Goal: Task Accomplishment & Management: Manage account settings

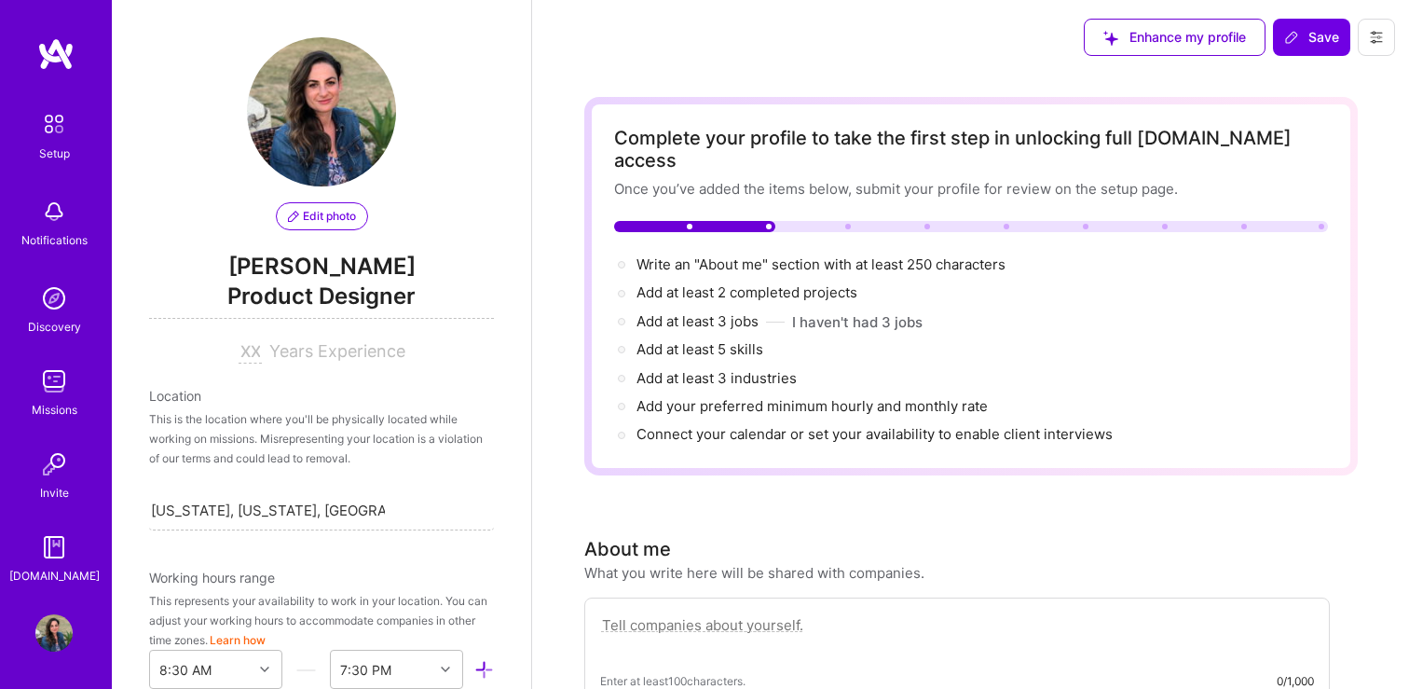
select select "US"
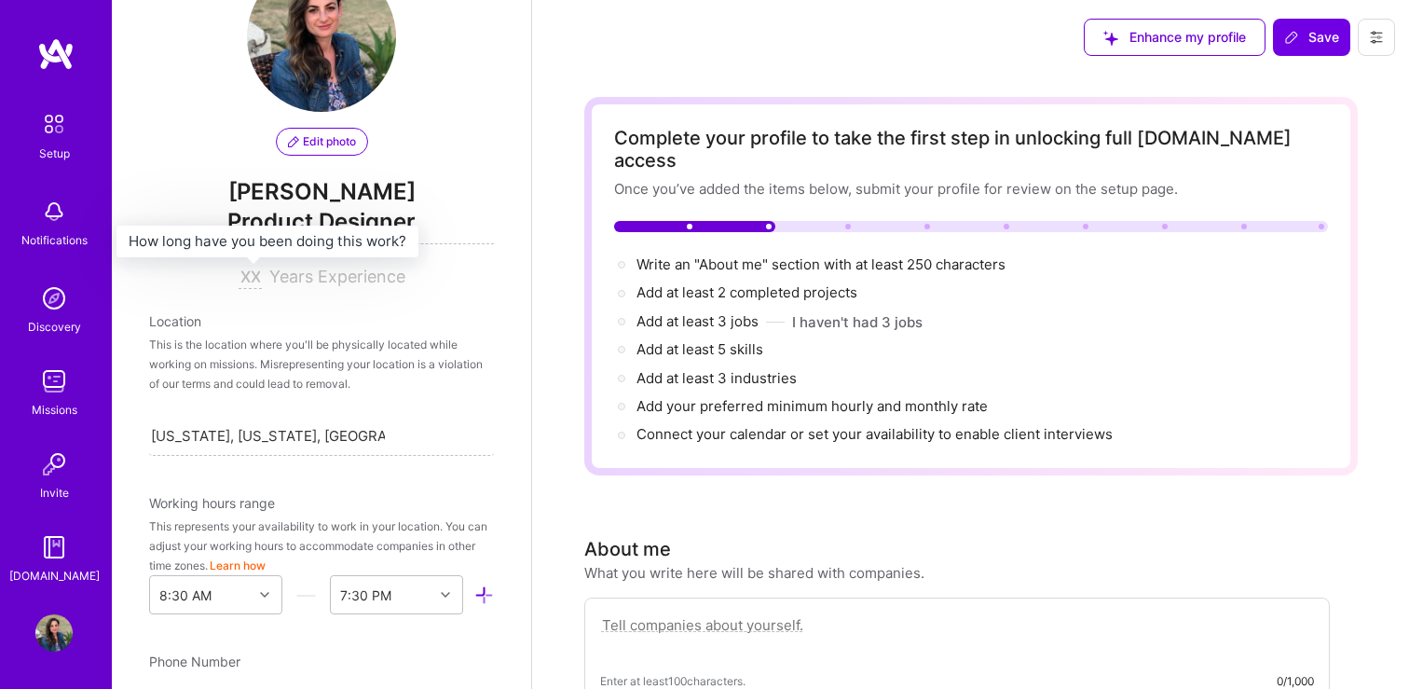
click at [246, 282] on input at bounding box center [250, 278] width 23 height 22
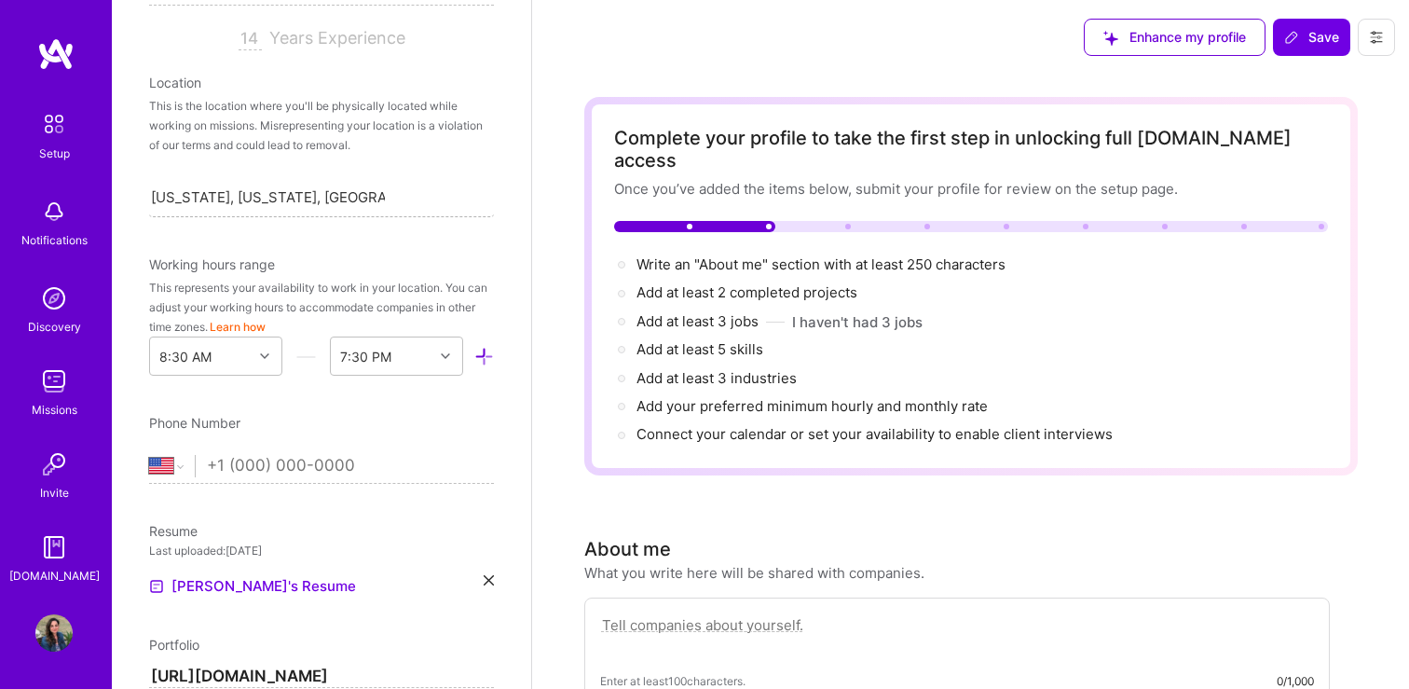
scroll to position [328, 0]
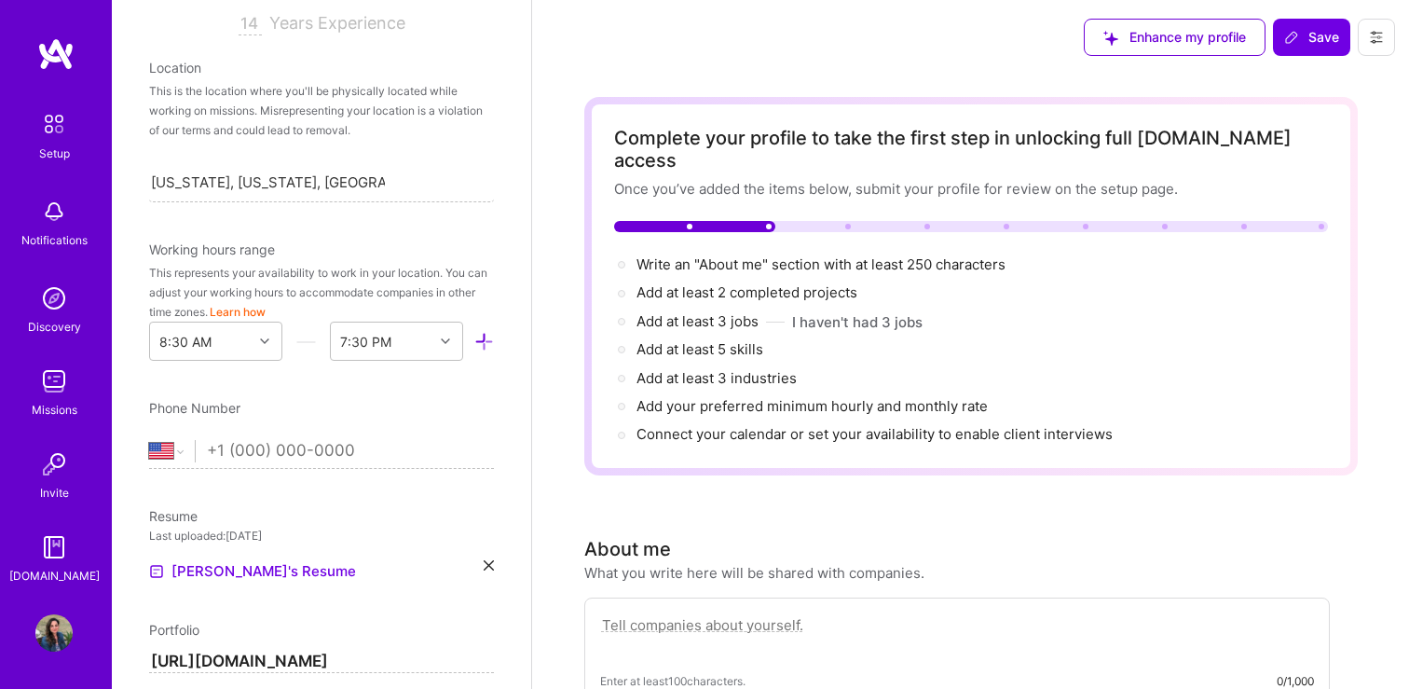
type input "14"
click at [239, 313] on button "Learn how" at bounding box center [238, 312] width 56 height 20
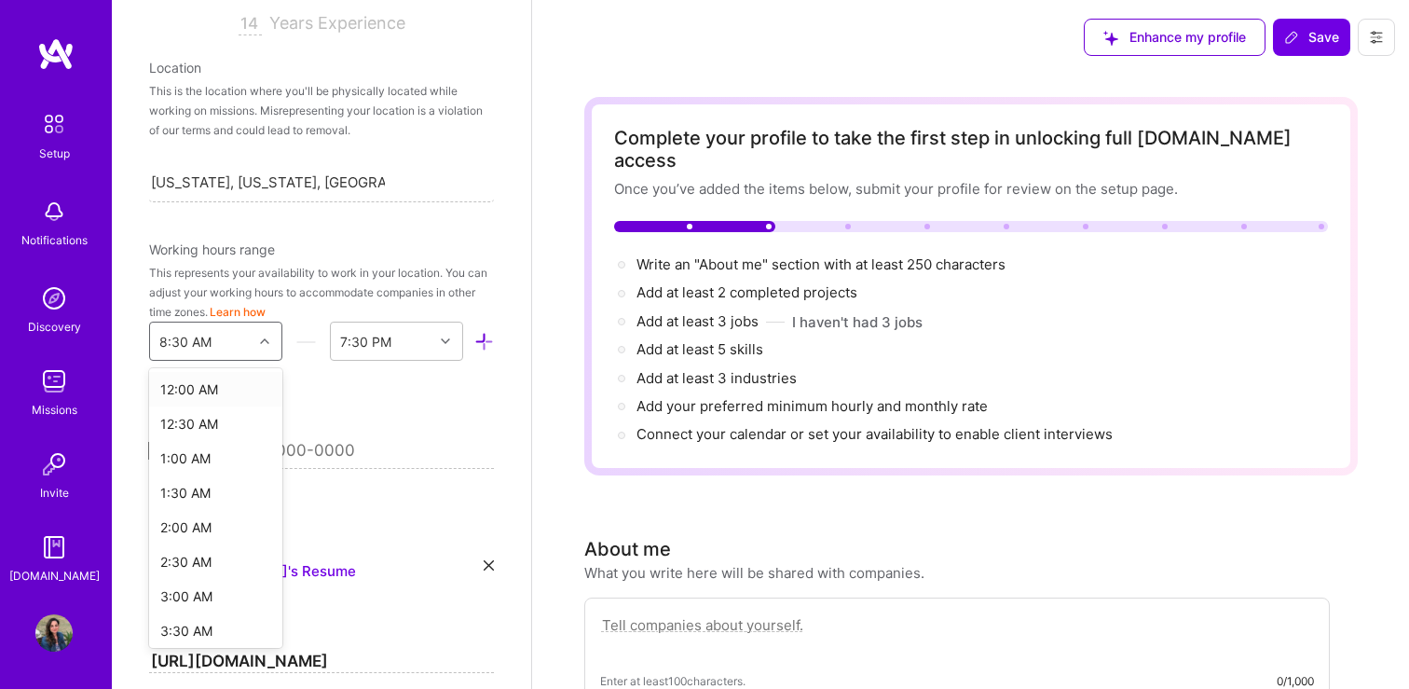
click at [261, 340] on icon at bounding box center [264, 341] width 9 height 9
click at [230, 490] on div "9:00 AM" at bounding box center [215, 490] width 133 height 34
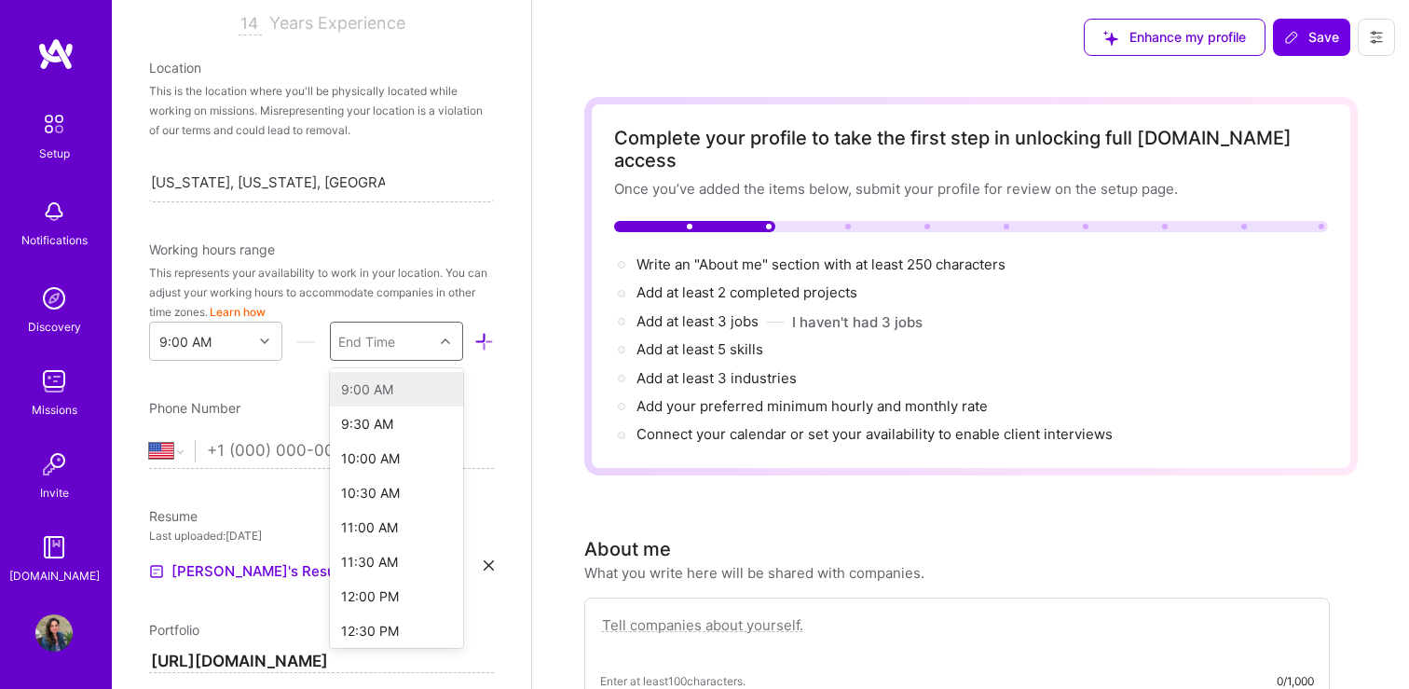
click at [441, 345] on icon at bounding box center [445, 341] width 9 height 9
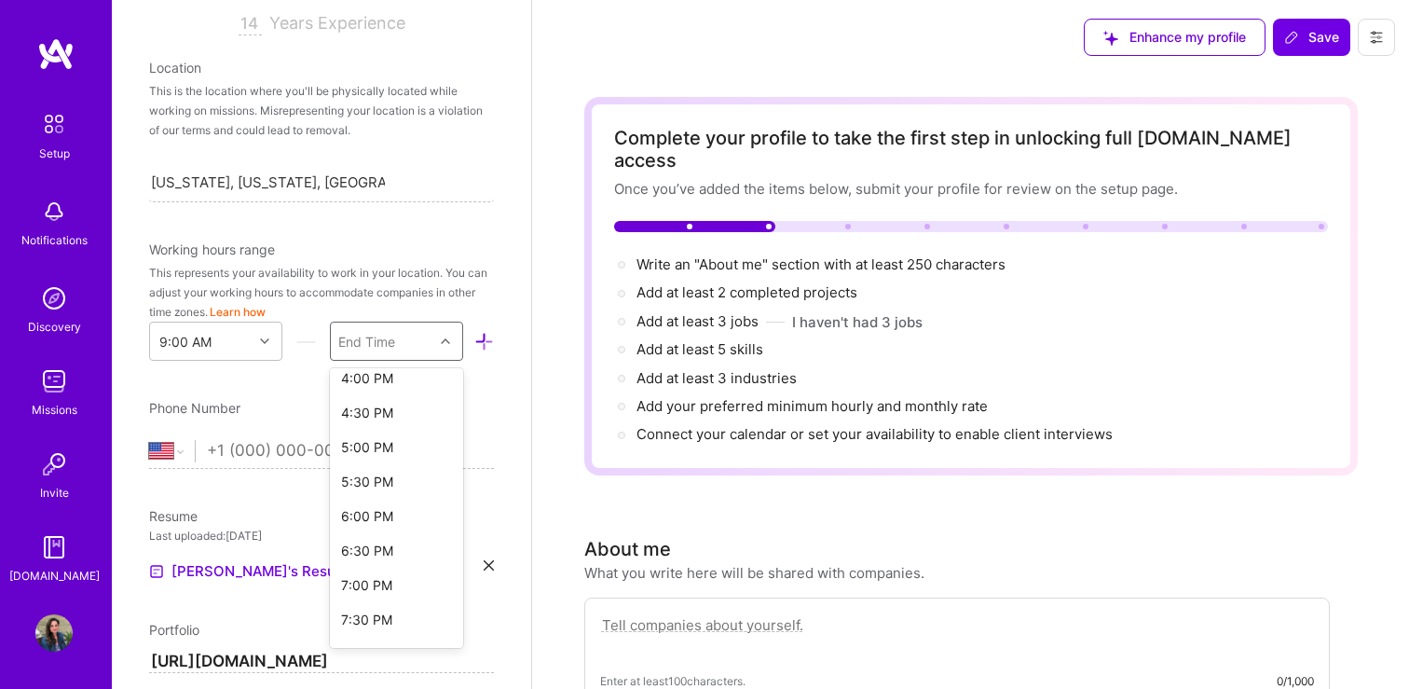
scroll to position [502, 0]
click at [379, 511] on div "6:00 PM" at bounding box center [396, 507] width 133 height 34
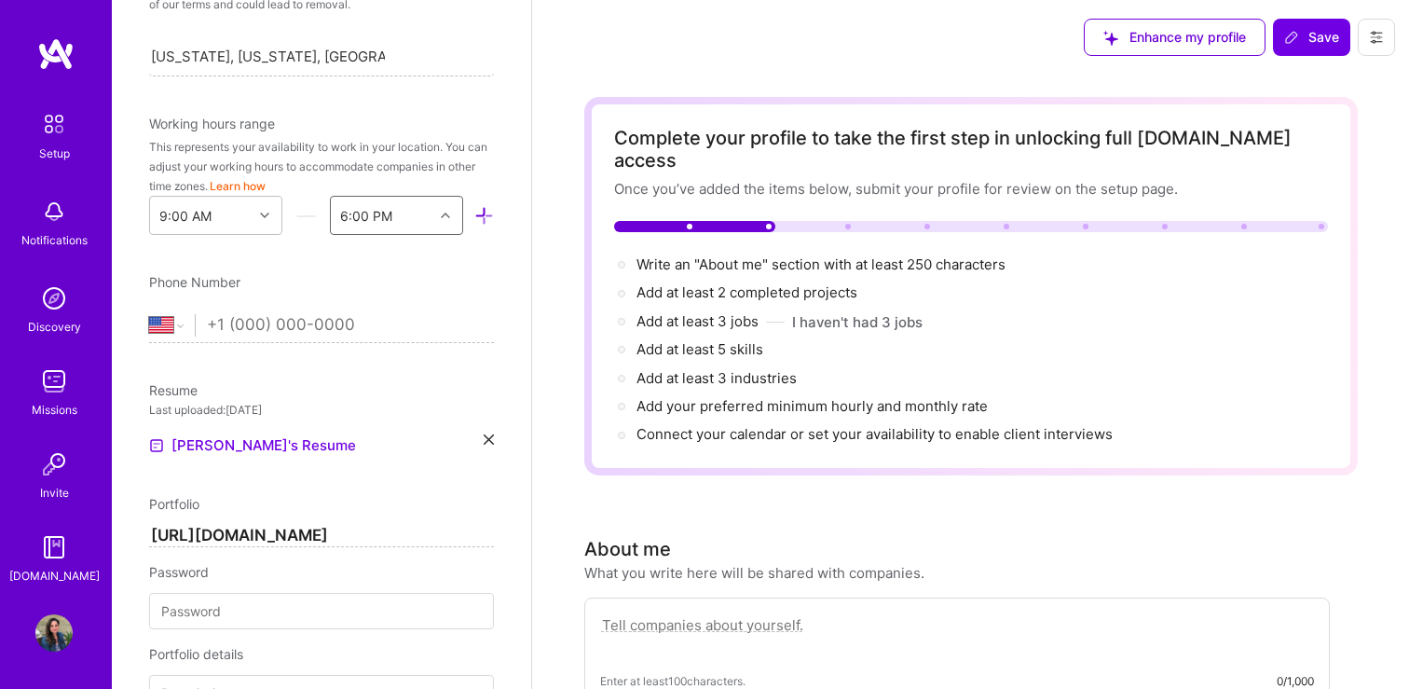
scroll to position [489, 0]
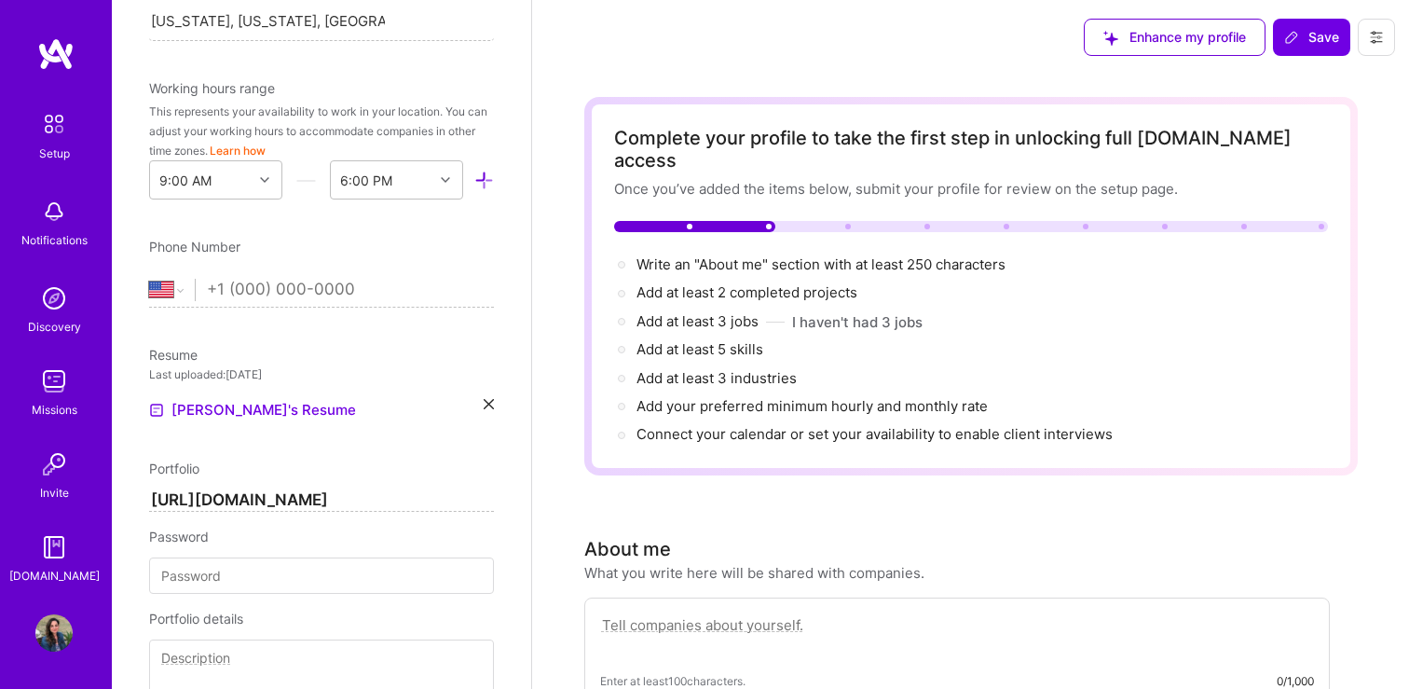
click at [241, 294] on input "tel" at bounding box center [350, 290] width 287 height 54
type input "310-422"
select select "CA"
type input "(310) 422-329"
select select "US"
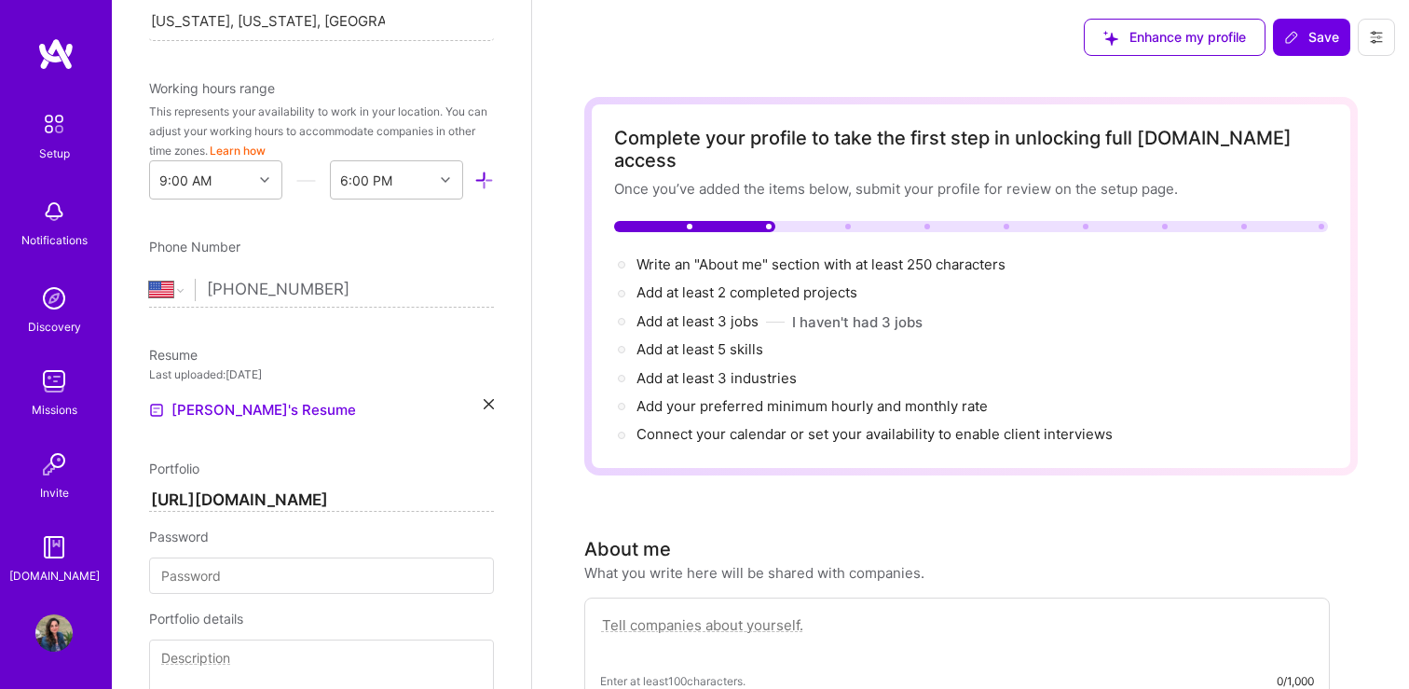
type input "[PHONE_NUMBER]"
click at [506, 492] on div "Edit photo [PERSON_NAME] Product Designer 14 Years Experience Location This is …" at bounding box center [321, 344] width 419 height 689
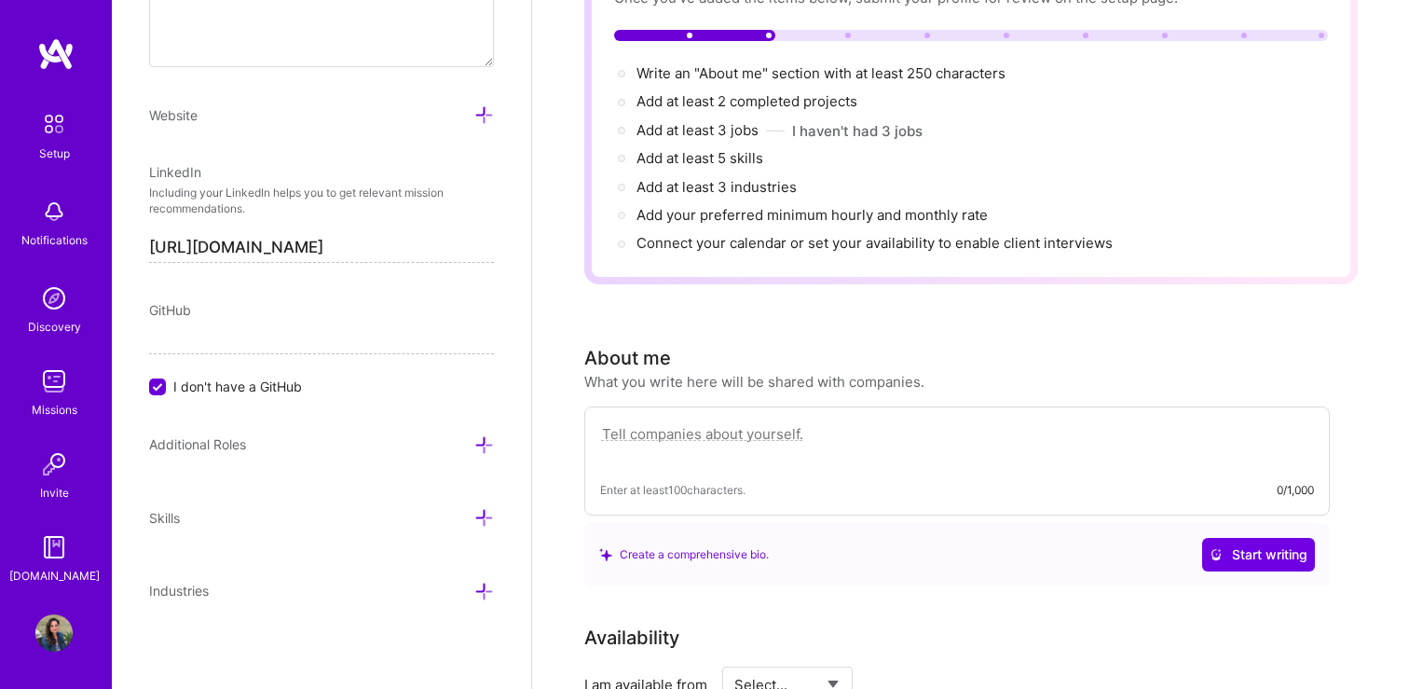
scroll to position [314, 0]
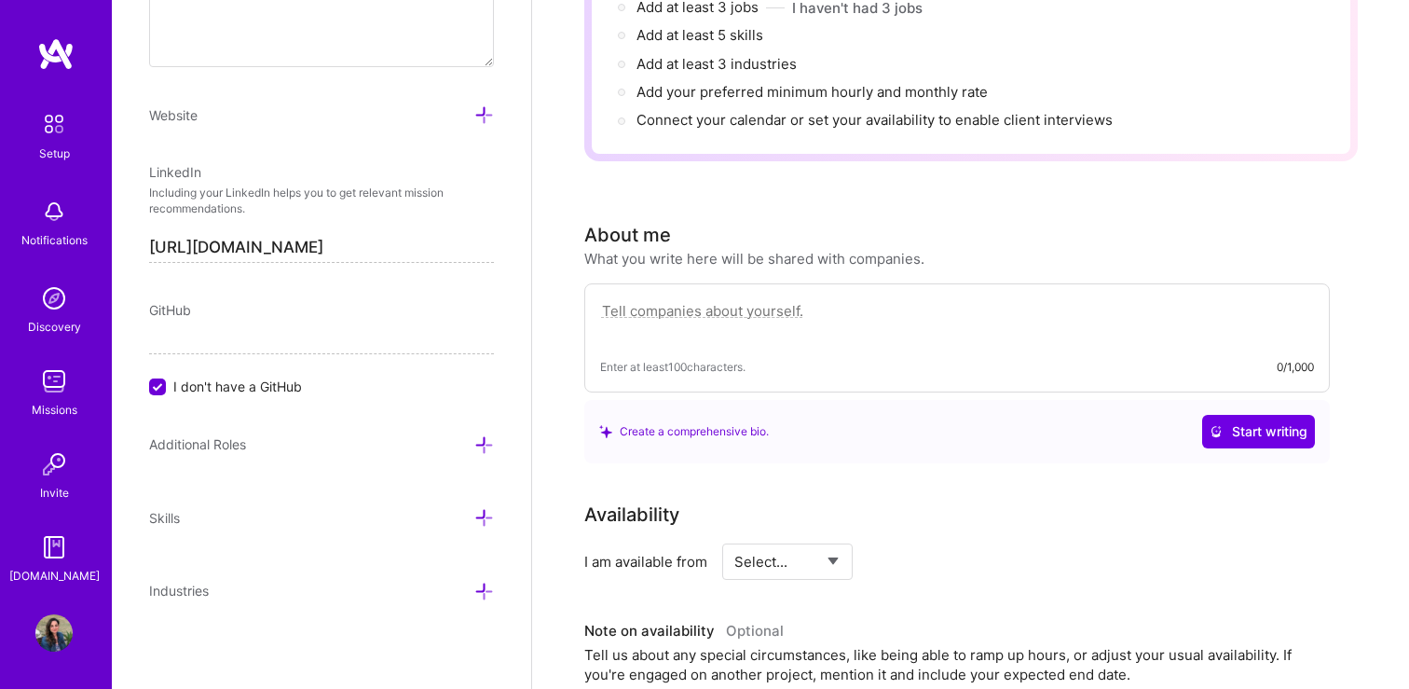
click at [691, 299] on textarea at bounding box center [957, 320] width 714 height 43
paste textarea "I’m a product designer with 14 years of experience shaping digital products for…"
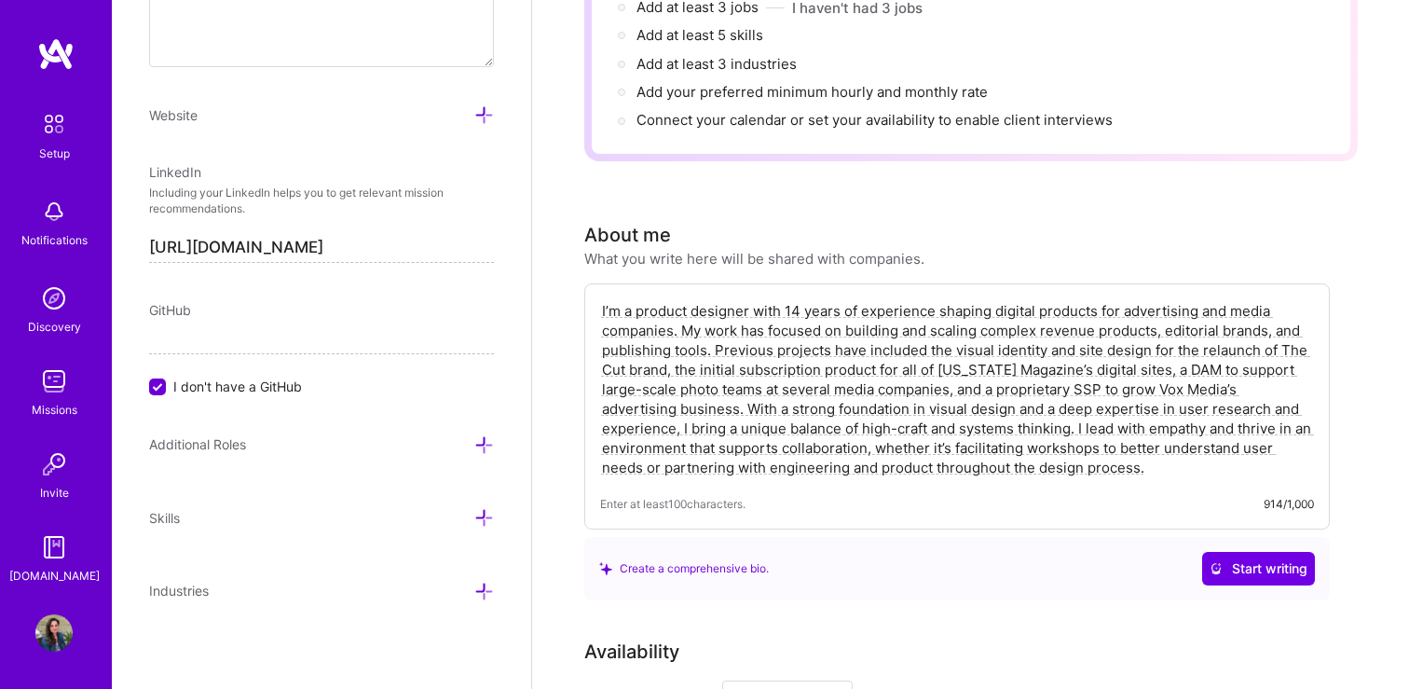
click at [1284, 332] on textarea "I’m a product designer with 14 years of experience shaping digital products for…" at bounding box center [957, 389] width 714 height 180
type textarea "I’m a product designer with 14 years of experience shaping digital products for…"
drag, startPoint x: 678, startPoint y: 372, endPoint x: 598, endPoint y: 368, distance: 80.3
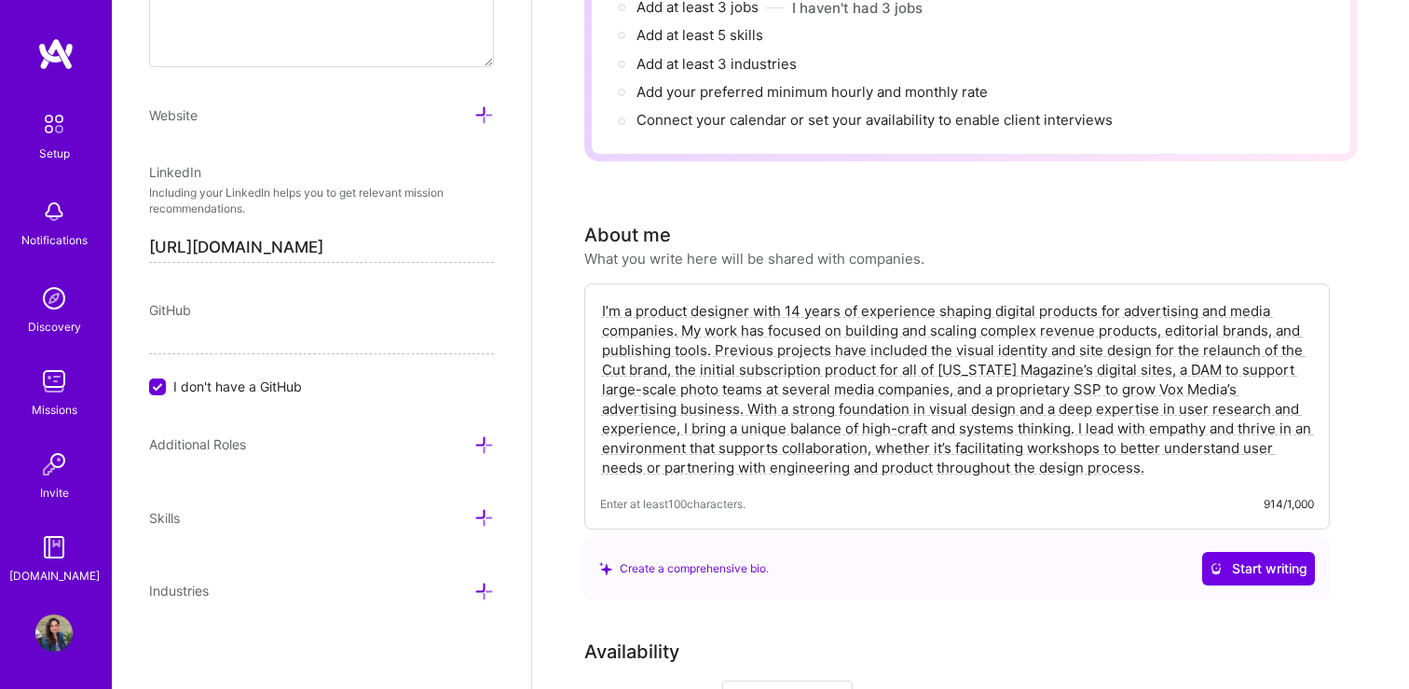
click at [598, 368] on div "I’m a product designer with 14 years of experience shaping digital products for…" at bounding box center [957, 406] width 746 height 246
click at [1123, 638] on div "Availability" at bounding box center [957, 652] width 746 height 28
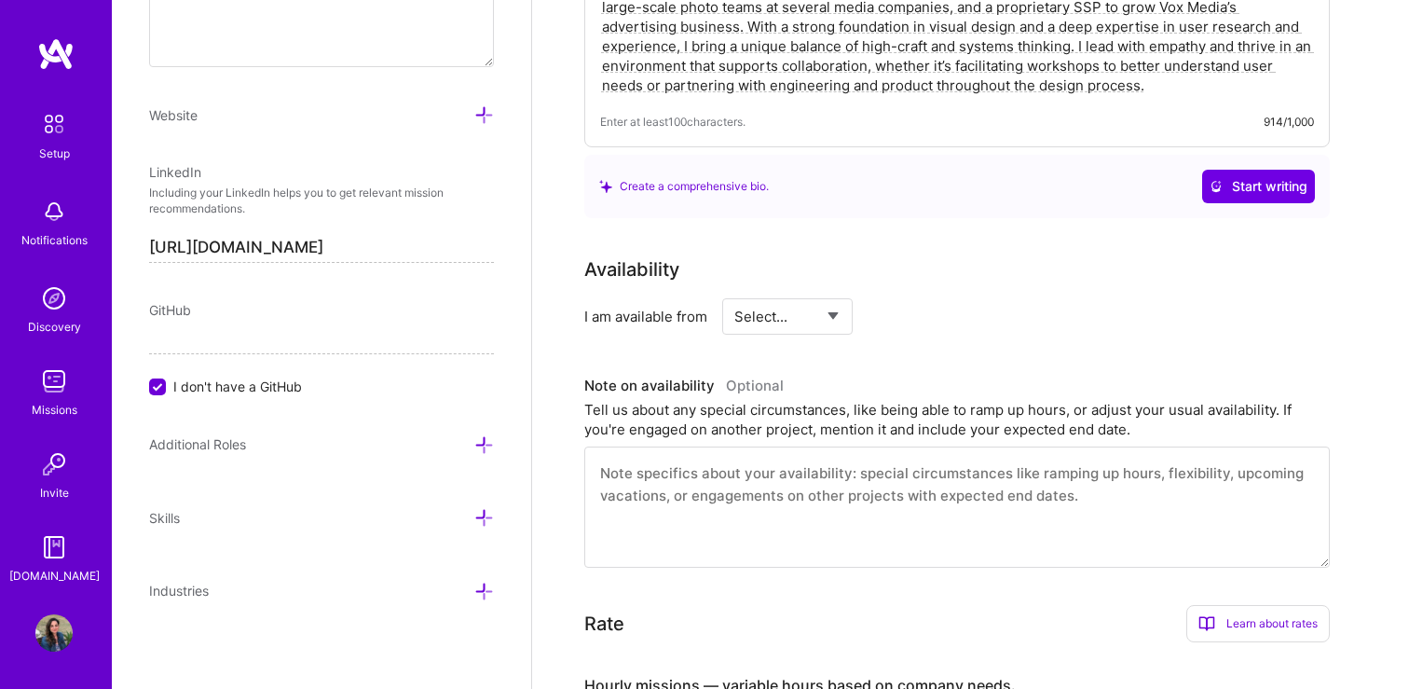
scroll to position [746, 0]
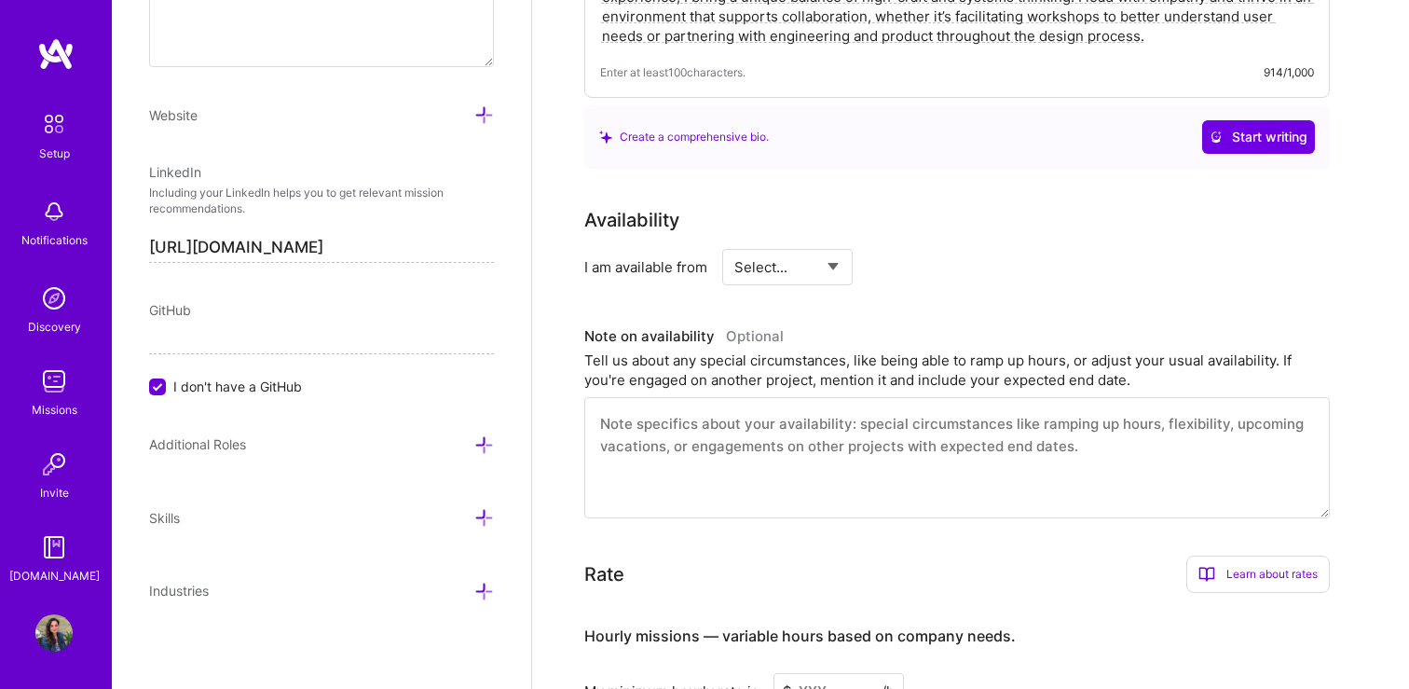
click at [828, 245] on select "Select... Right Now Future Date Not Available" at bounding box center [788, 267] width 107 height 48
select select "Right Now"
click at [735, 243] on select "Select... Right Now Future Date Not Available" at bounding box center [788, 267] width 107 height 48
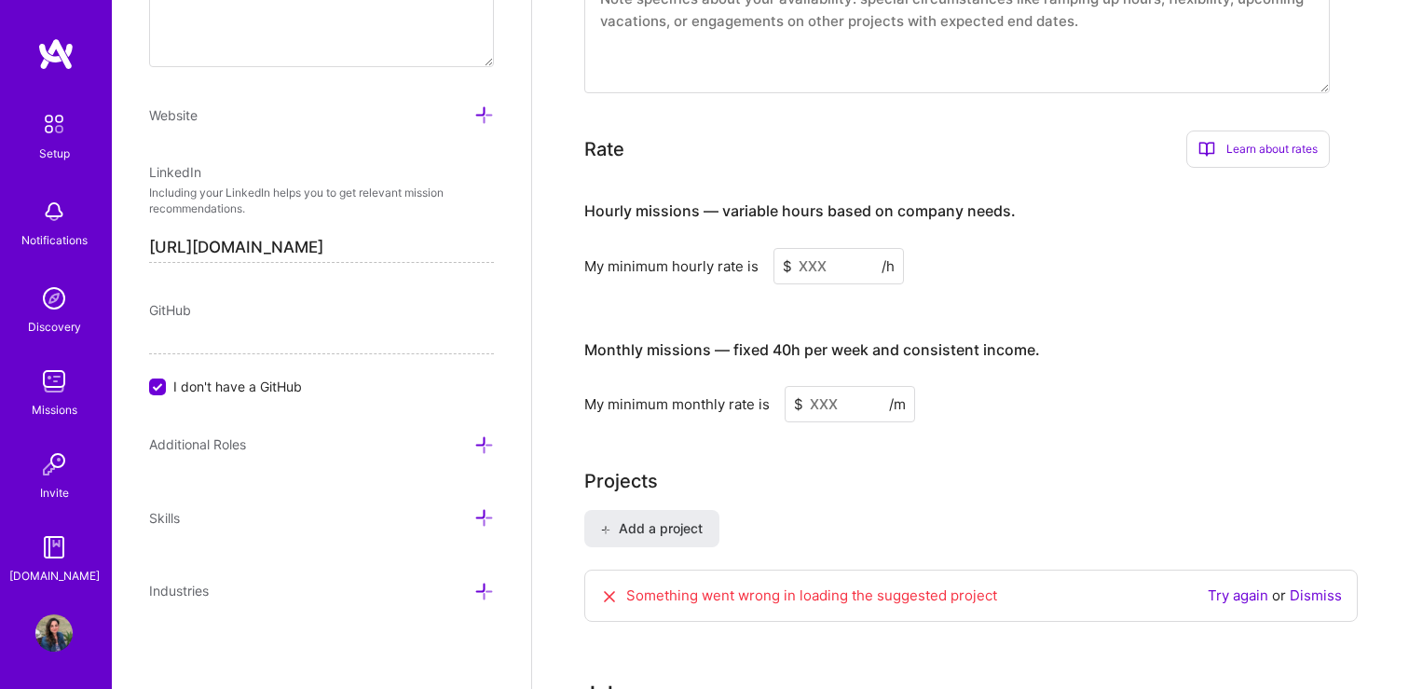
scroll to position [1163, 0]
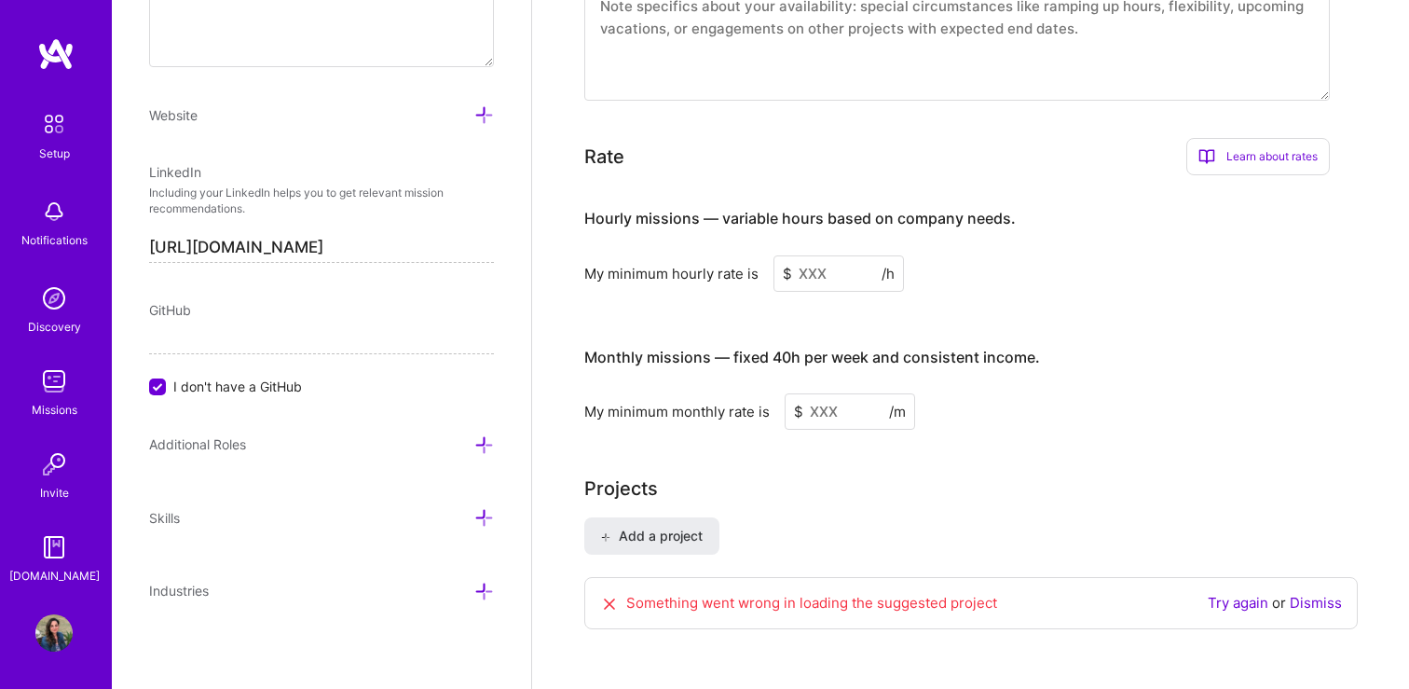
click at [798, 255] on input at bounding box center [839, 273] width 131 height 36
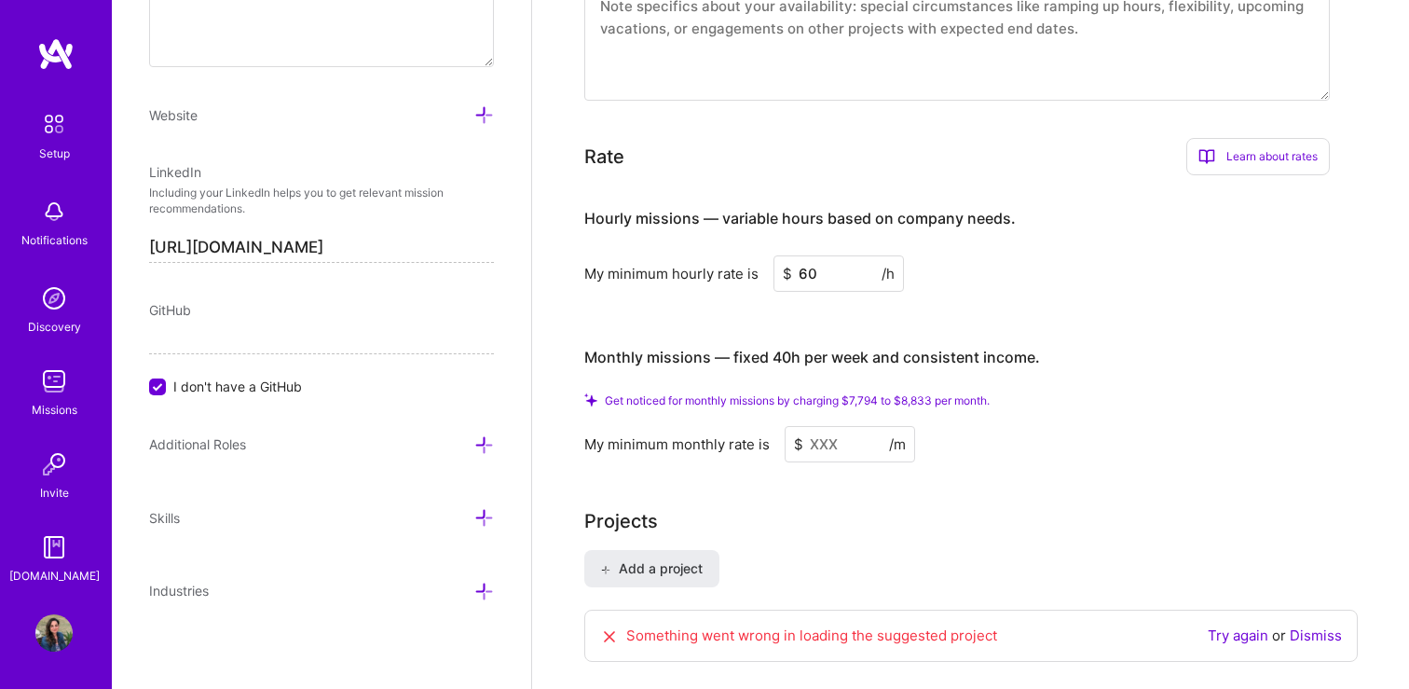
type input "60"
click at [1258, 138] on div "Learn about rates" at bounding box center [1259, 156] width 144 height 37
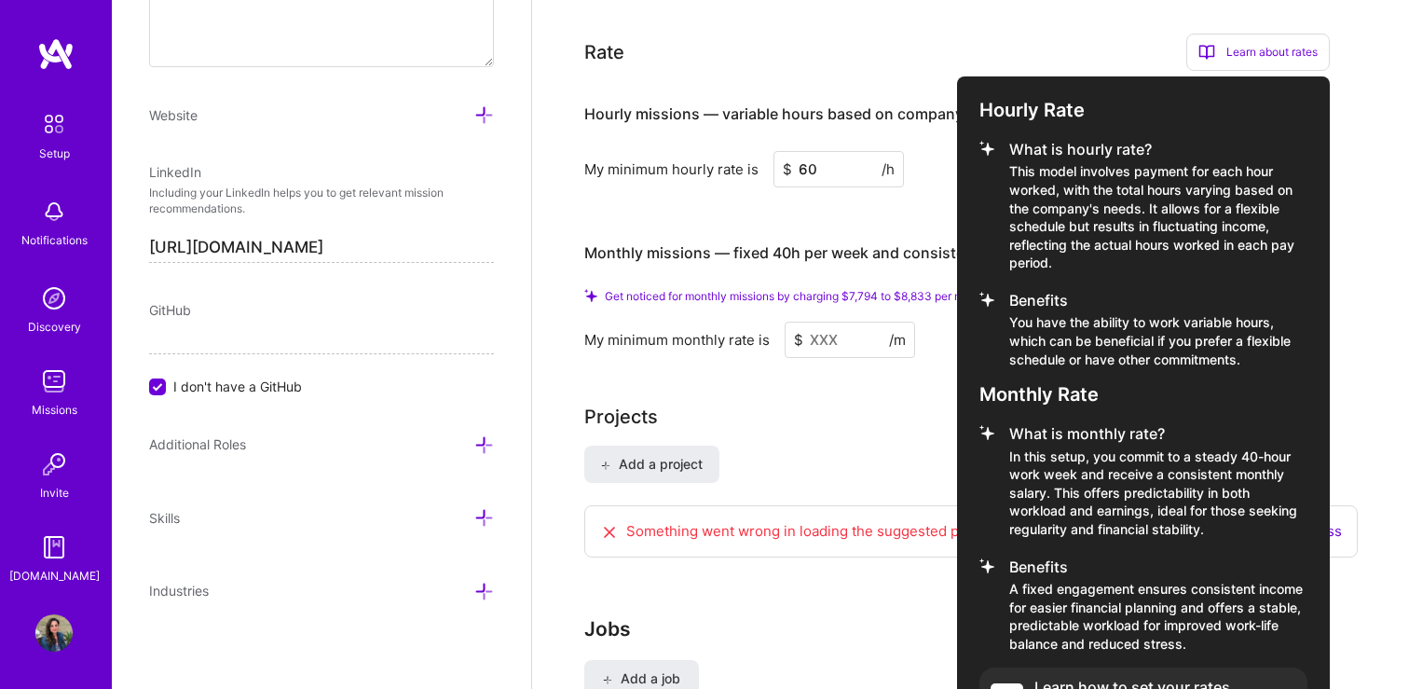
scroll to position [1336, 0]
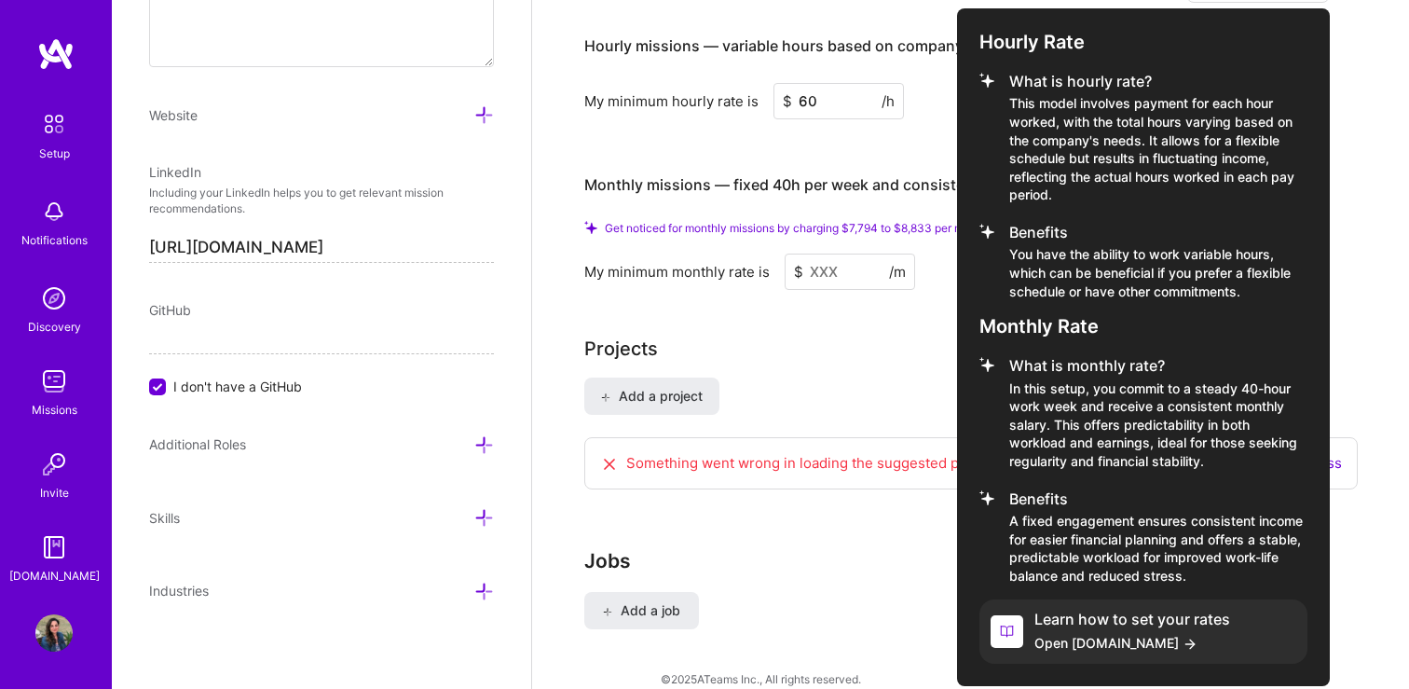
click at [1103, 611] on h4 "Learn how to set your rates" at bounding box center [1133, 620] width 196 height 18
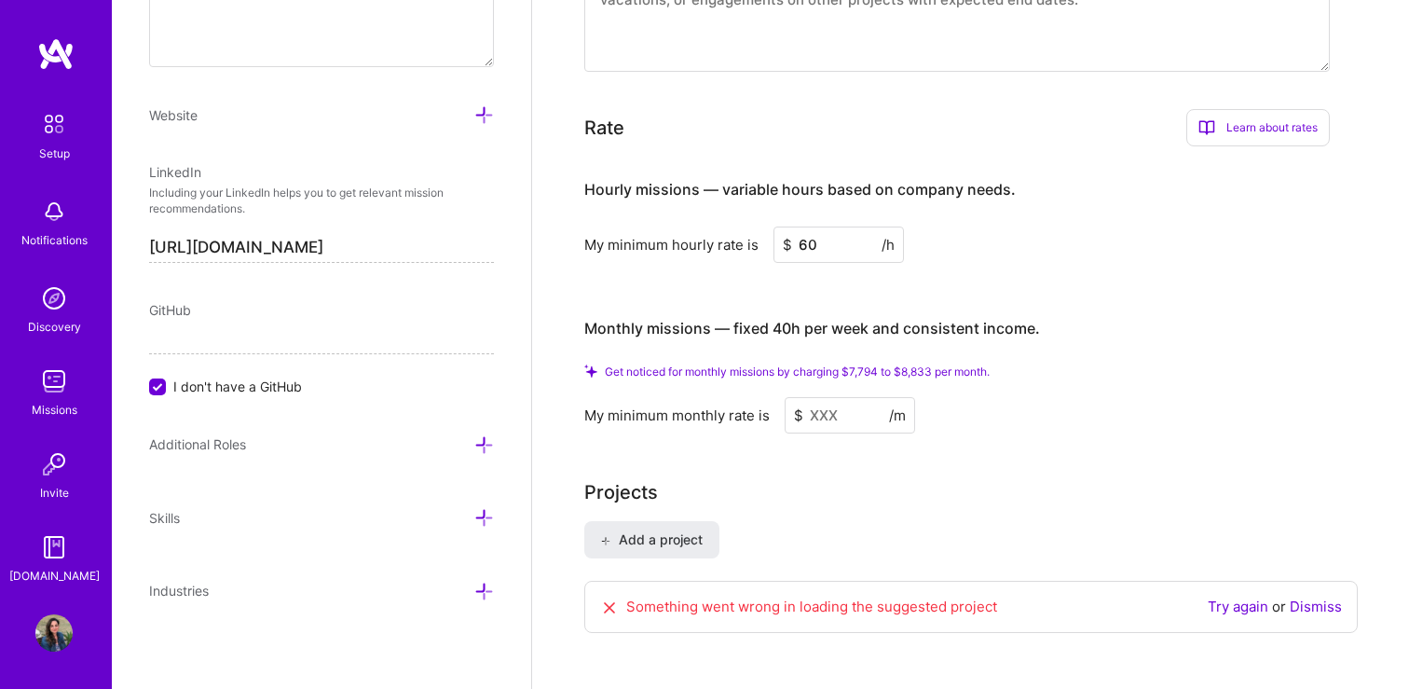
scroll to position [1180, 0]
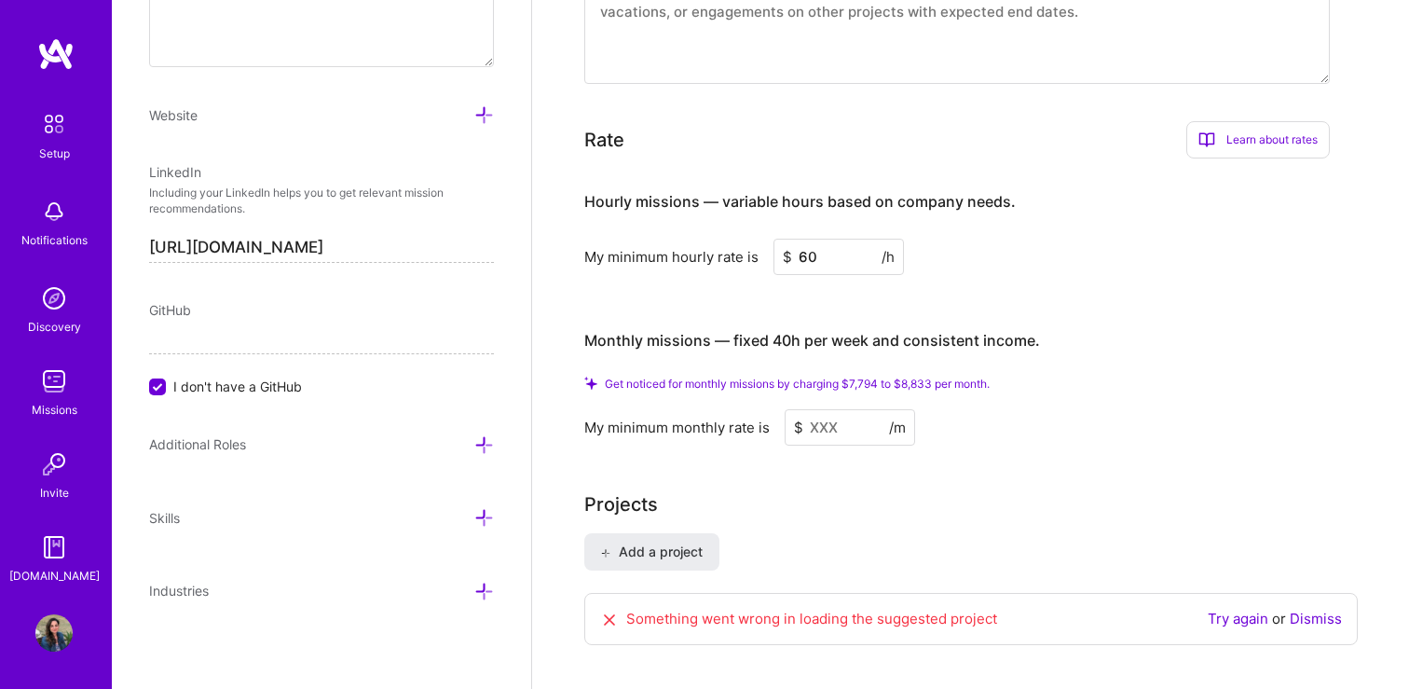
click at [948, 377] on span "Get noticed for monthly missions by charging $7,794 to $8,833 per month." at bounding box center [797, 384] width 385 height 14
click at [590, 377] on icon at bounding box center [590, 383] width 13 height 13
click at [612, 377] on span "Get noticed for monthly missions by charging $7,794 to $8,833 per month." at bounding box center [797, 384] width 385 height 14
click at [826, 409] on input at bounding box center [850, 427] width 131 height 36
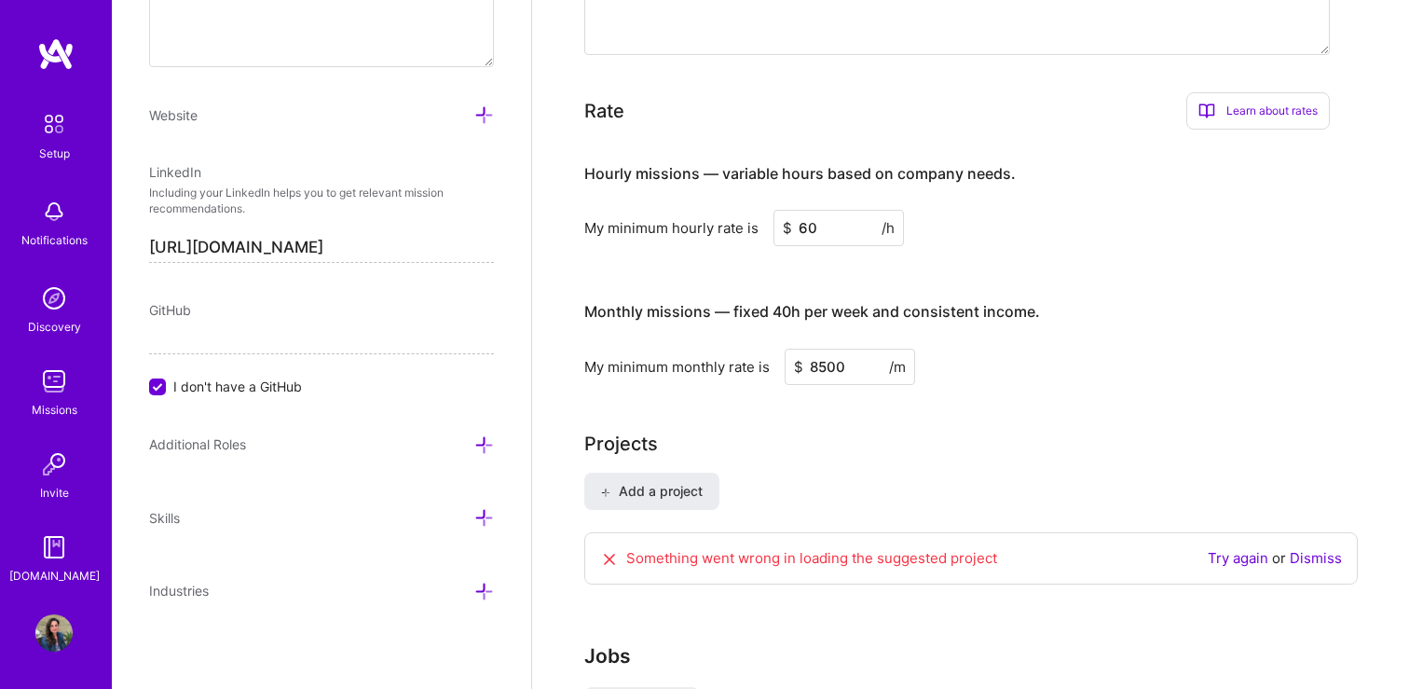
type input "8500"
click at [675, 482] on span "Add a project" at bounding box center [651, 491] width 102 height 19
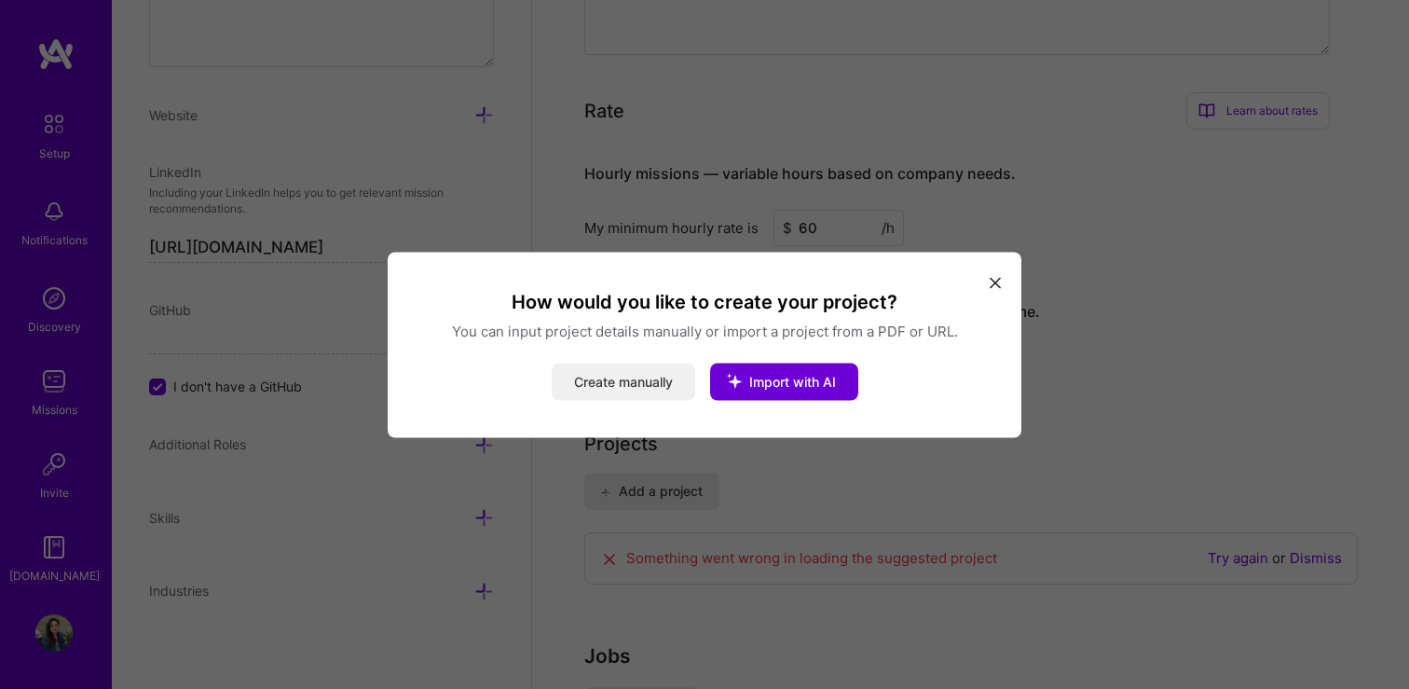
click at [600, 381] on button "Create manually" at bounding box center [624, 381] width 144 height 37
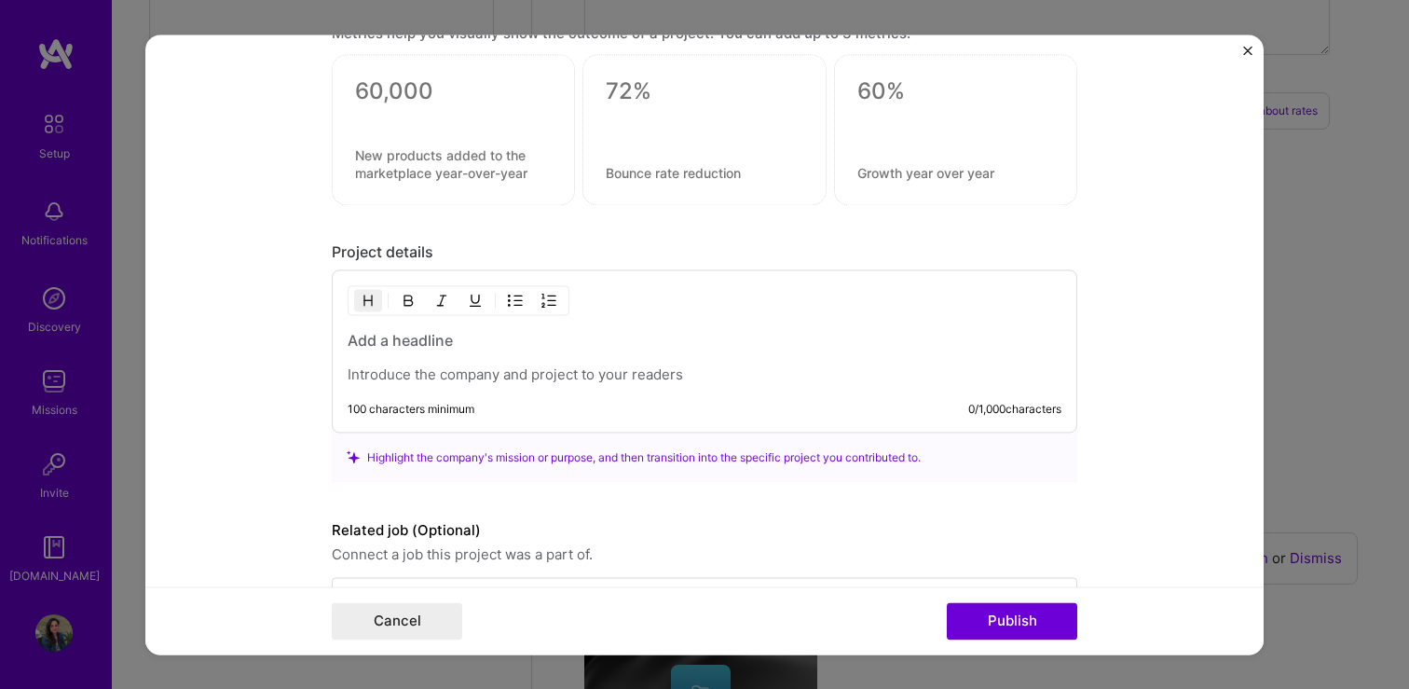
scroll to position [1337, 0]
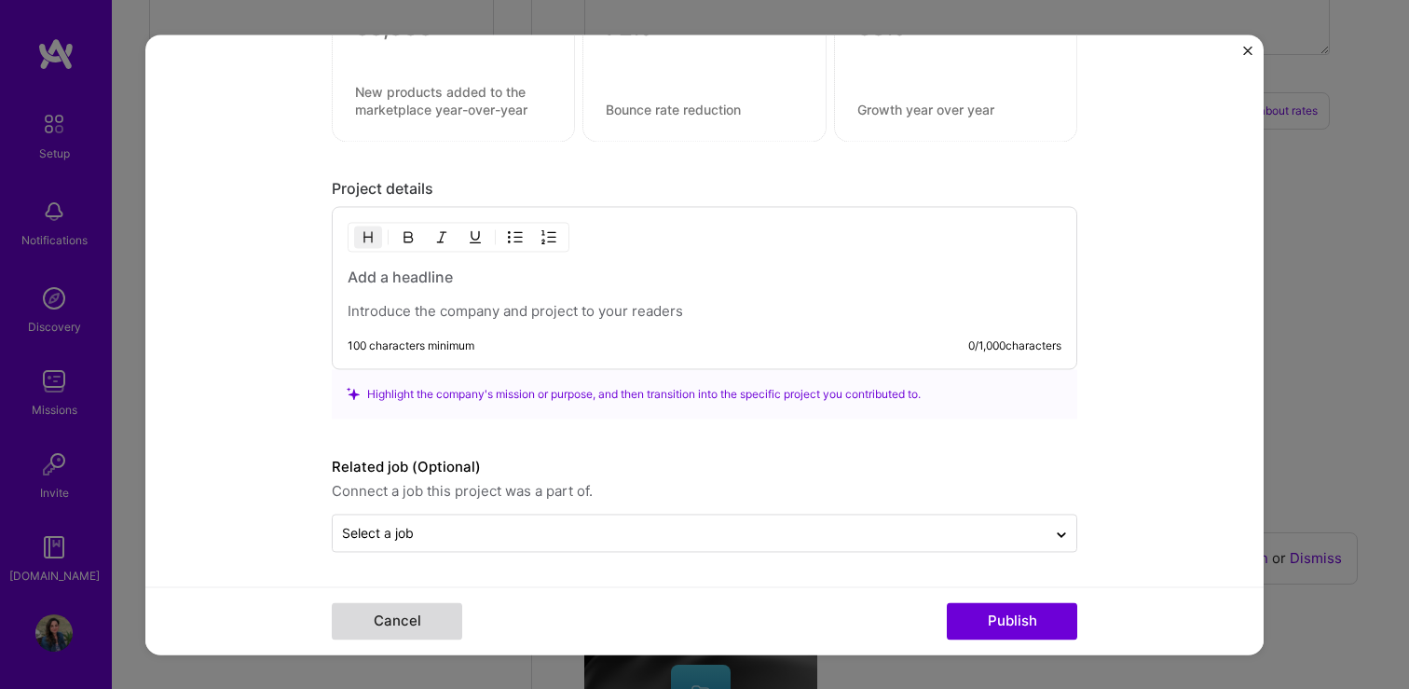
click at [395, 616] on button "Cancel" at bounding box center [397, 620] width 131 height 37
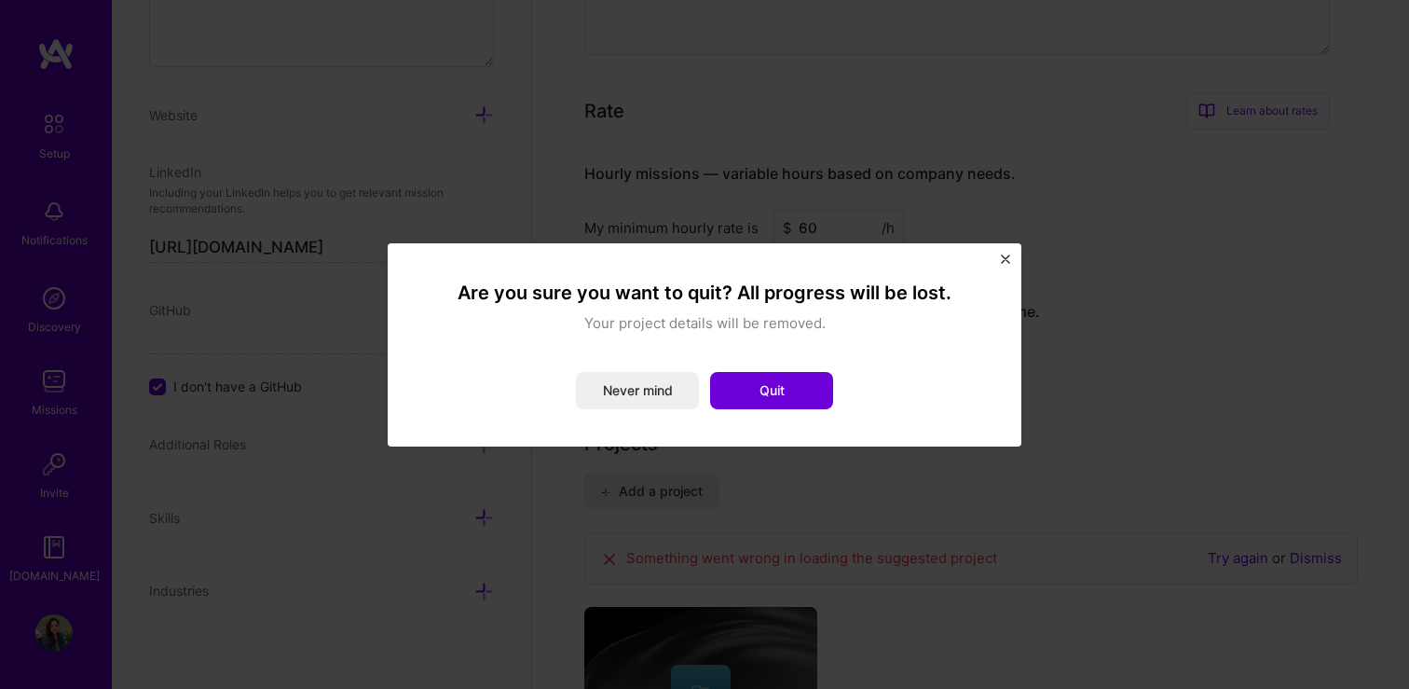
click at [1004, 255] on img "Close" at bounding box center [1005, 258] width 9 height 9
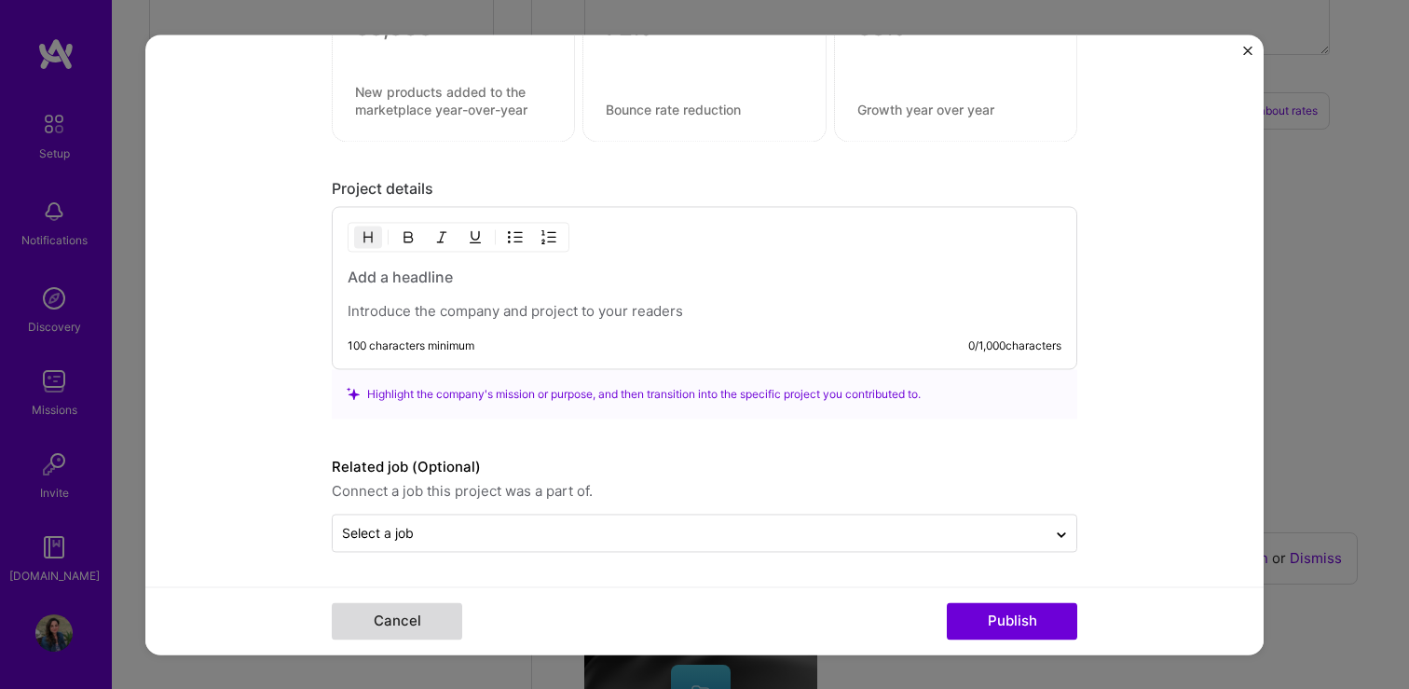
click at [374, 622] on button "Cancel" at bounding box center [397, 620] width 131 height 37
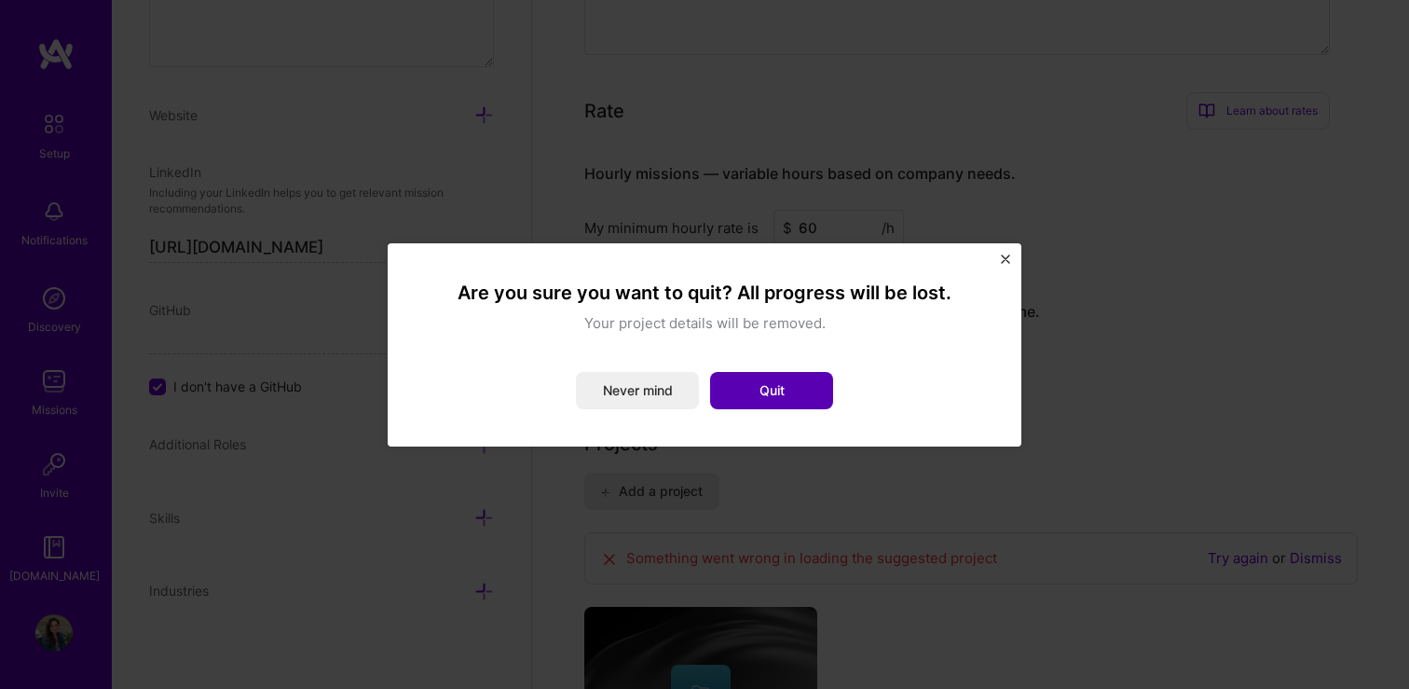
click at [763, 392] on button "Quit" at bounding box center [771, 390] width 123 height 37
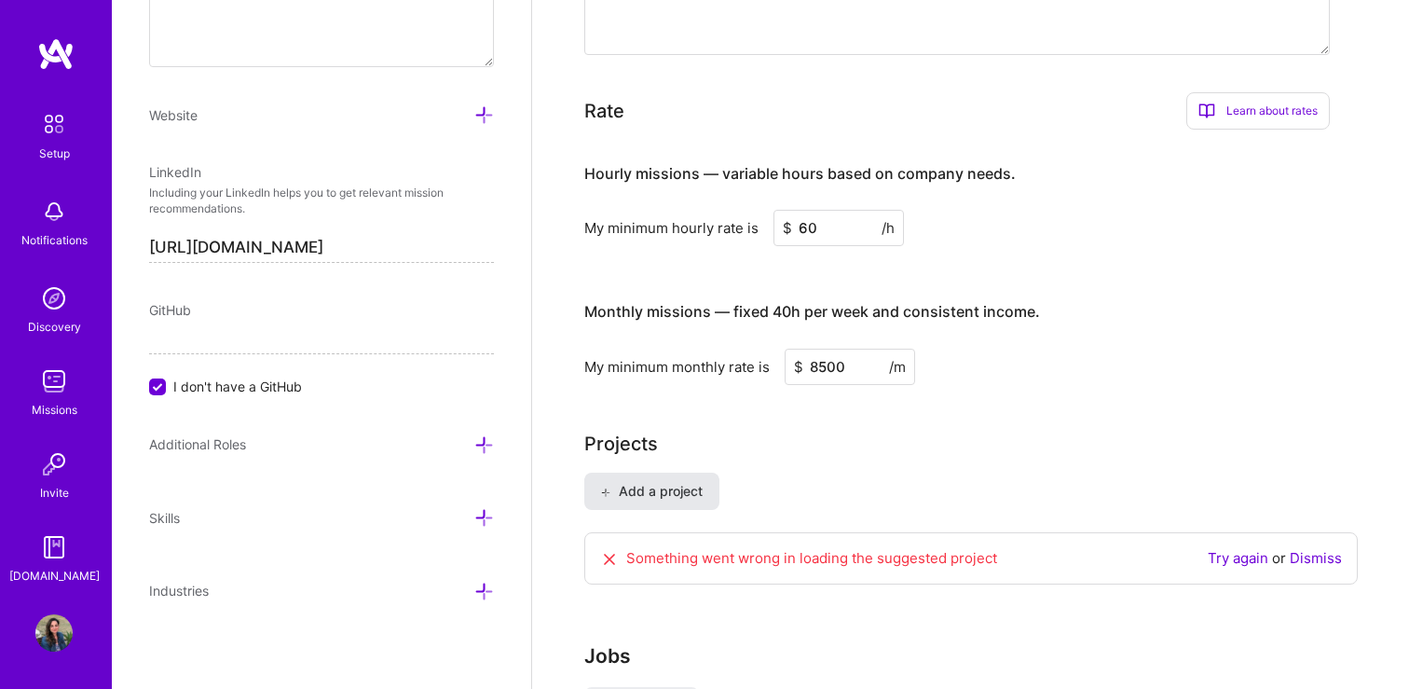
click at [672, 482] on span "Add a project" at bounding box center [651, 491] width 102 height 19
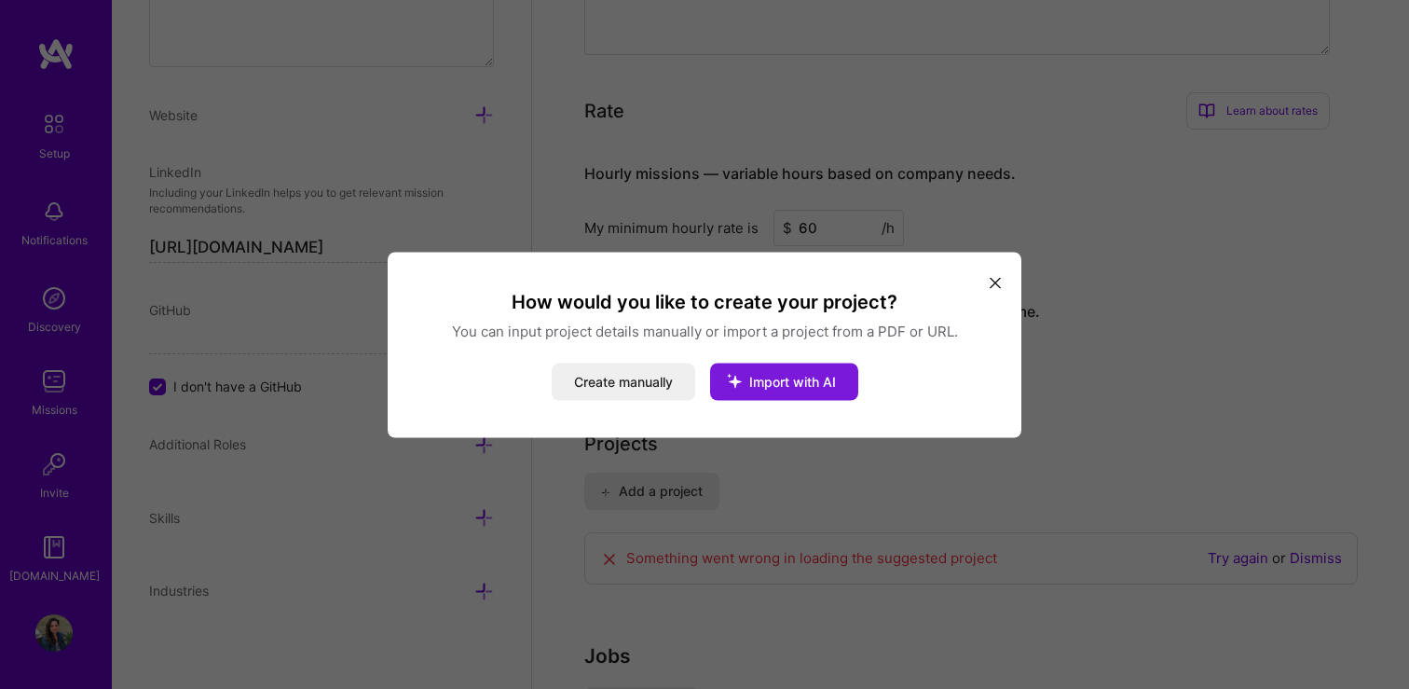
click at [763, 373] on span "Import with AI" at bounding box center [792, 381] width 87 height 16
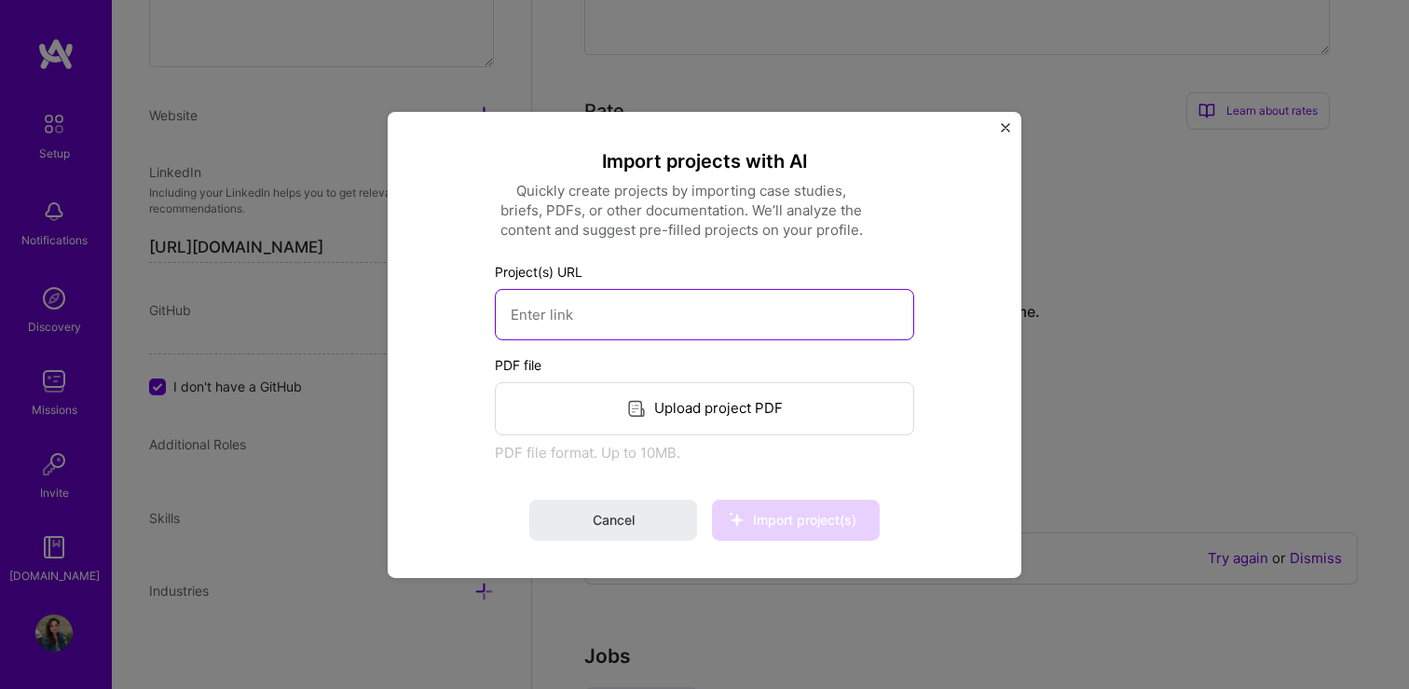
click at [550, 312] on input at bounding box center [704, 313] width 419 height 51
paste input "[URL][DOMAIN_NAME]"
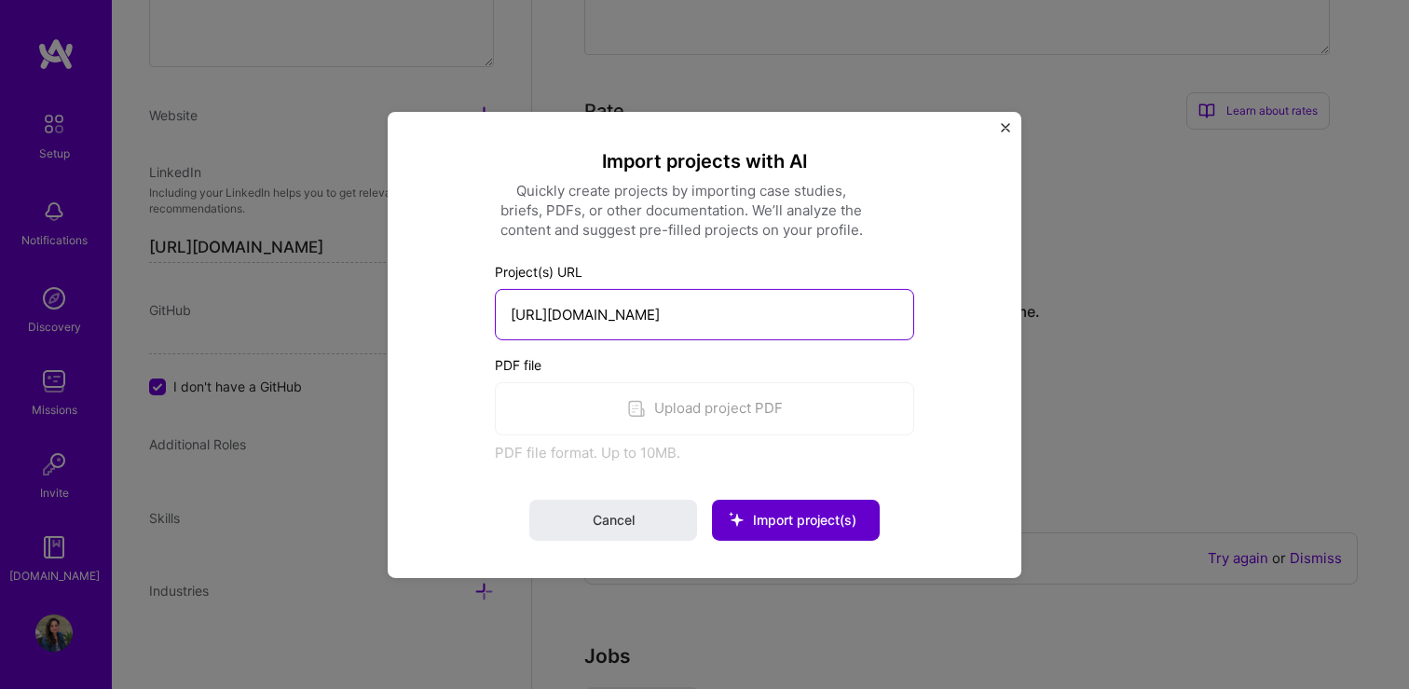
type input "[URL][DOMAIN_NAME]"
click at [760, 517] on icon at bounding box center [736, 519] width 48 height 48
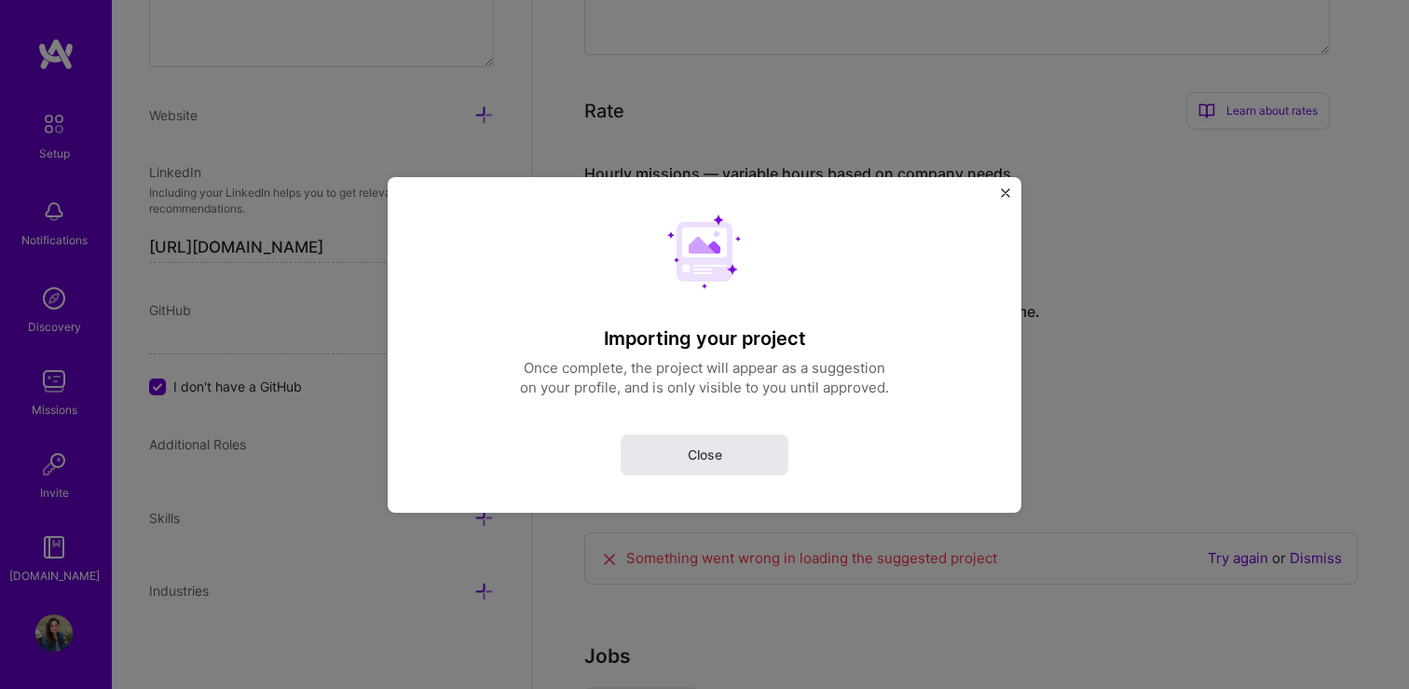
click at [706, 454] on span "Close" at bounding box center [705, 454] width 34 height 19
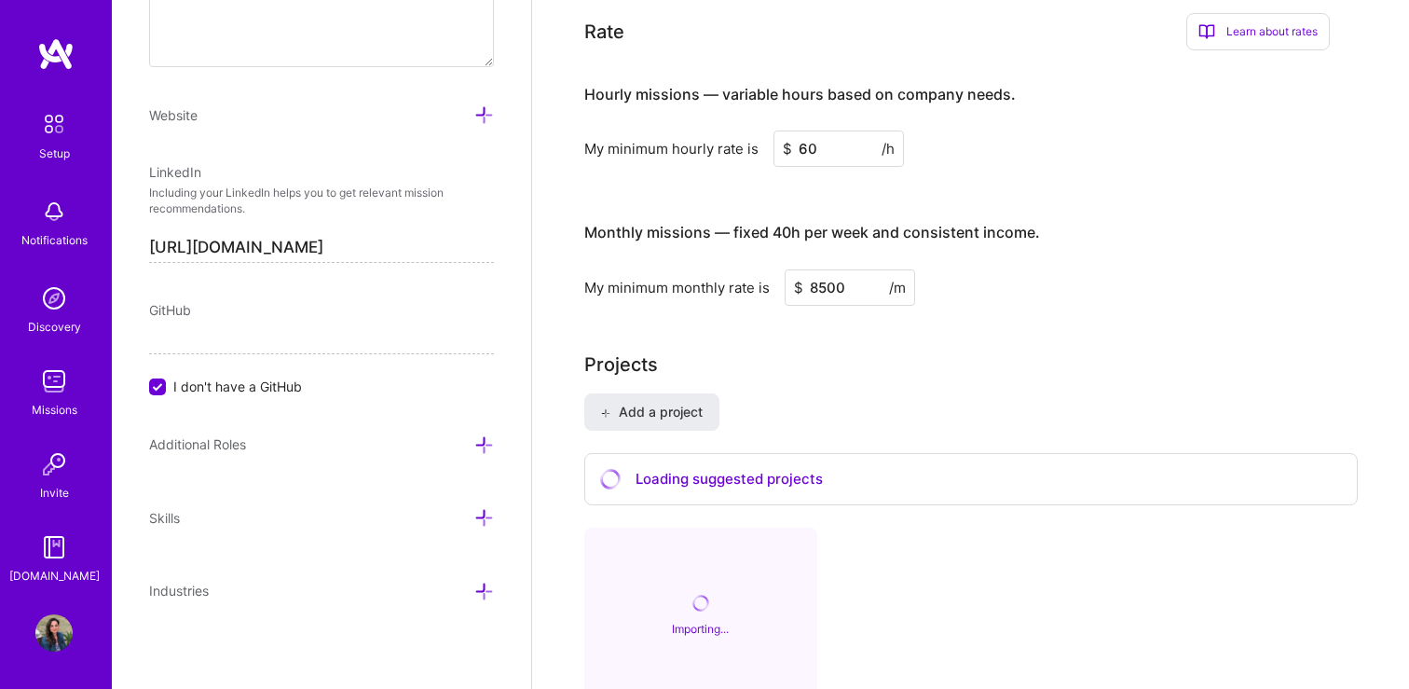
scroll to position [1296, 0]
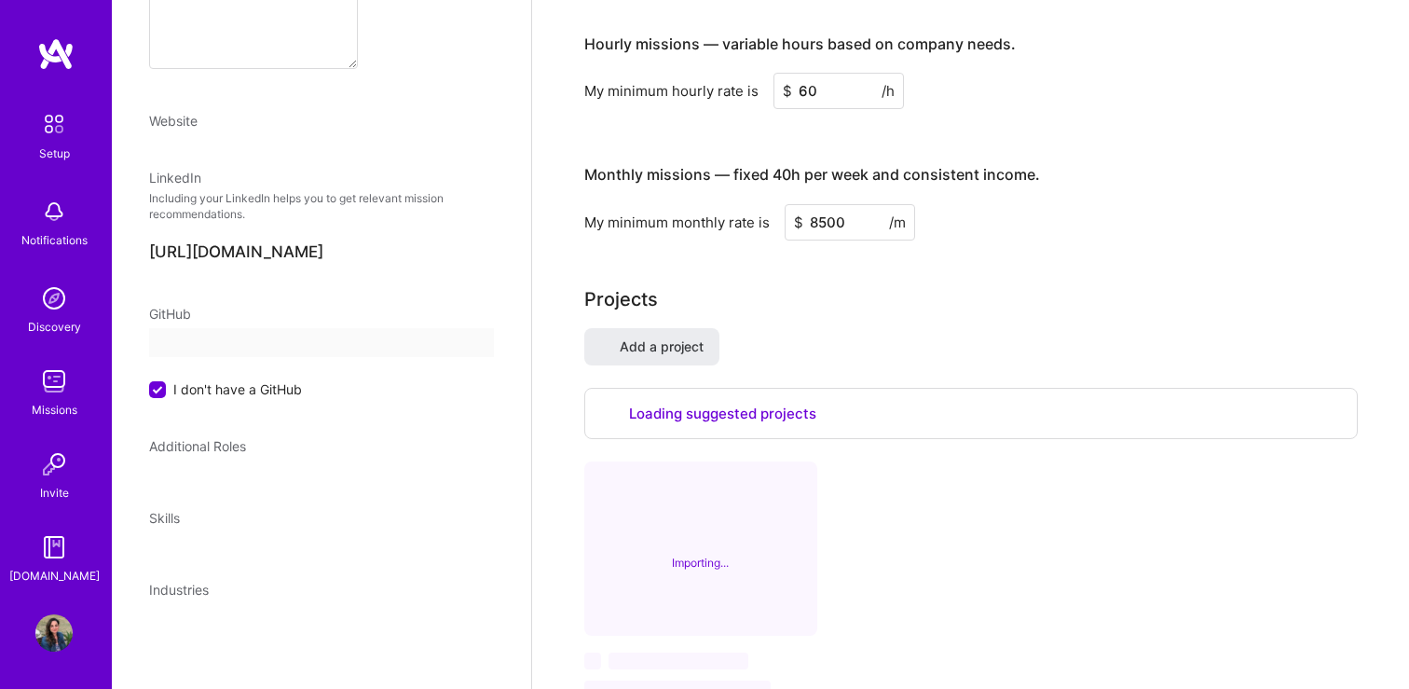
select select "US"
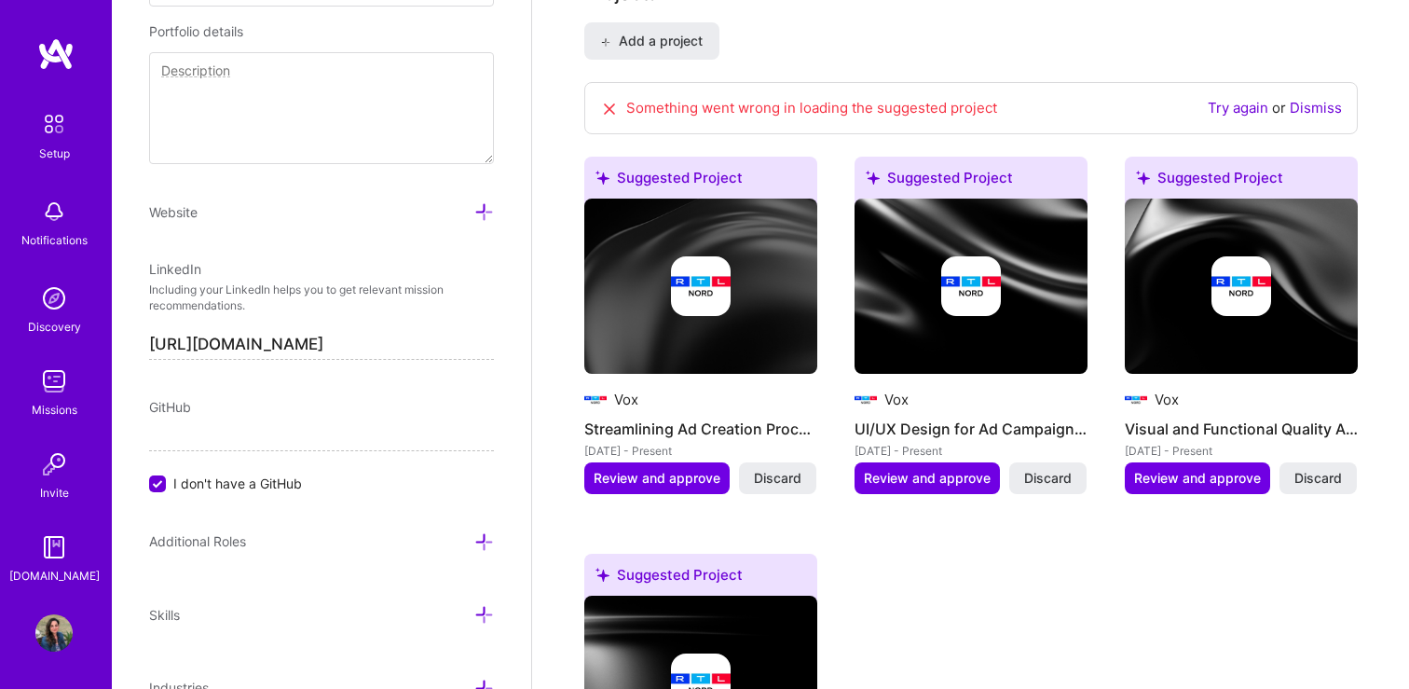
scroll to position [1514, 0]
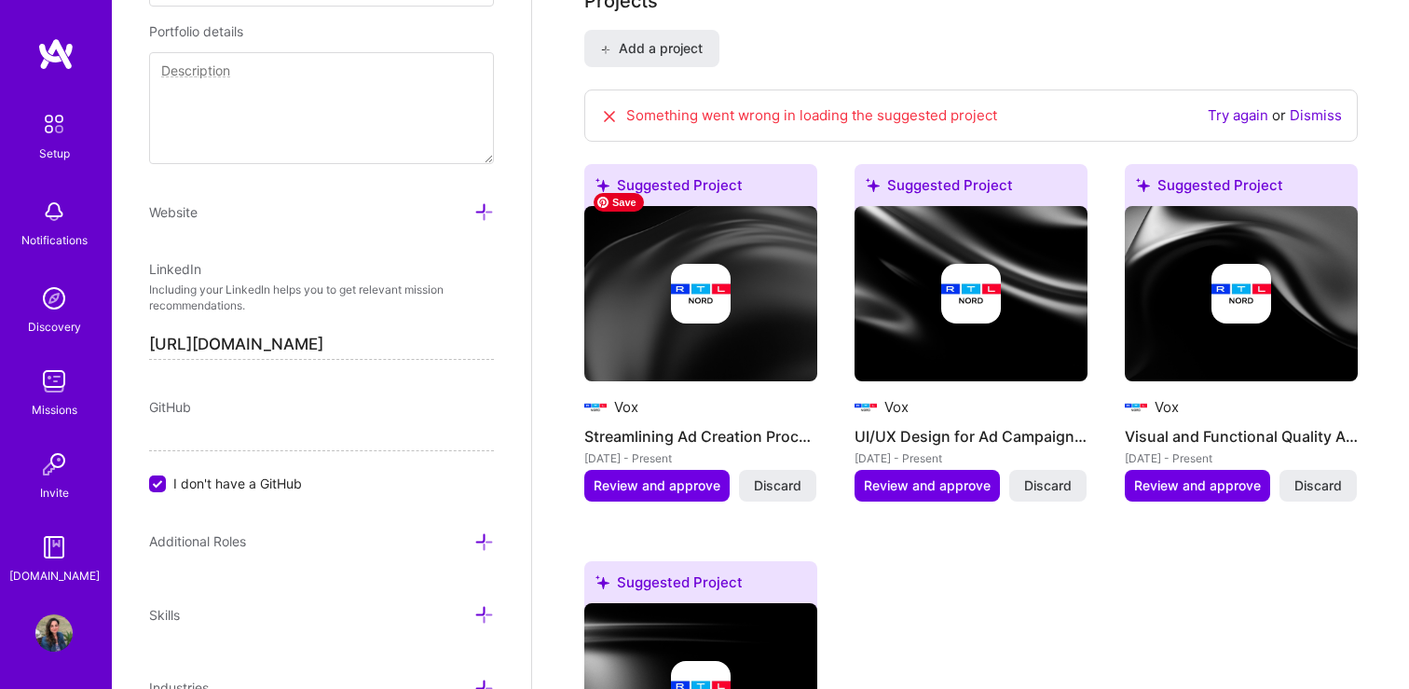
click at [700, 240] on img at bounding box center [700, 293] width 233 height 175
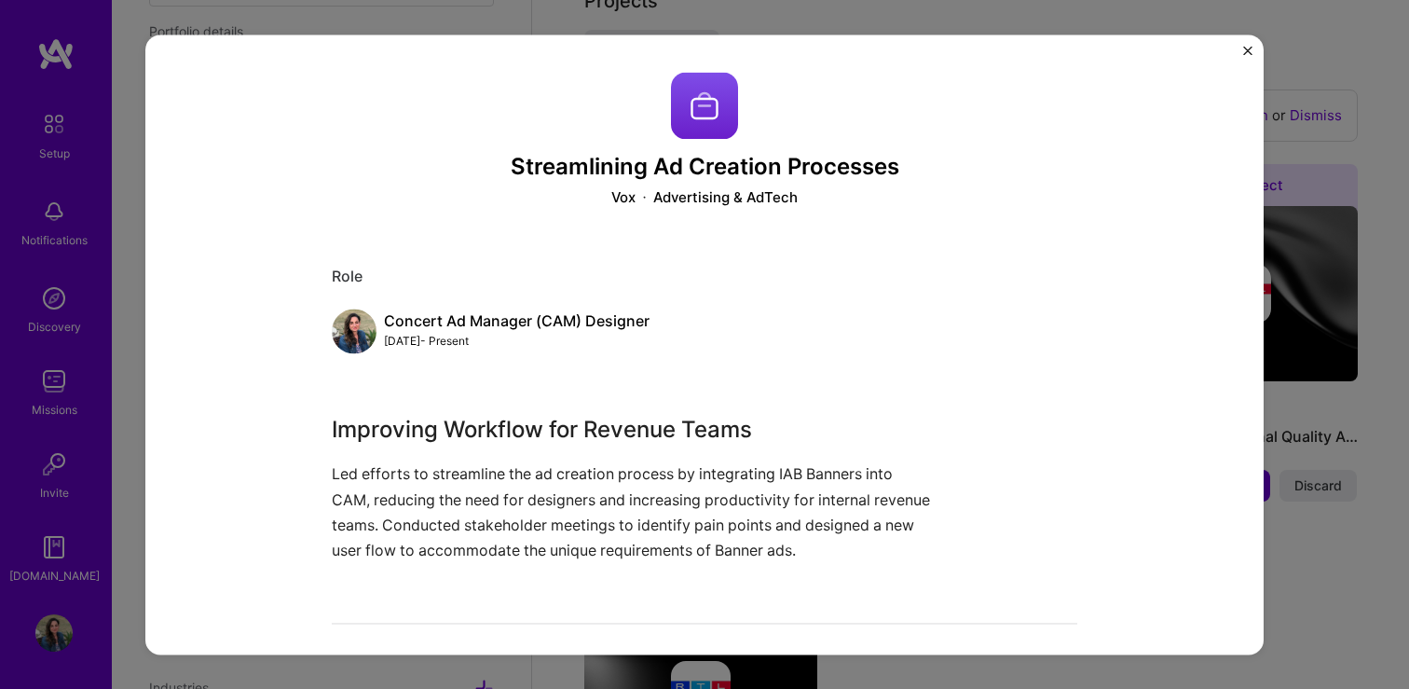
scroll to position [108, 0]
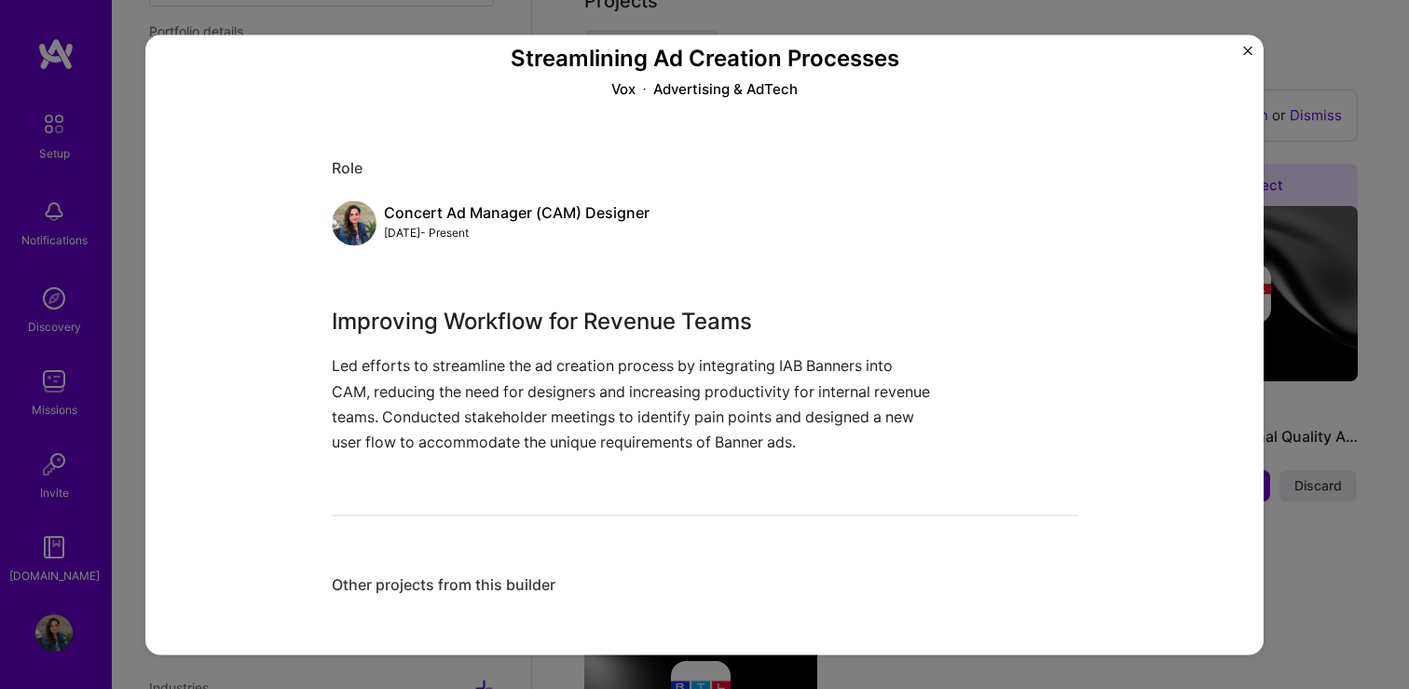
click at [1248, 48] on img "Close" at bounding box center [1248, 50] width 9 height 9
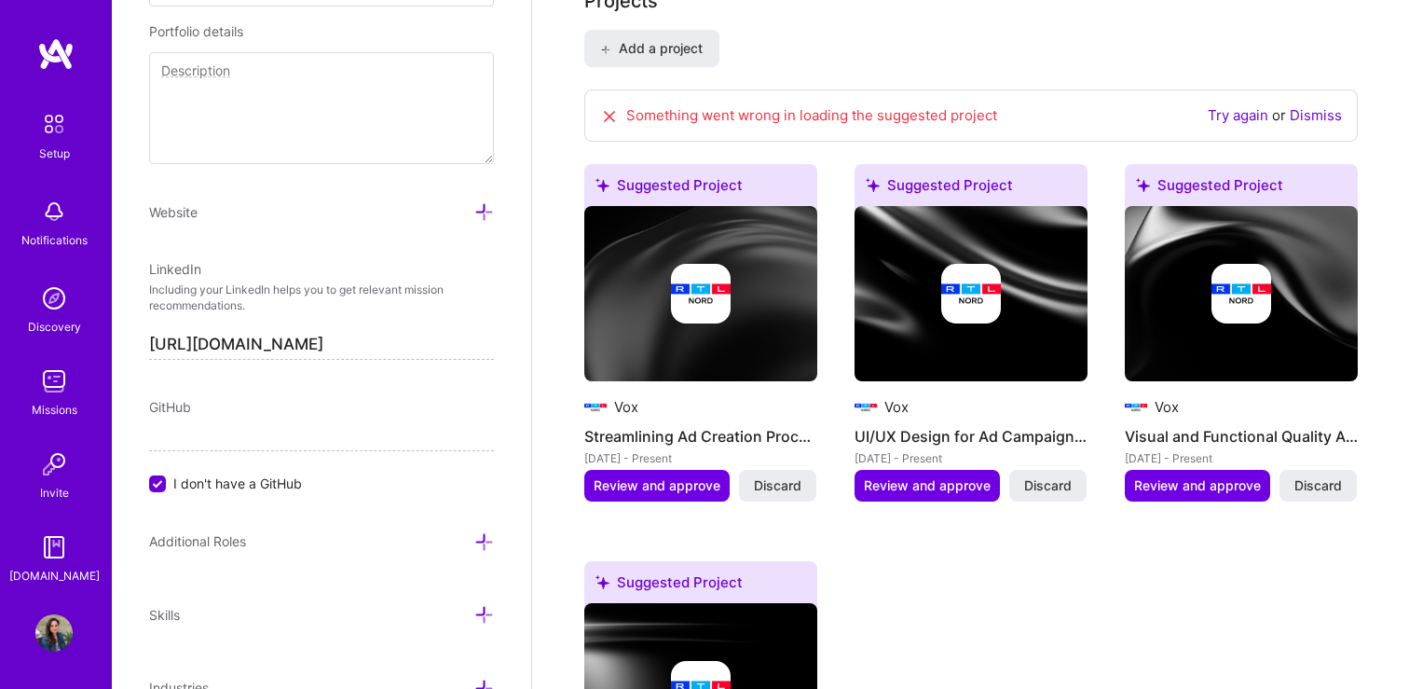
click at [969, 264] on img at bounding box center [971, 294] width 60 height 60
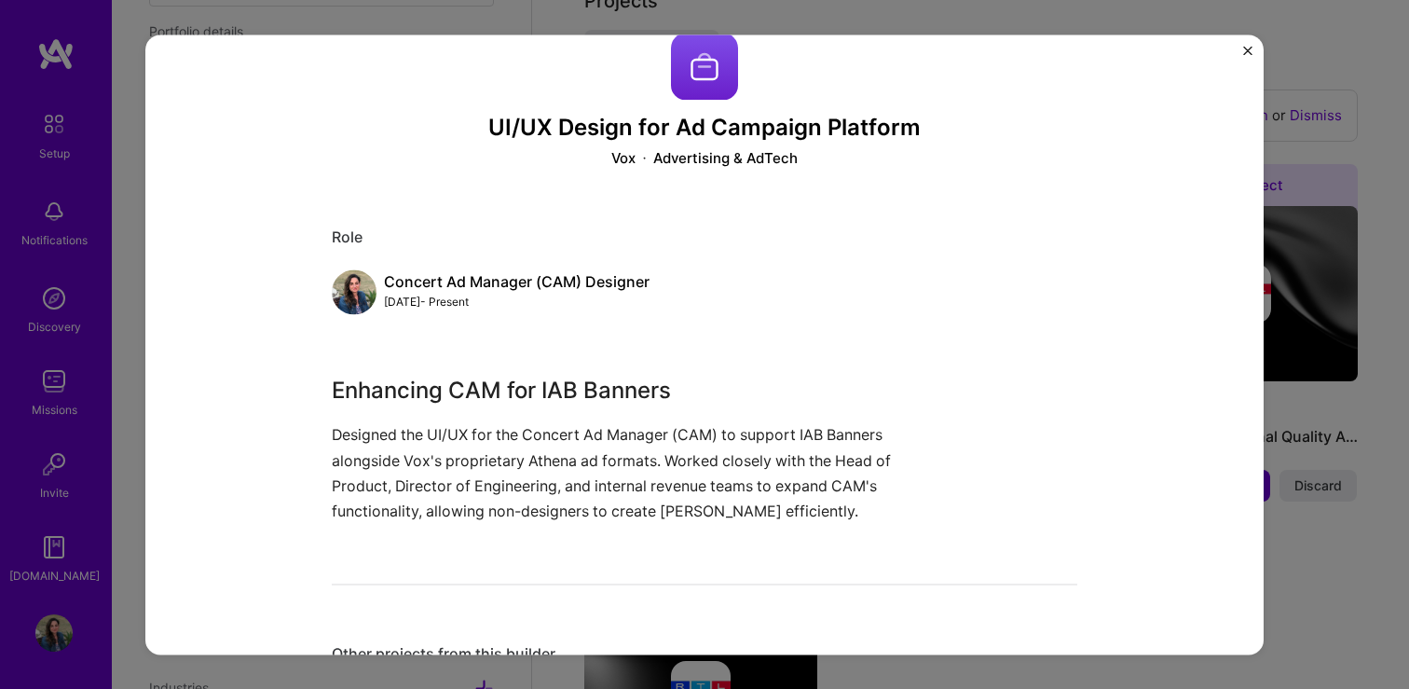
scroll to position [108, 0]
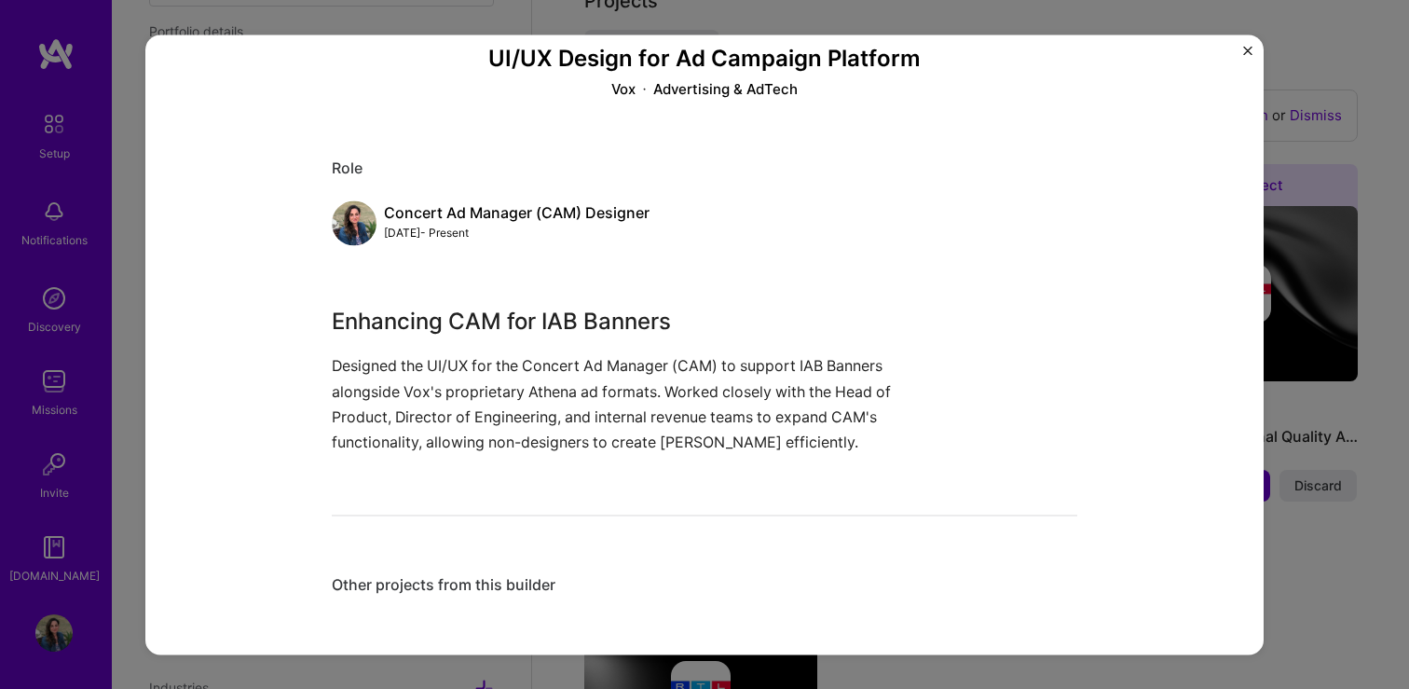
click at [1250, 48] on img "Close" at bounding box center [1248, 50] width 9 height 9
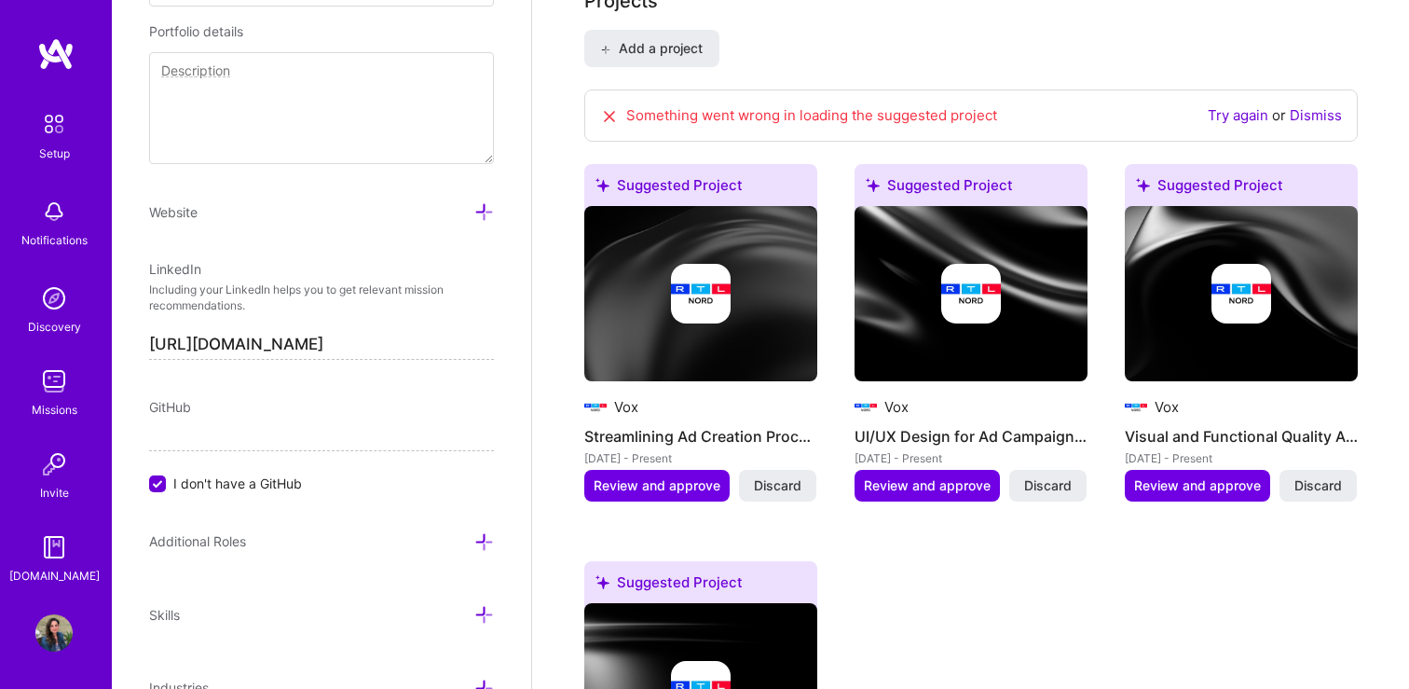
click at [1255, 283] on img at bounding box center [1242, 294] width 60 height 60
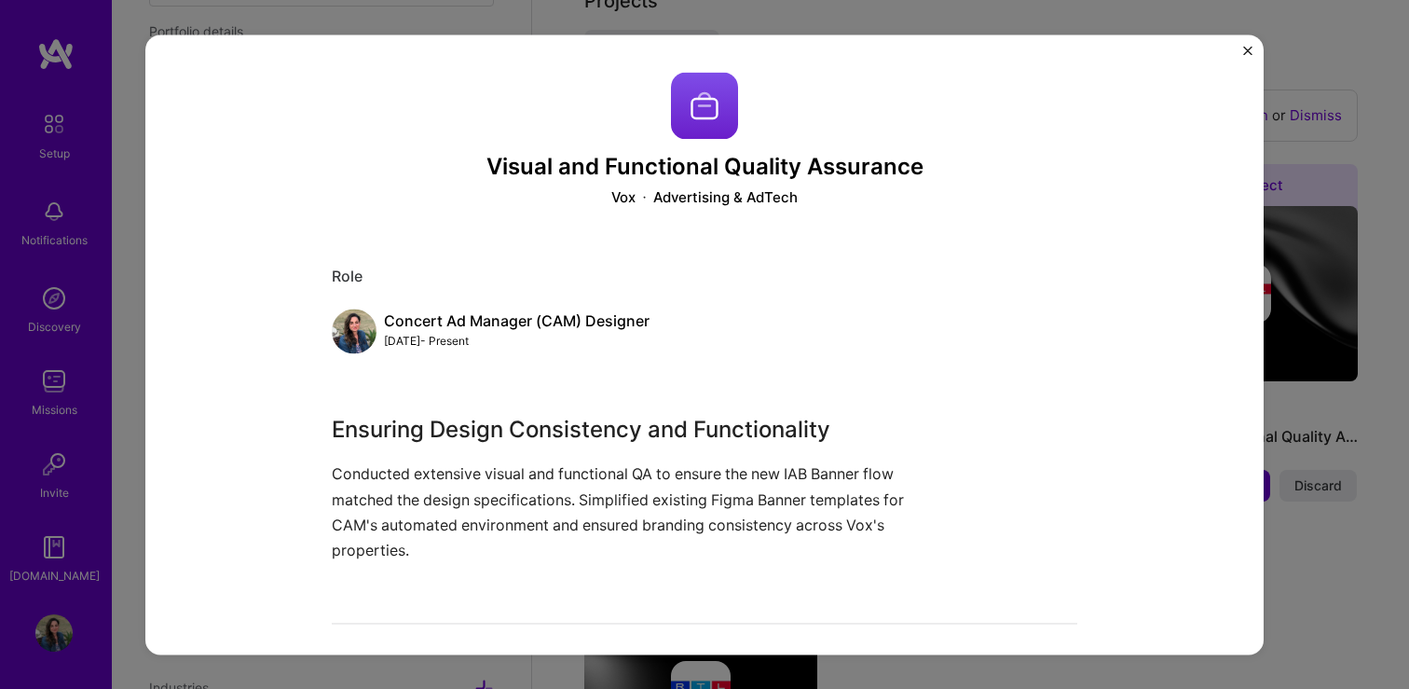
click at [1247, 52] on img "Close" at bounding box center [1248, 50] width 9 height 9
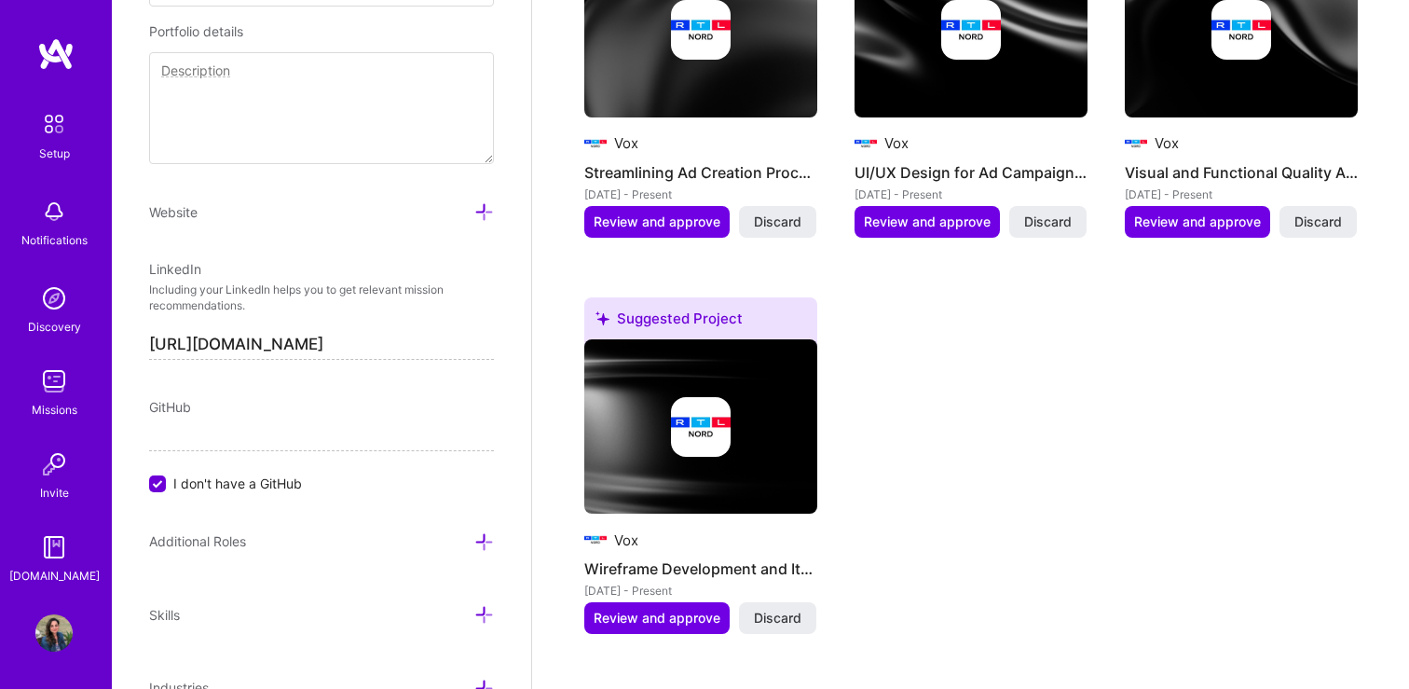
scroll to position [1838, 0]
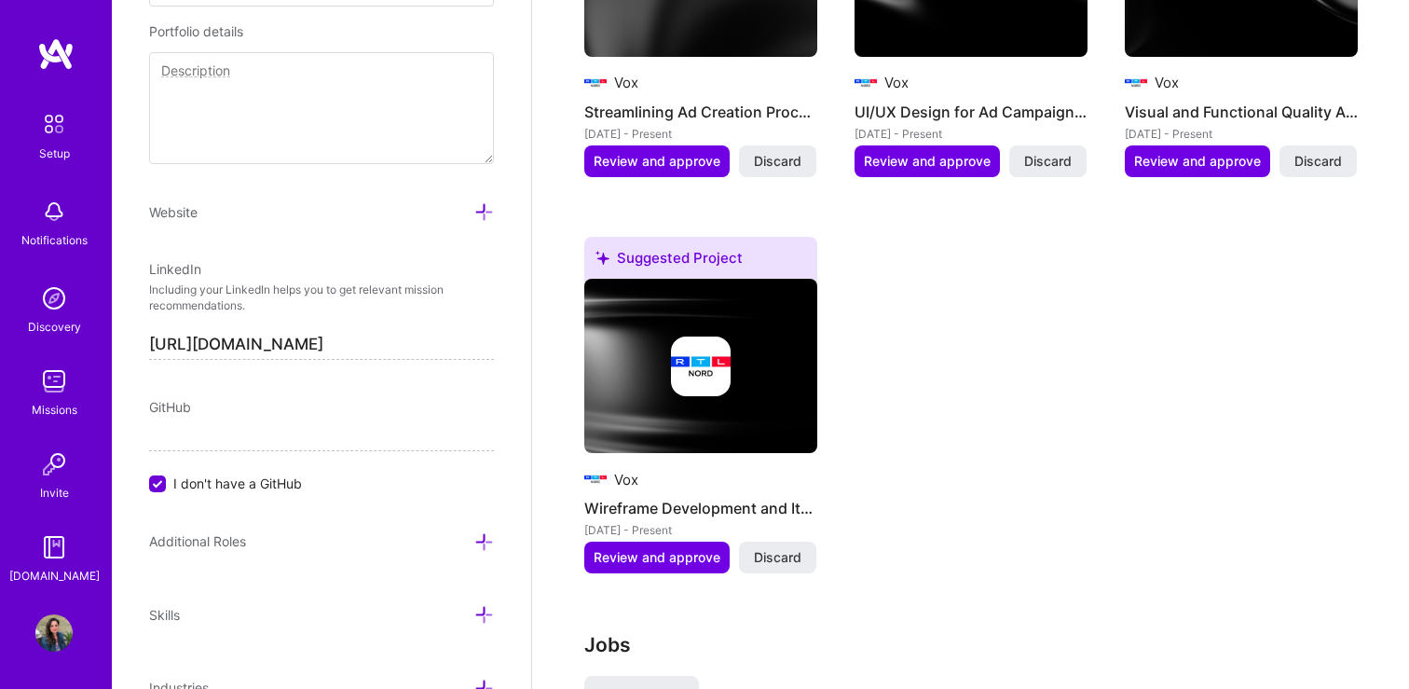
click at [706, 337] on img at bounding box center [701, 367] width 60 height 60
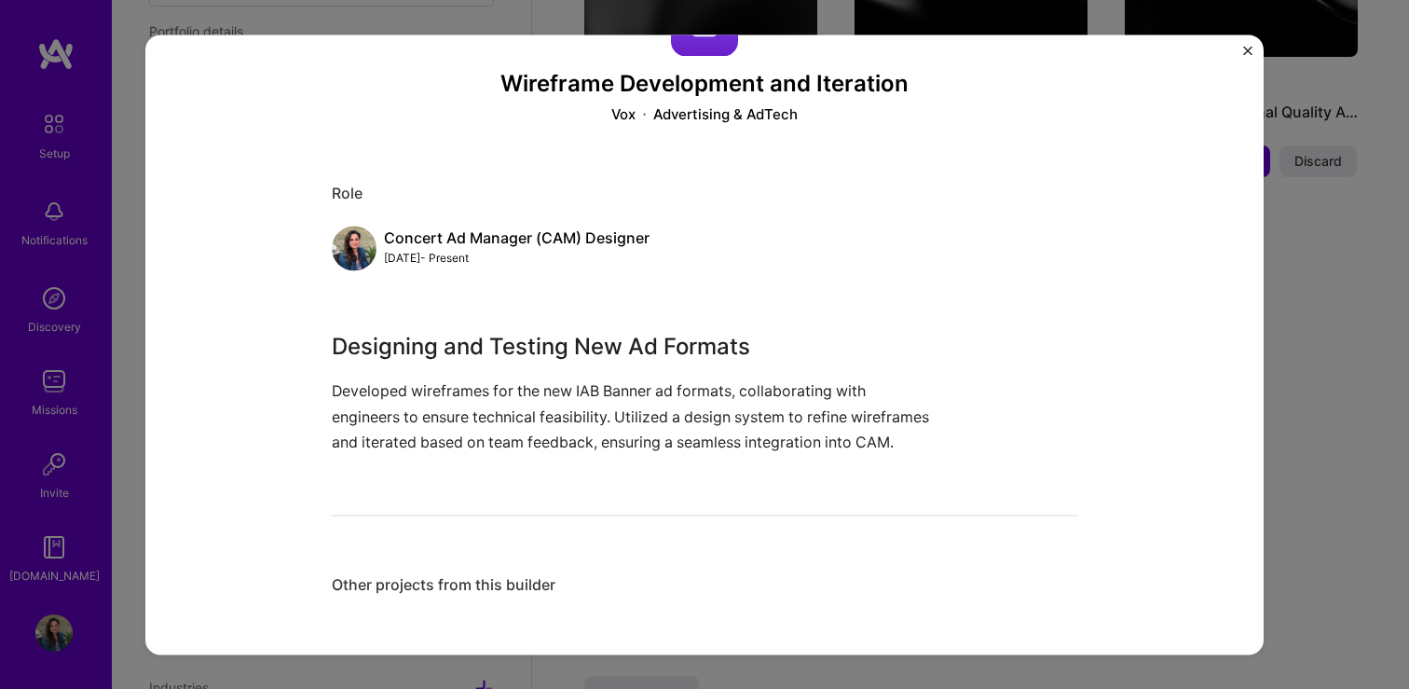
scroll to position [105, 0]
click at [1246, 46] on img "Close" at bounding box center [1248, 50] width 9 height 9
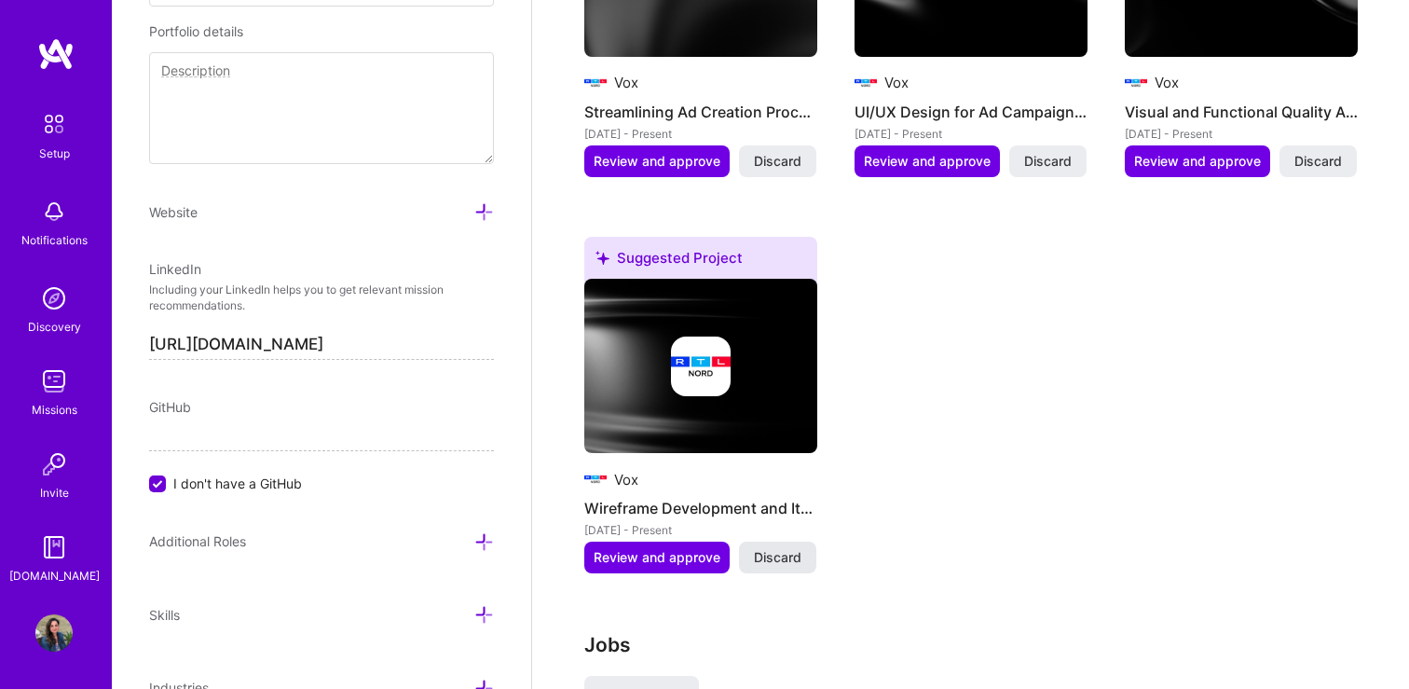
click at [786, 548] on span "Discard" at bounding box center [778, 557] width 48 height 19
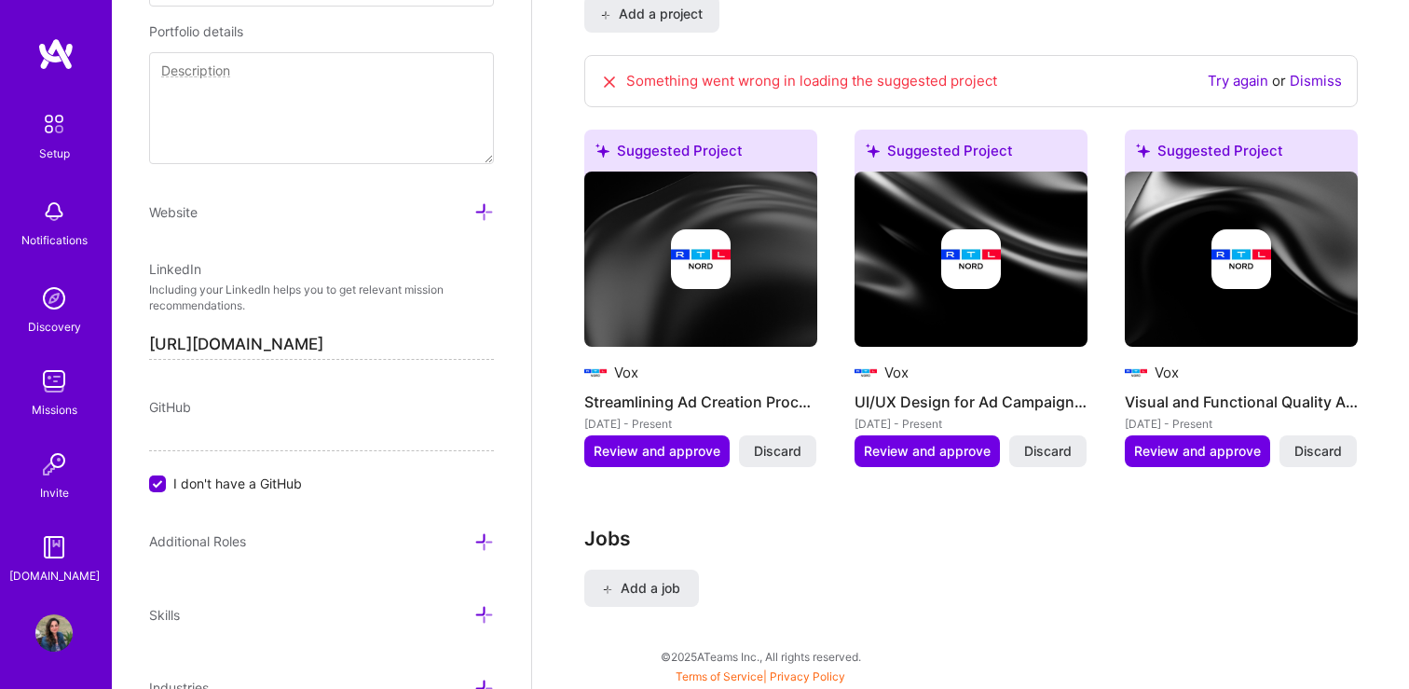
scroll to position [1526, 0]
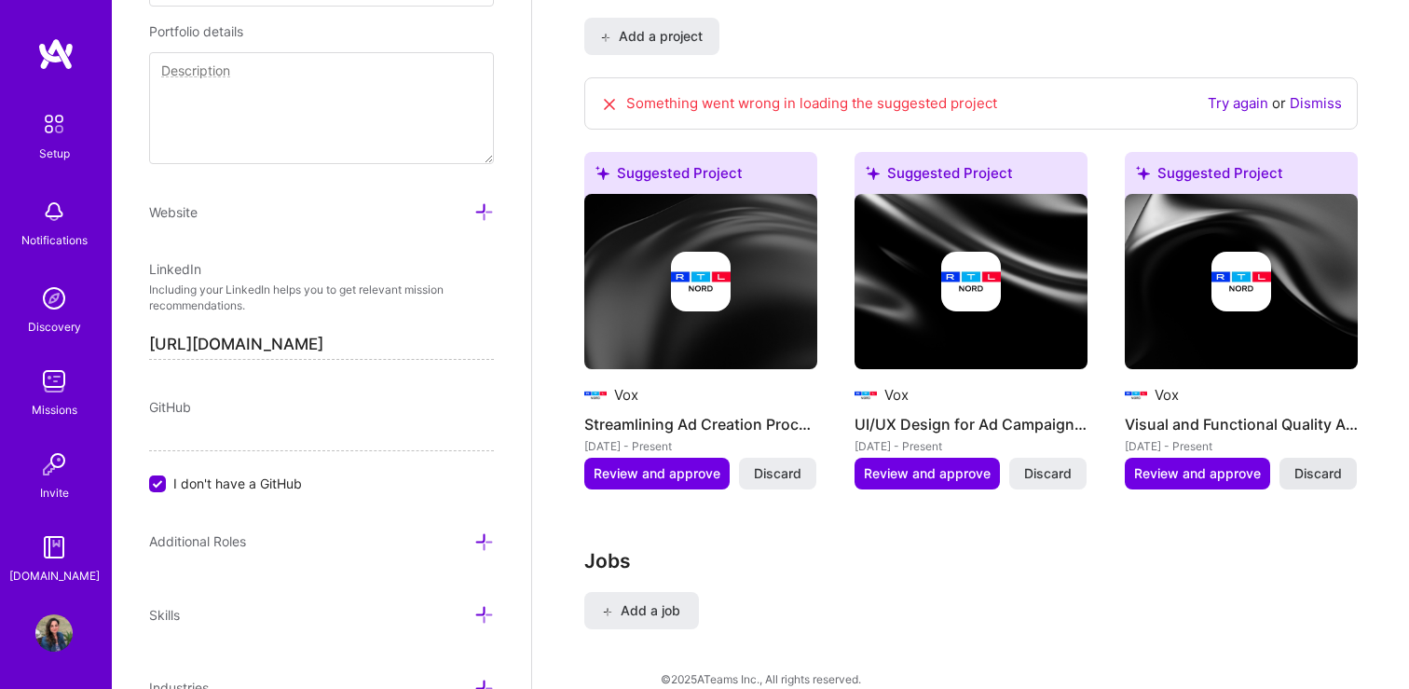
click at [1335, 464] on span "Discard" at bounding box center [1319, 473] width 48 height 19
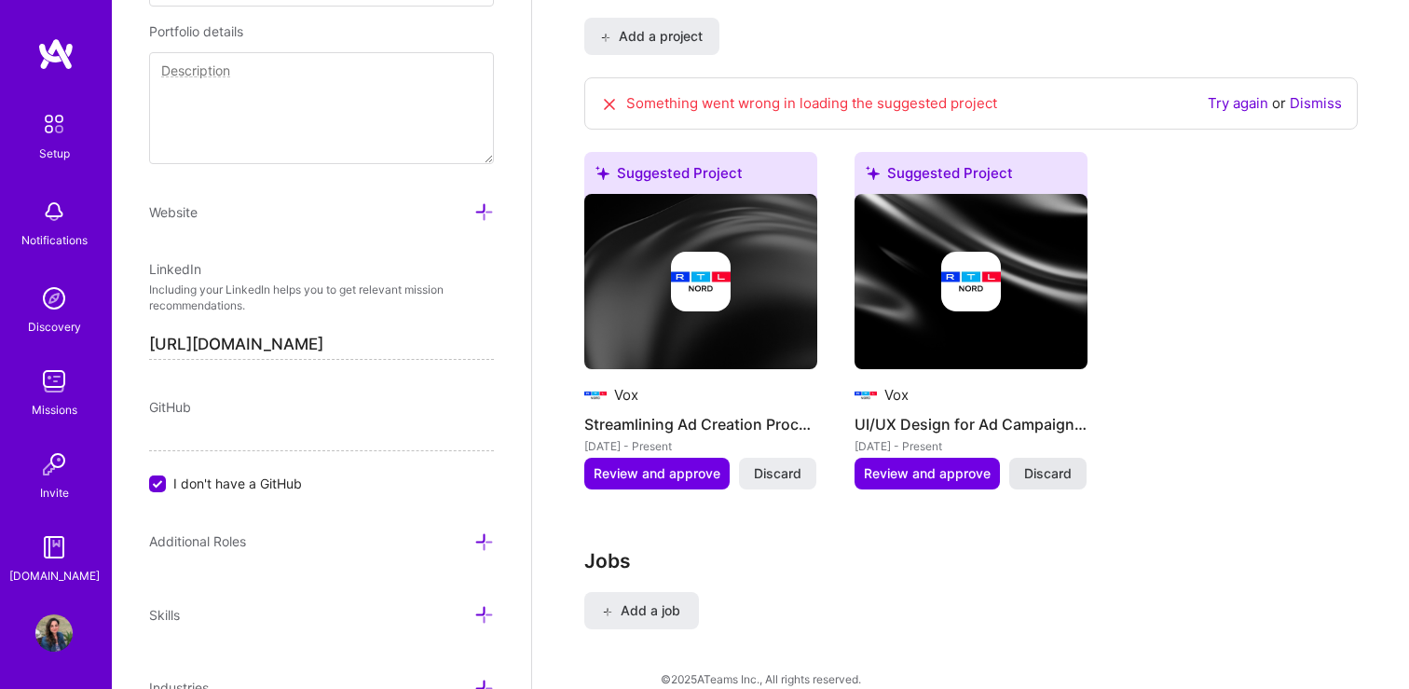
click at [1026, 460] on button "Discard" at bounding box center [1048, 474] width 77 height 32
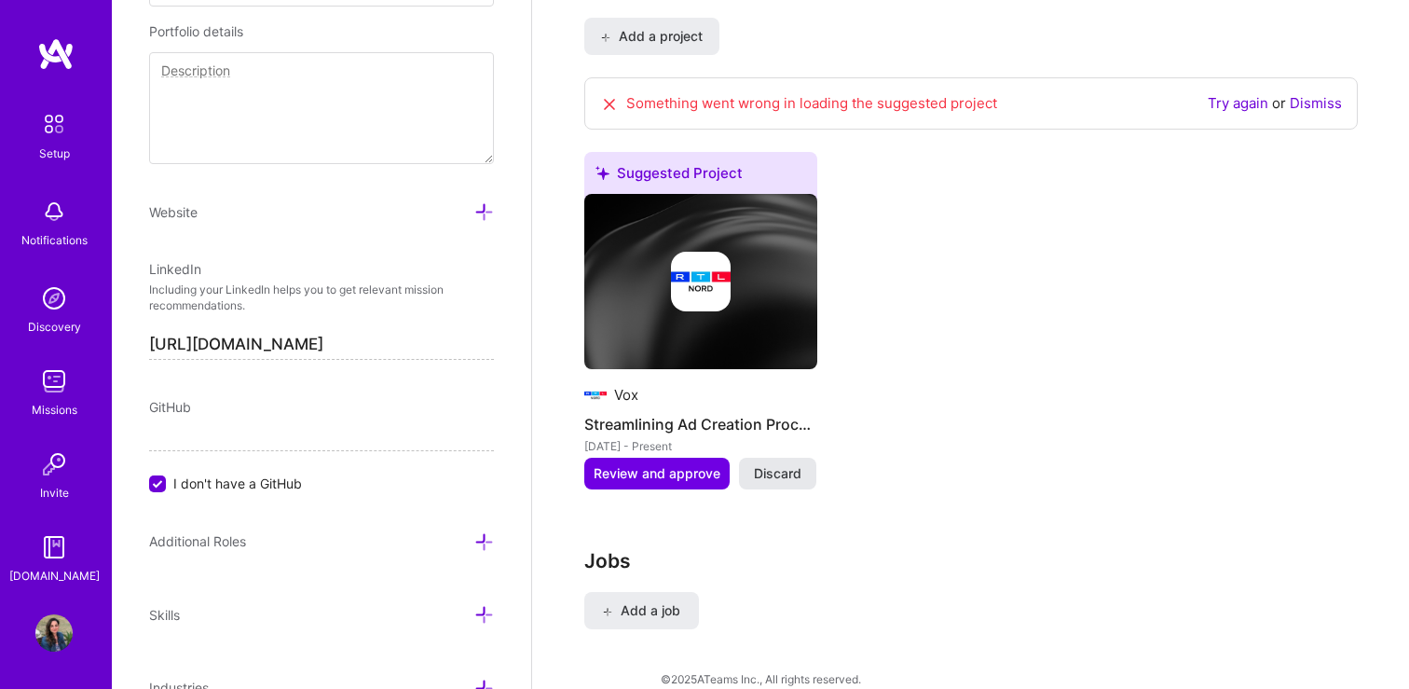
click at [791, 464] on span "Discard" at bounding box center [778, 473] width 48 height 19
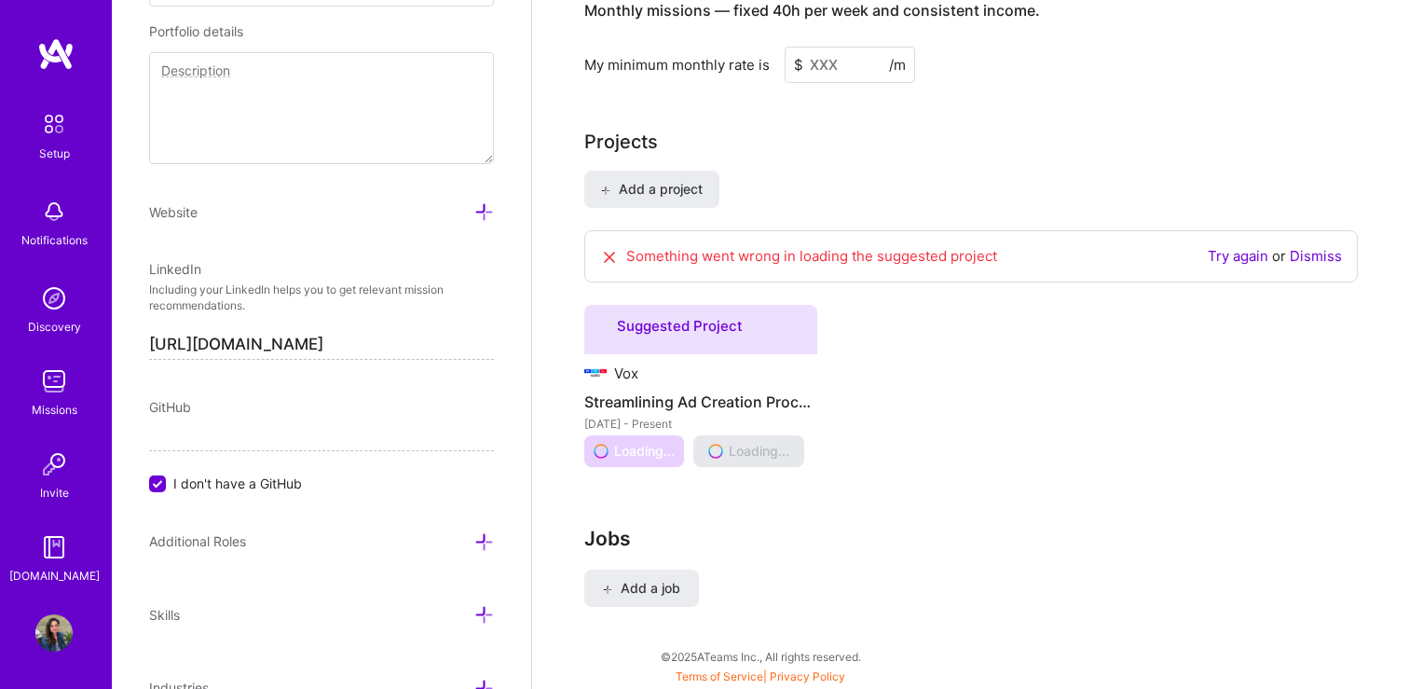
scroll to position [1175, 0]
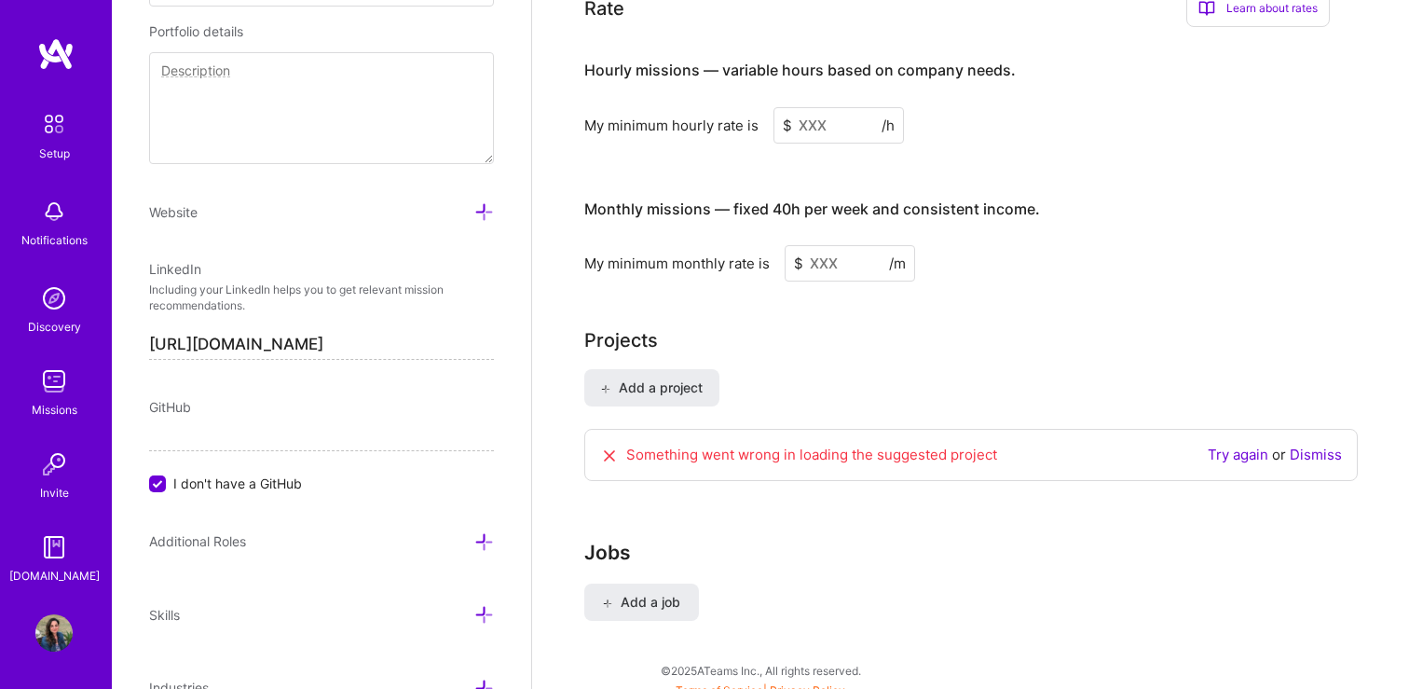
click at [1328, 446] on link "Dismiss" at bounding box center [1316, 455] width 52 height 18
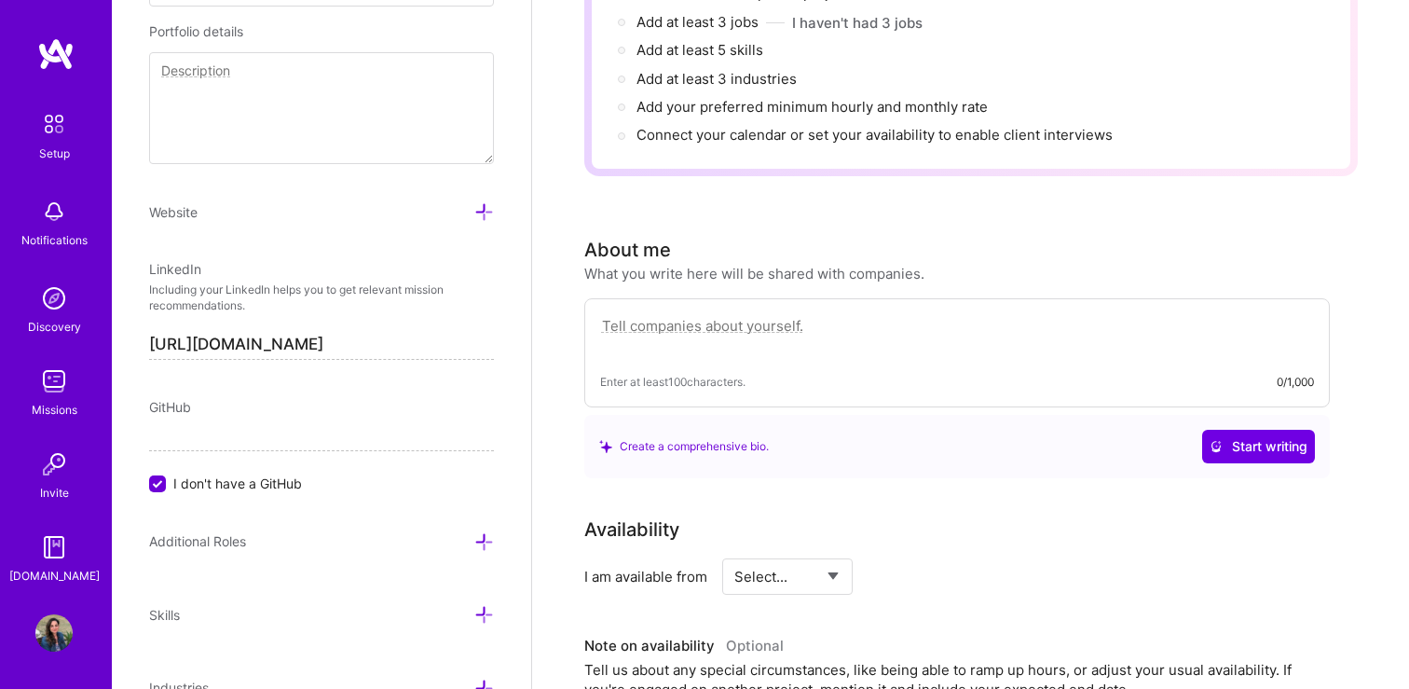
scroll to position [213, 0]
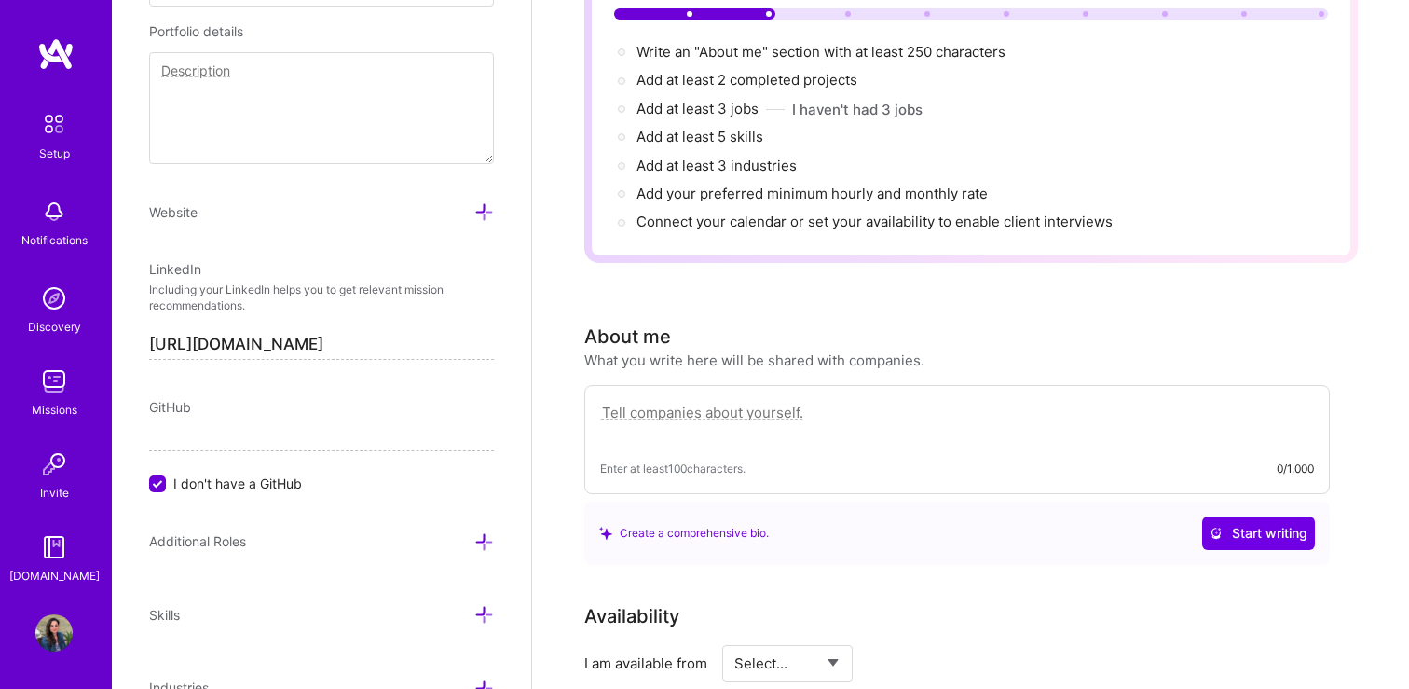
click at [666, 401] on textarea at bounding box center [957, 422] width 714 height 43
paste textarea "I’m a product designer with 14 years of experience shaping digital products for…"
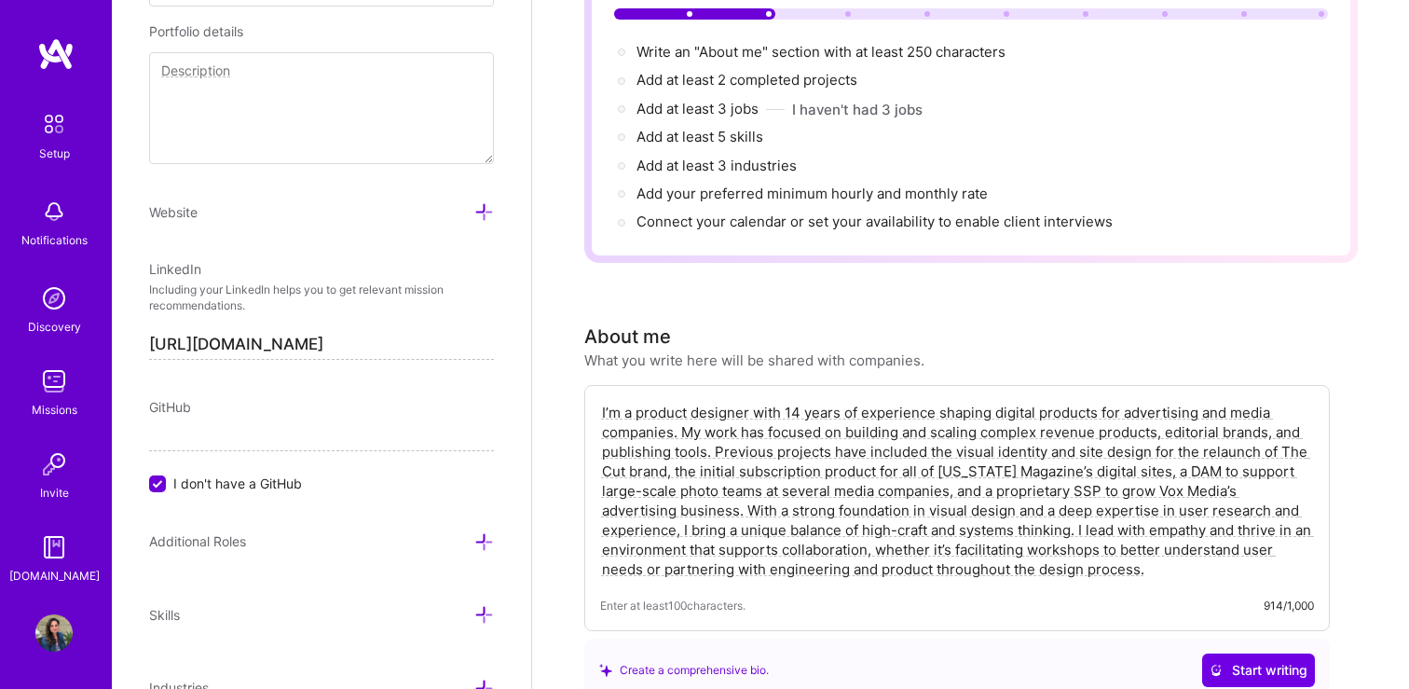
click at [1283, 433] on textarea "I’m a product designer with 14 years of experience shaping digital products for…" at bounding box center [957, 491] width 714 height 180
type textarea "I’m a product designer with 14 years of experience shaping digital products for…"
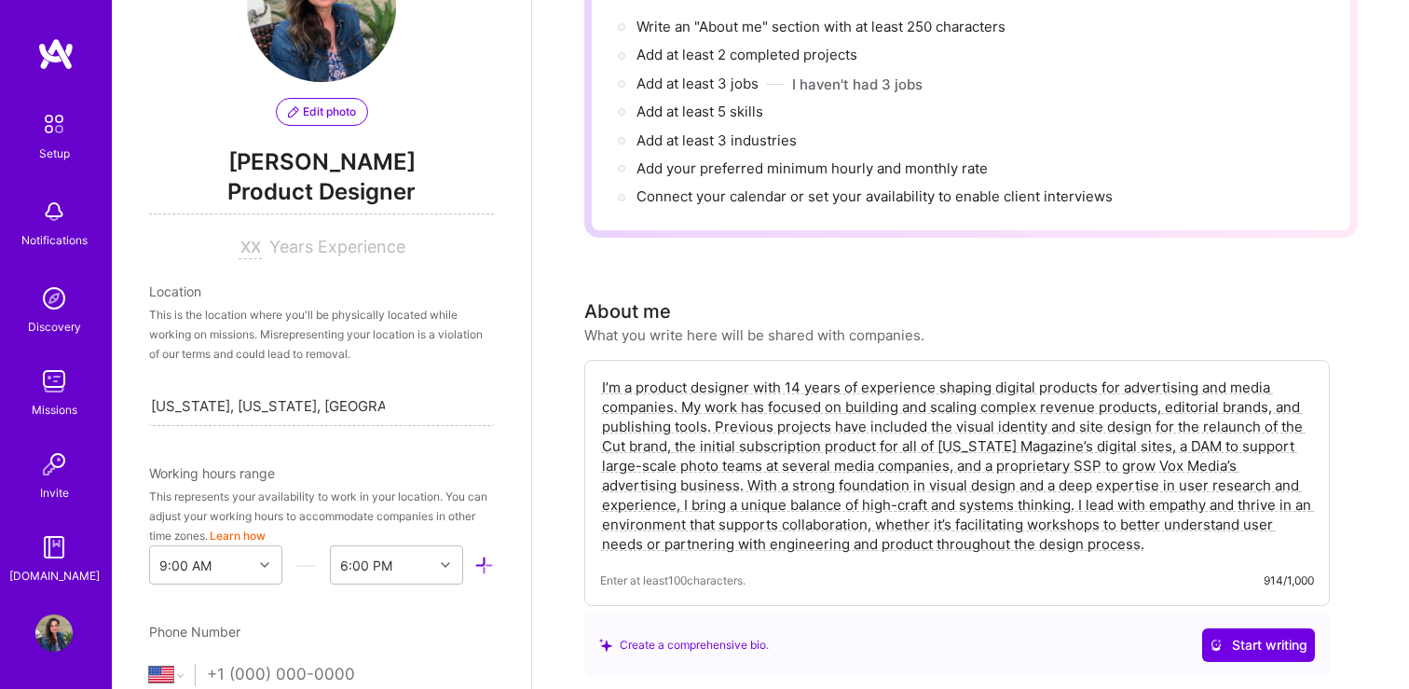
scroll to position [0, 0]
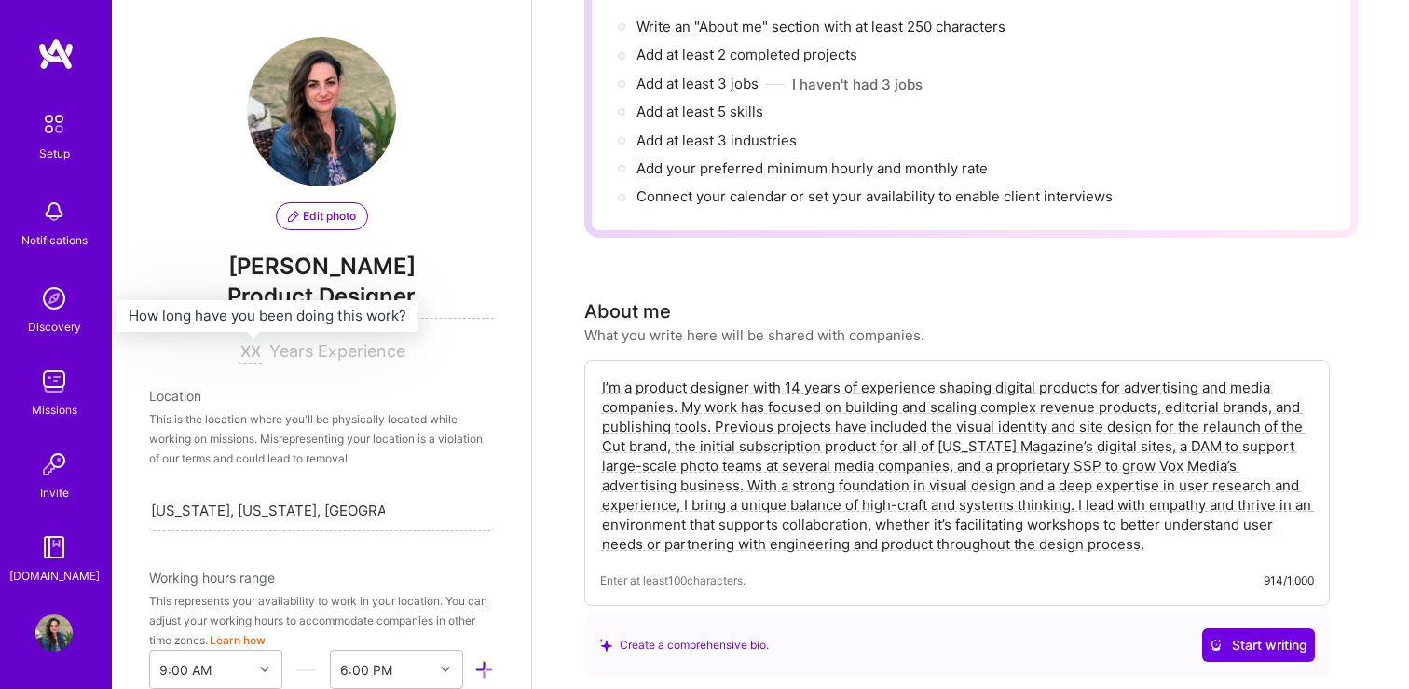
click at [254, 352] on input at bounding box center [250, 352] width 23 height 22
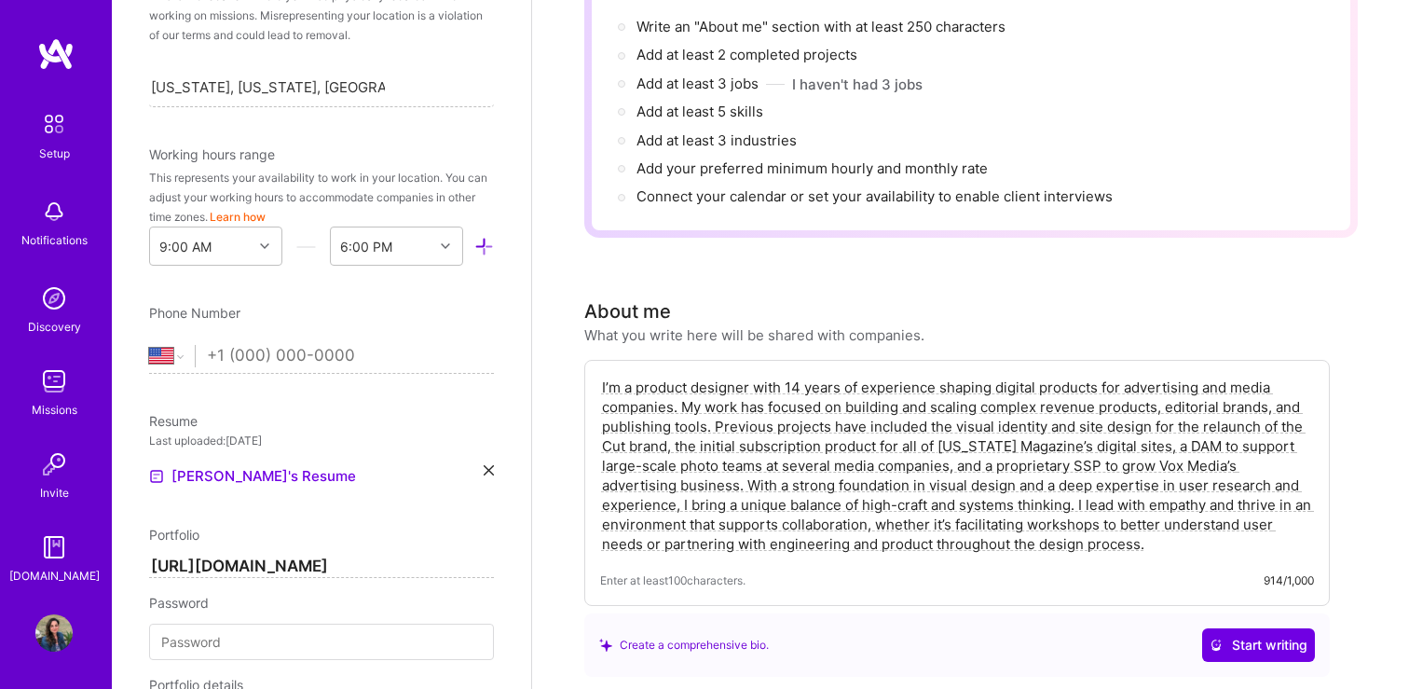
scroll to position [535, 0]
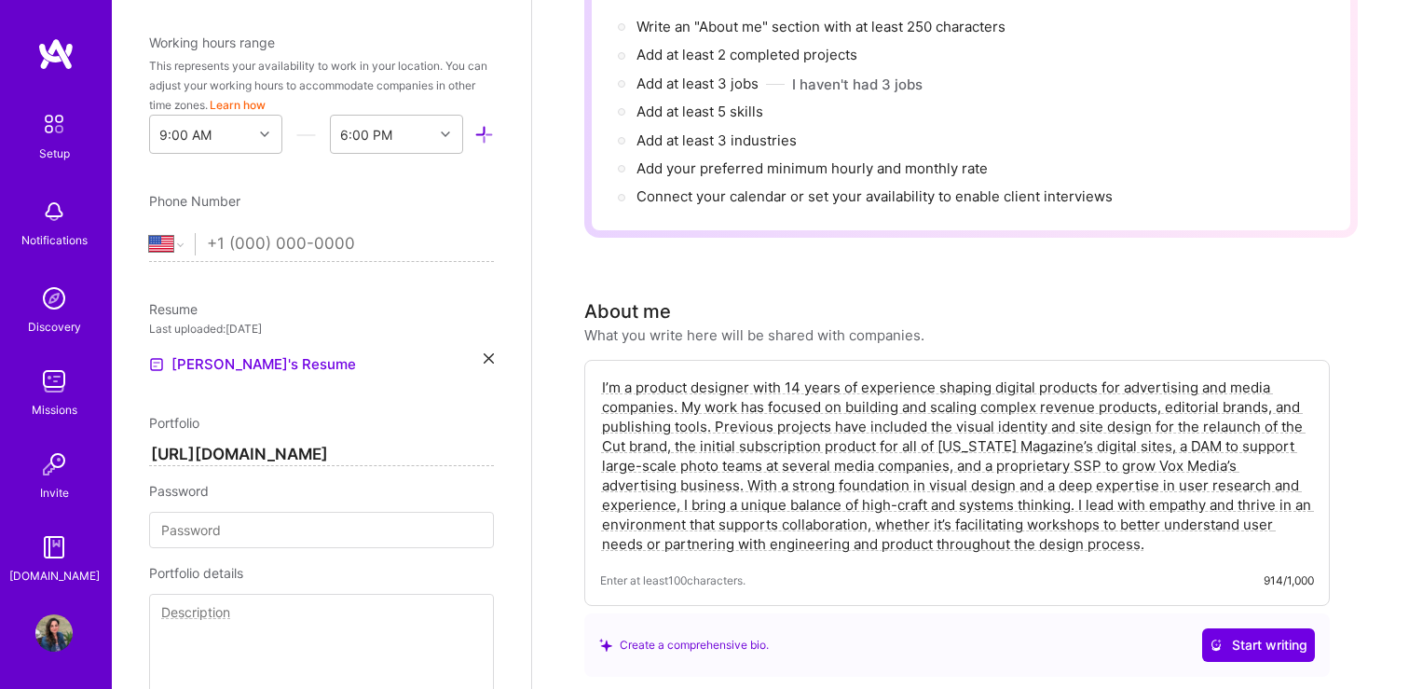
type input "14"
click at [228, 235] on input "tel" at bounding box center [350, 244] width 287 height 54
type input "310-422"
select select "CA"
type input "(310) 422-329"
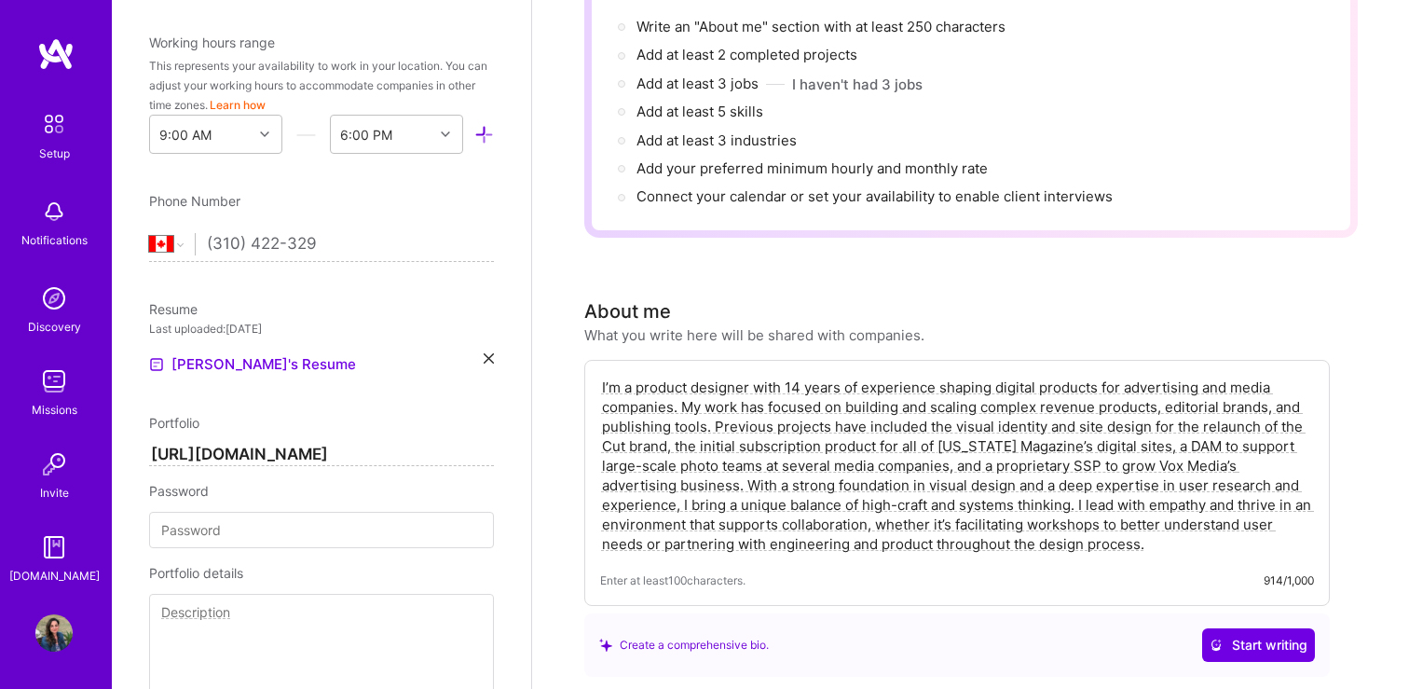
select select "US"
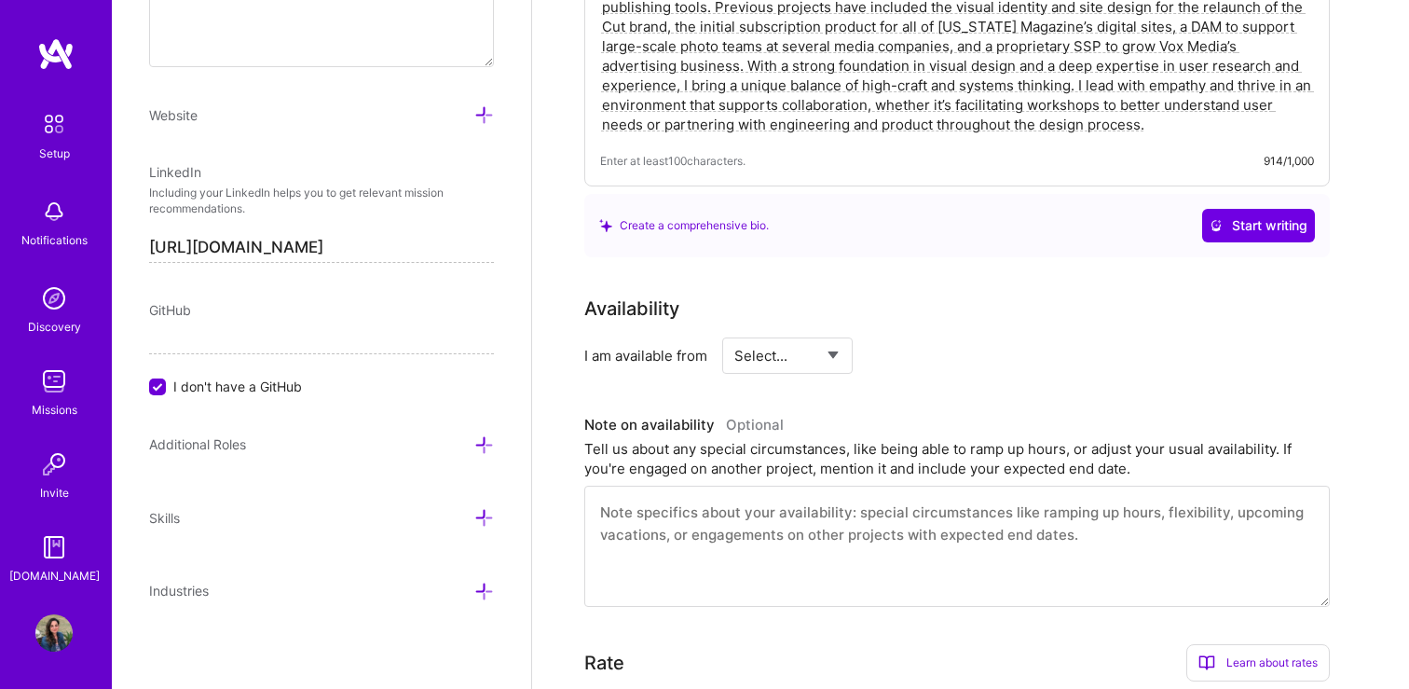
scroll to position [661, 0]
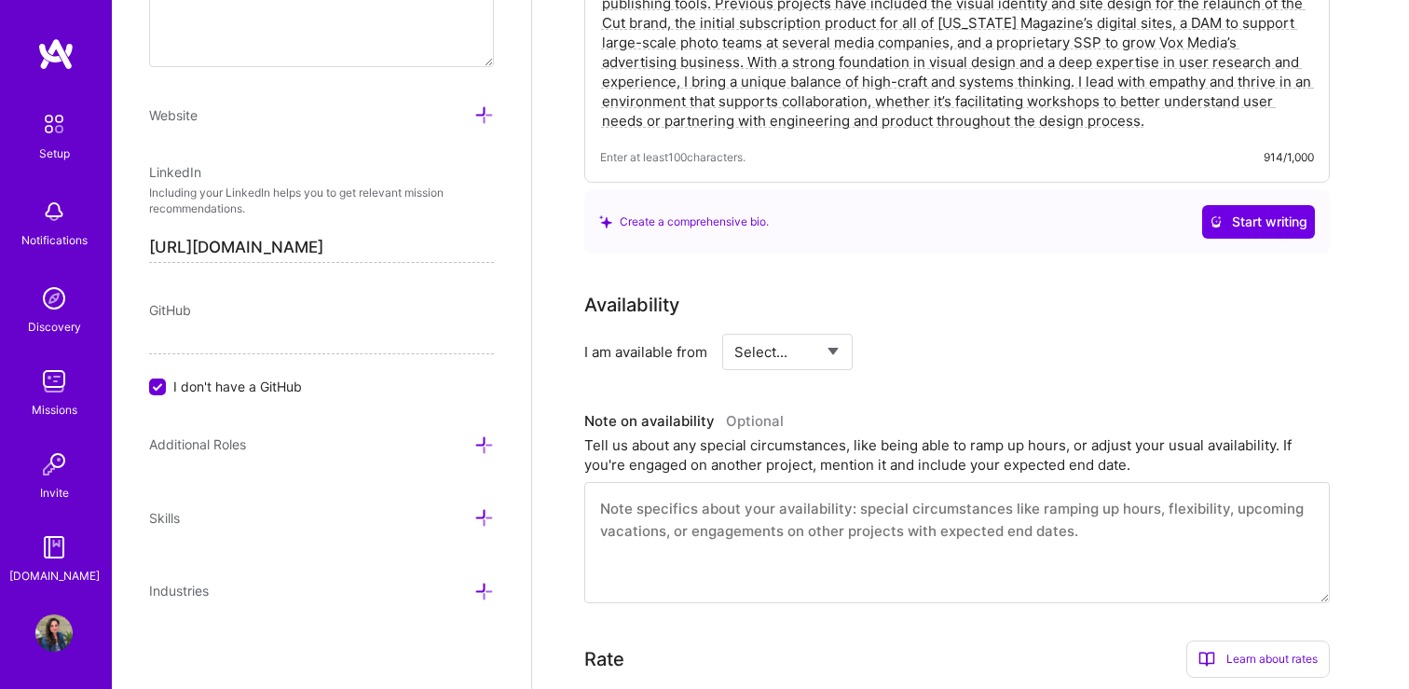
type input "[PHONE_NUMBER]"
click at [794, 328] on select "Select... Right Now Future Date Not Available" at bounding box center [788, 352] width 107 height 48
select select "Right Now"
click at [735, 328] on select "Select... Right Now Future Date Not Available" at bounding box center [788, 352] width 107 height 48
click at [1367, 541] on div "Complete your profile to take the first step in unlocking full [DOMAIN_NAME] ac…" at bounding box center [970, 347] width 877 height 1866
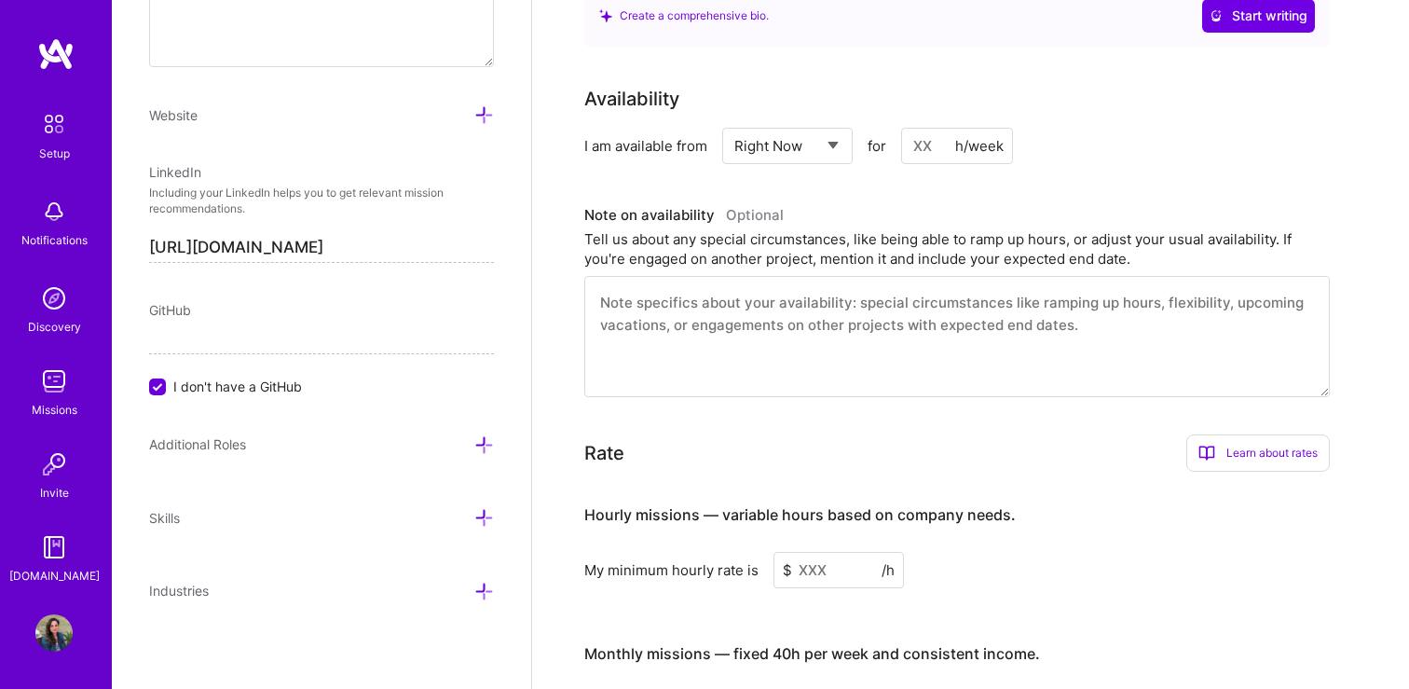
scroll to position [942, 0]
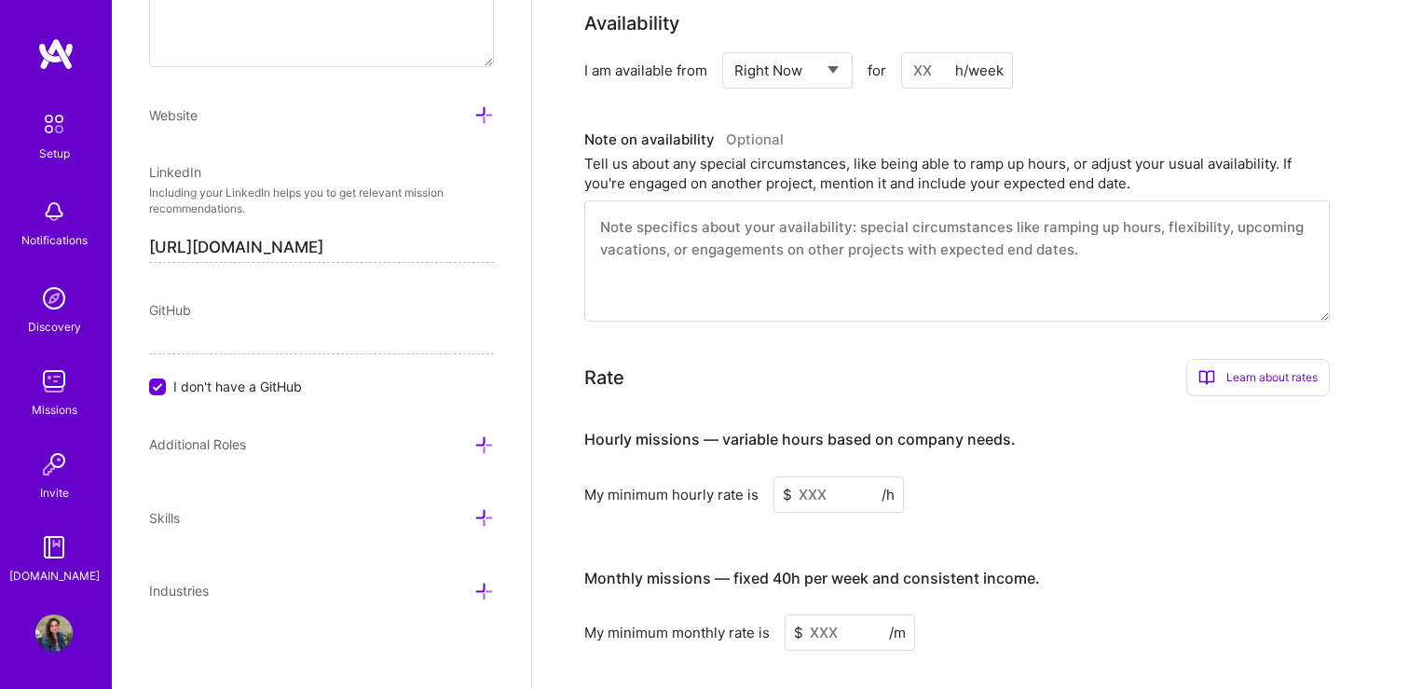
click at [826, 476] on input at bounding box center [839, 494] width 131 height 36
type input "60"
click at [819, 647] on input at bounding box center [850, 665] width 131 height 36
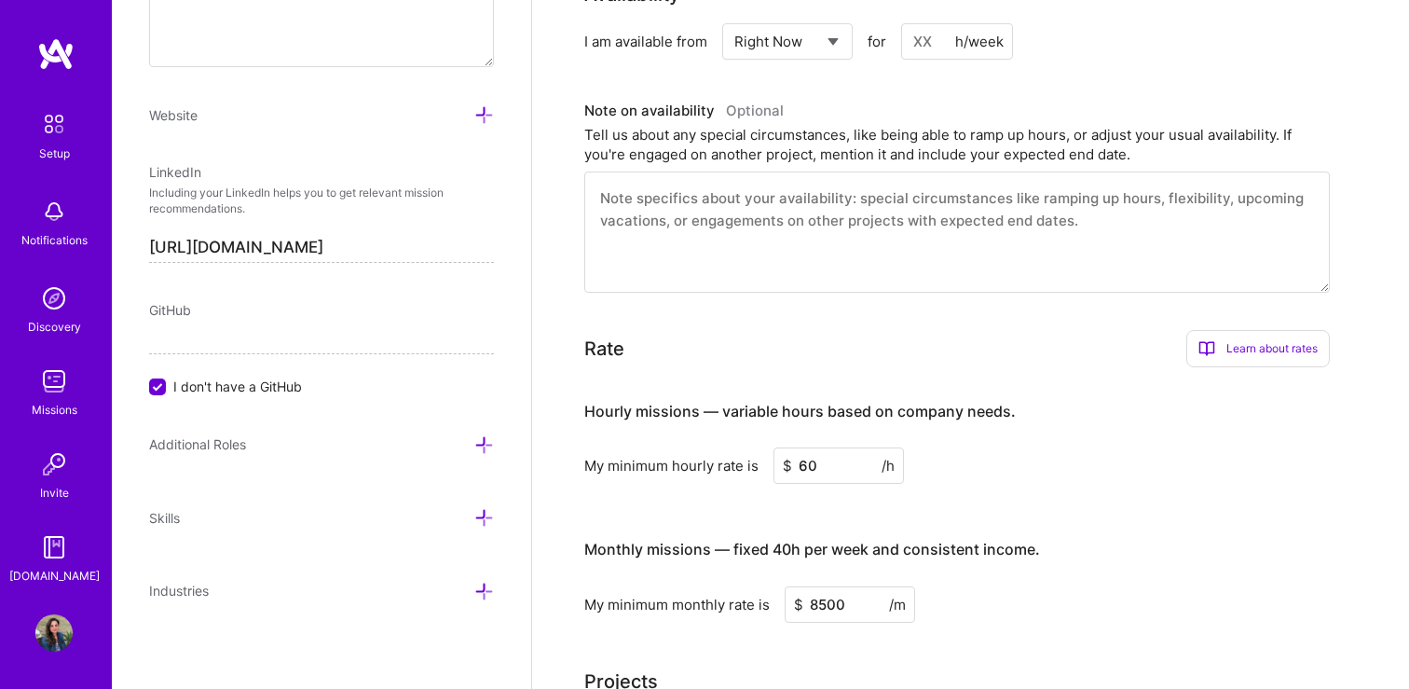
type input "8500"
click at [1298, 586] on div "My minimum monthly rate is $ 8500 /m" at bounding box center [957, 604] width 746 height 36
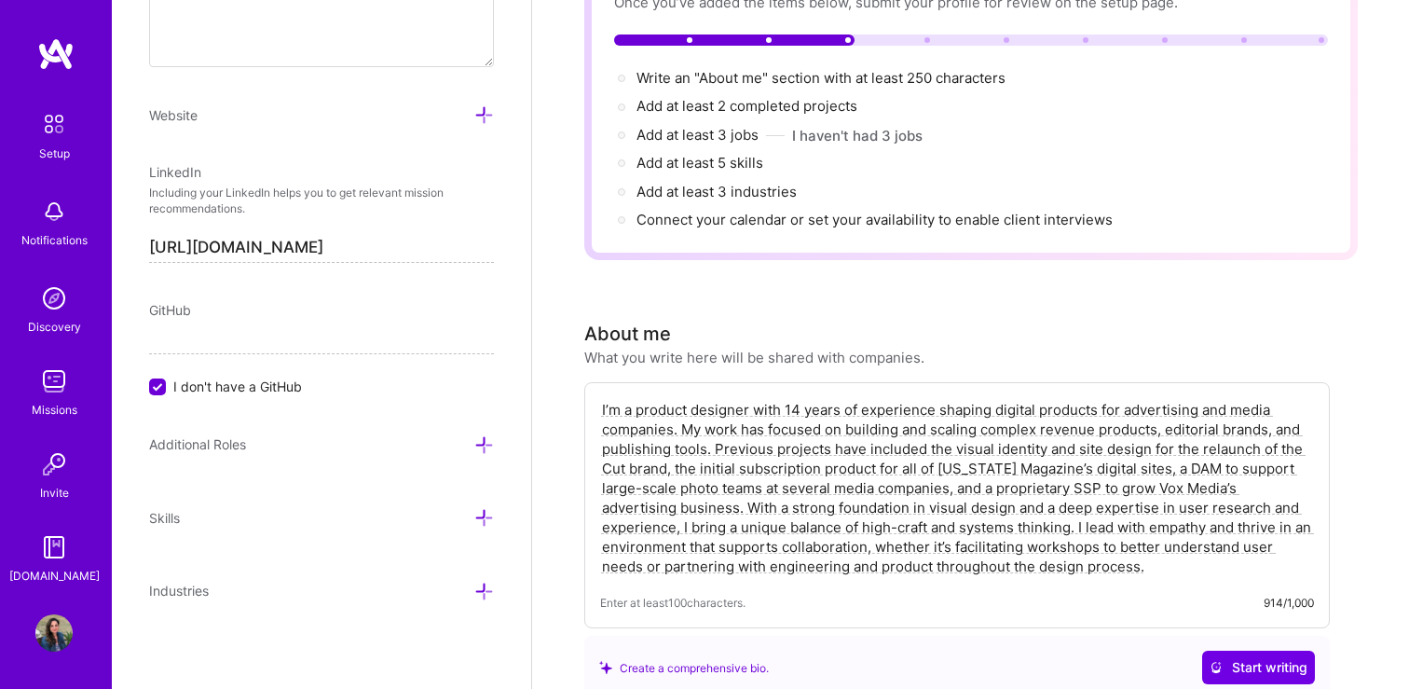
scroll to position [0, 0]
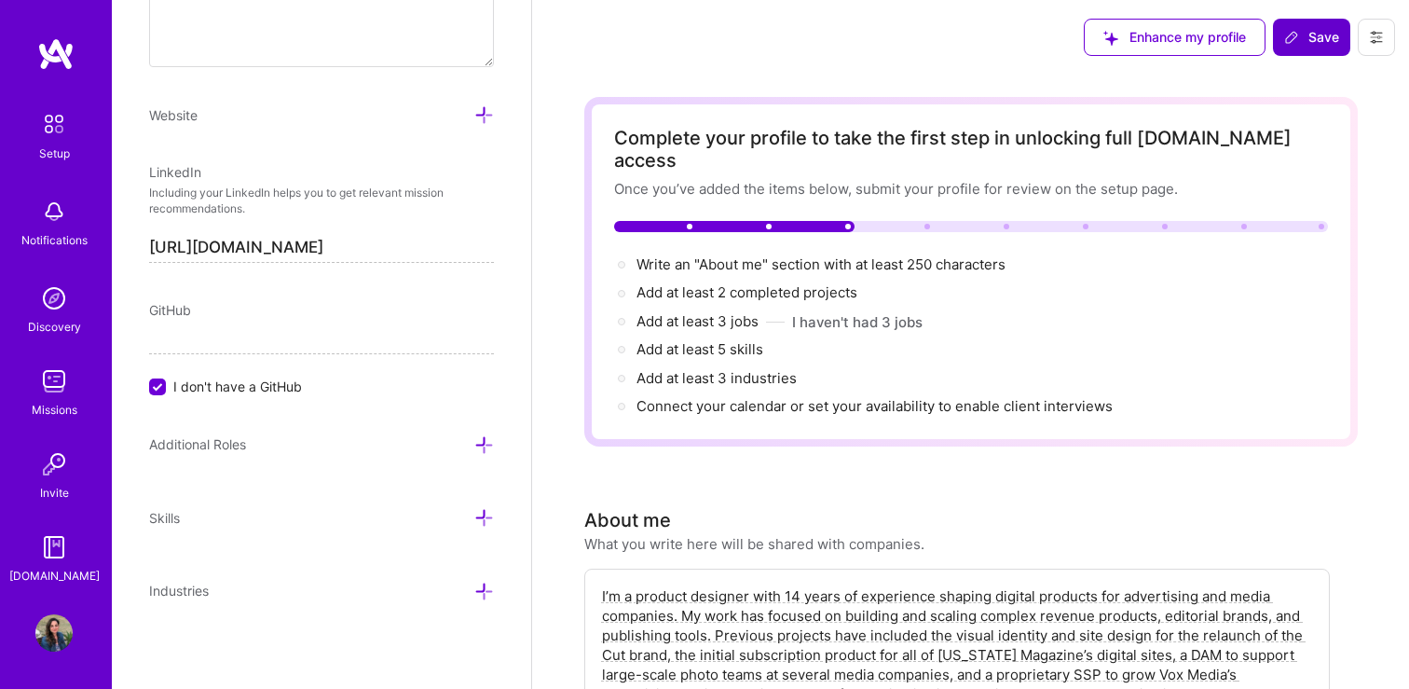
click at [1293, 41] on icon at bounding box center [1292, 37] width 15 height 15
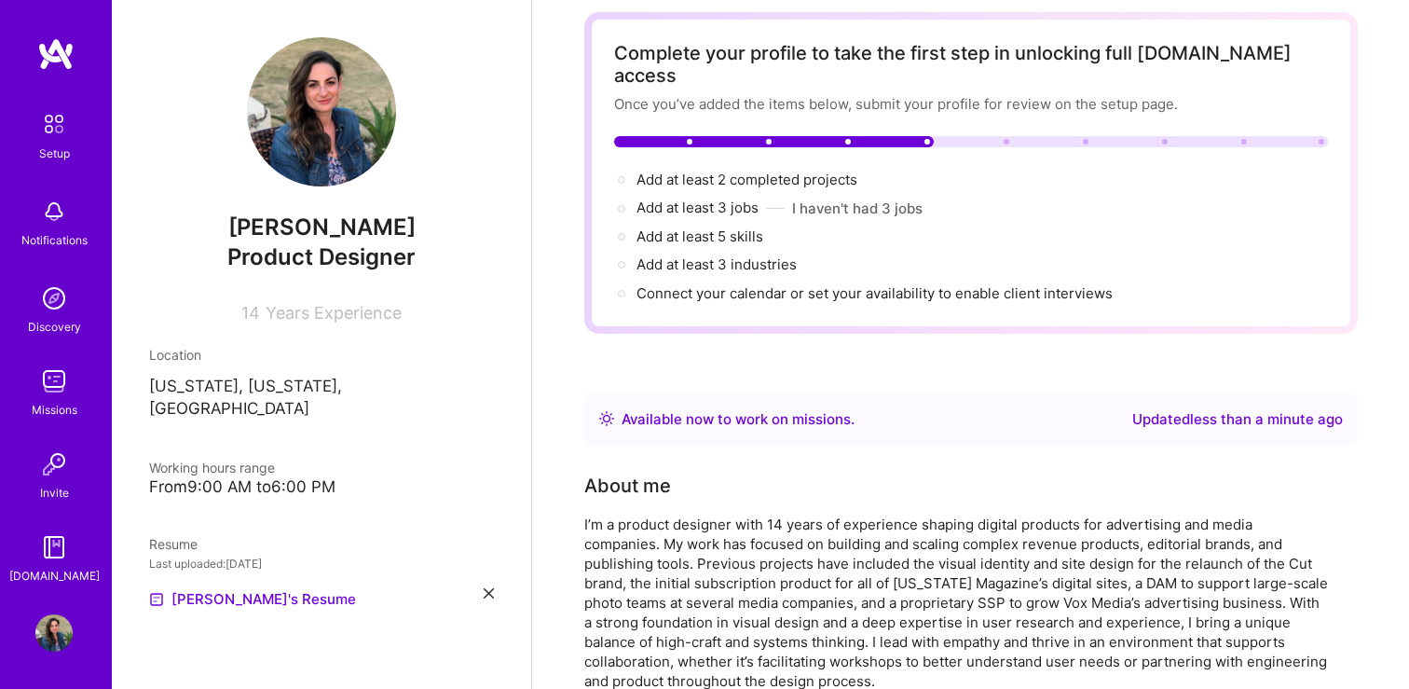
scroll to position [91, 0]
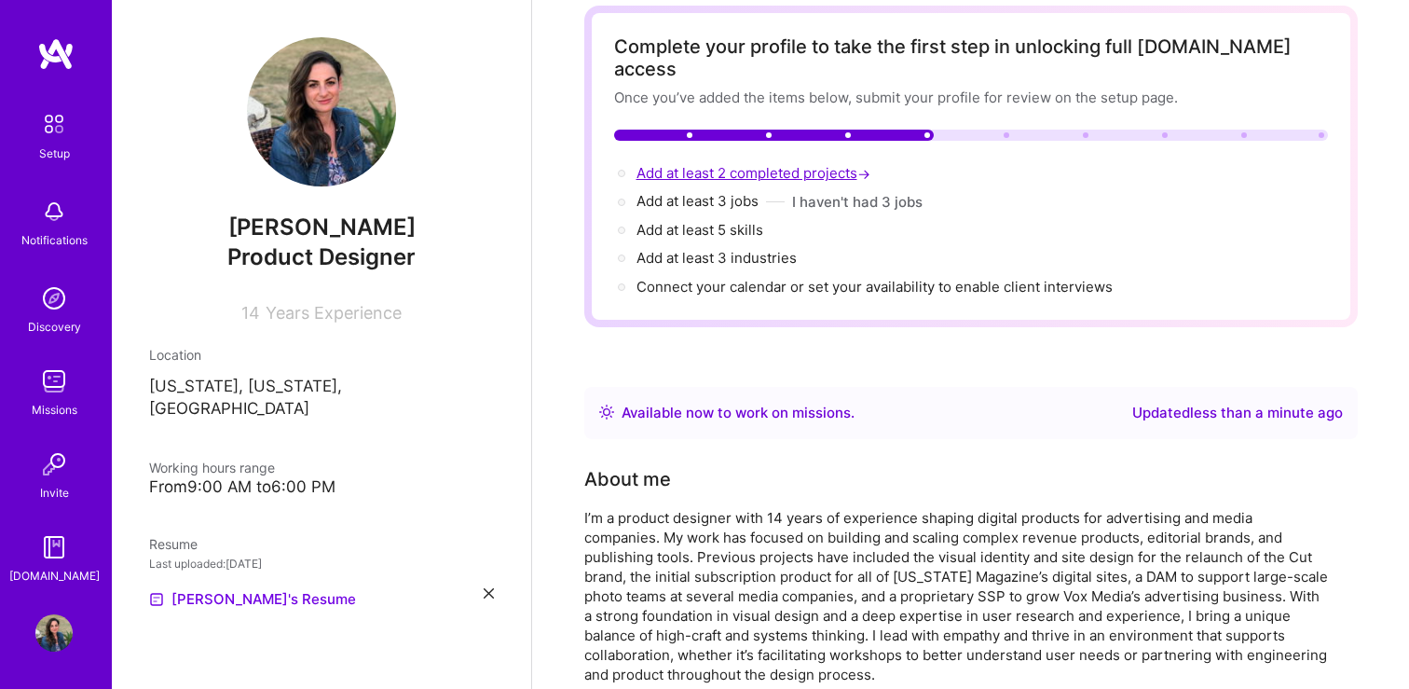
click at [727, 164] on span "Add at least 2 completed projects →" at bounding box center [756, 173] width 238 height 18
select select "US"
select select "Right Now"
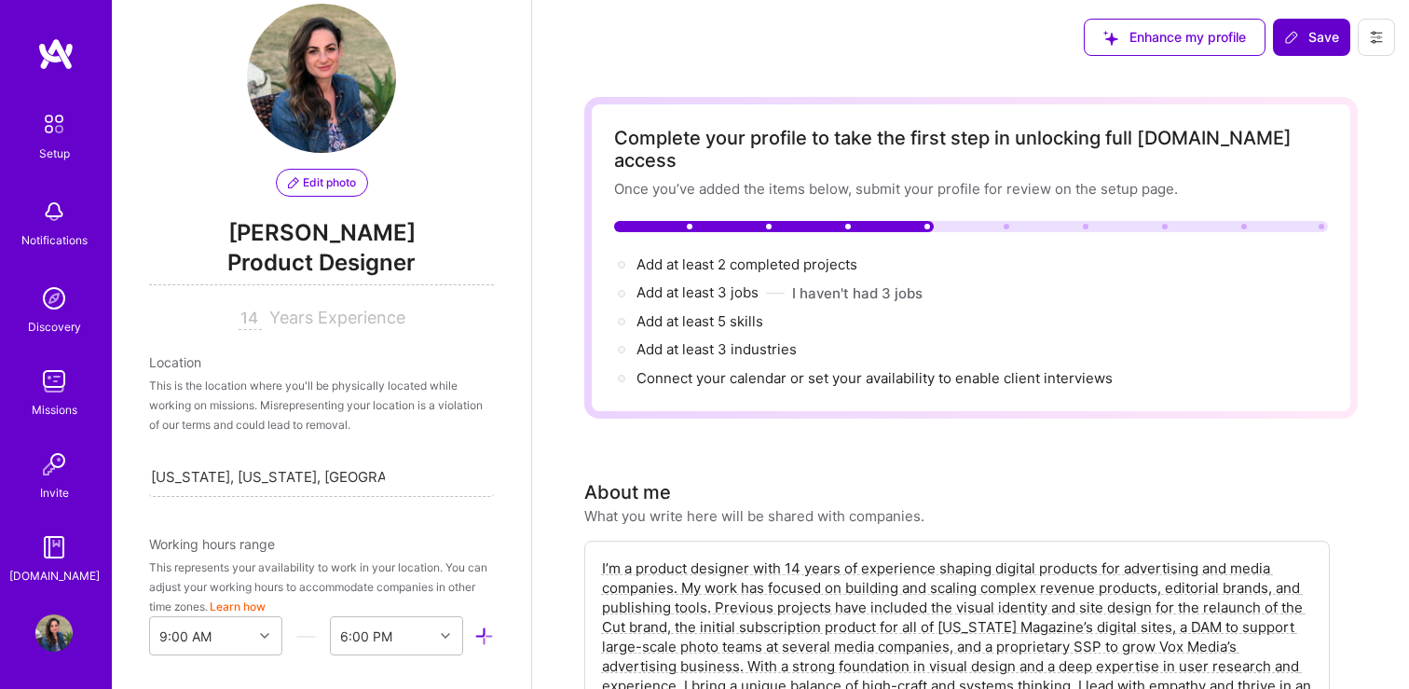
scroll to position [0, 0]
